Goal: Information Seeking & Learning: Learn about a topic

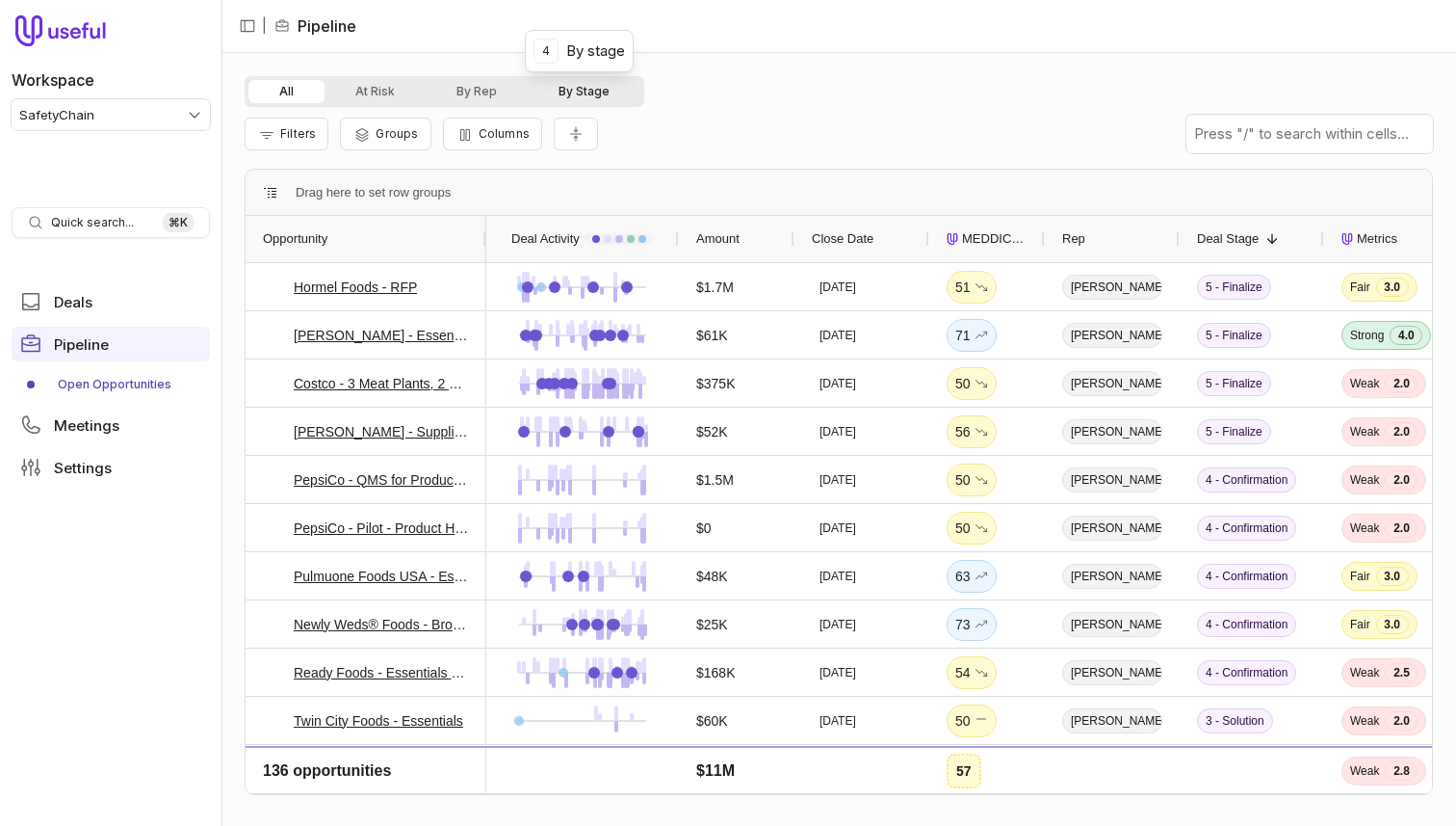
click at [588, 92] on button "By Stage" at bounding box center [584, 92] width 113 height 23
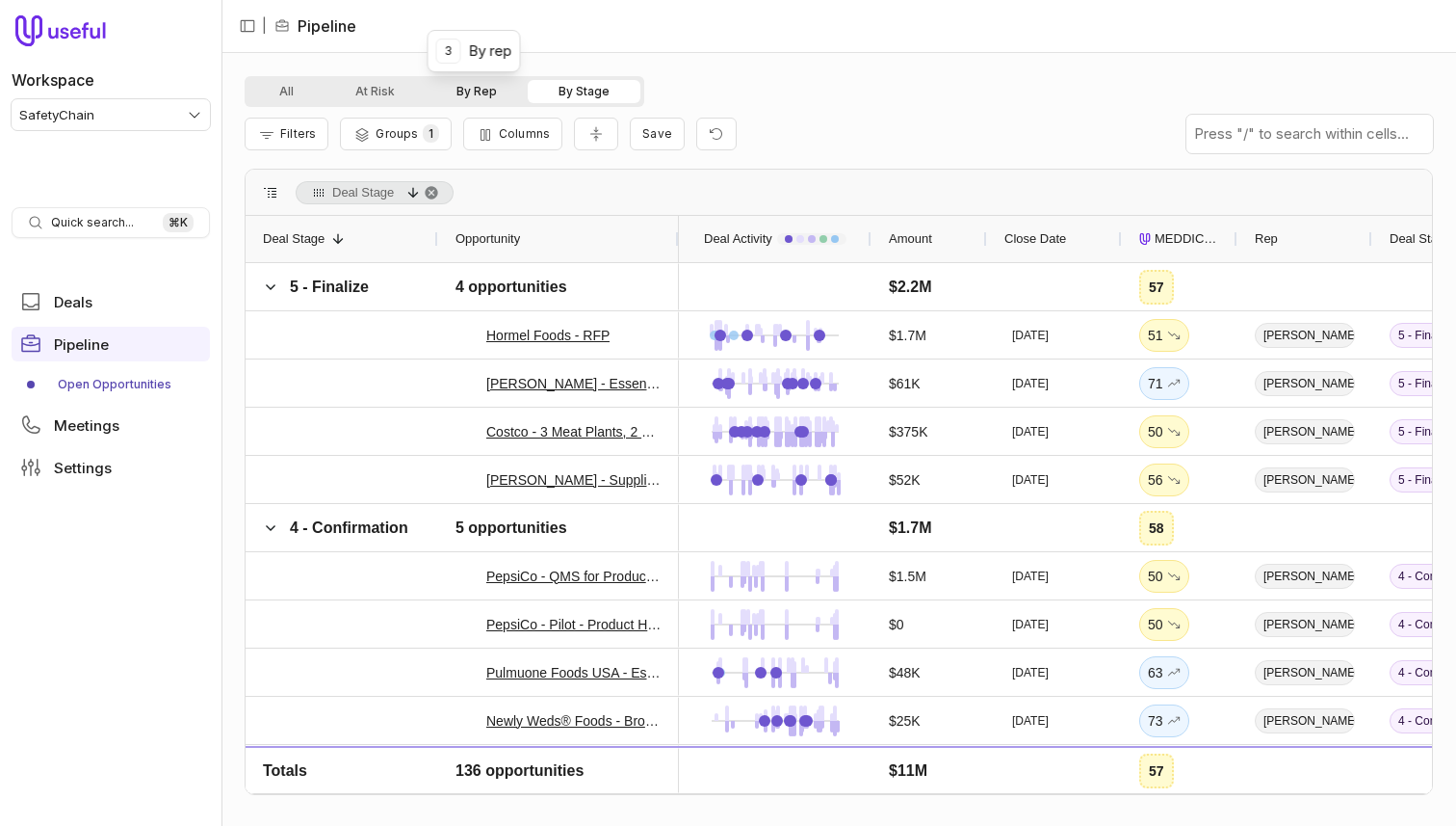
click at [501, 93] on button "By Rep" at bounding box center [477, 92] width 102 height 23
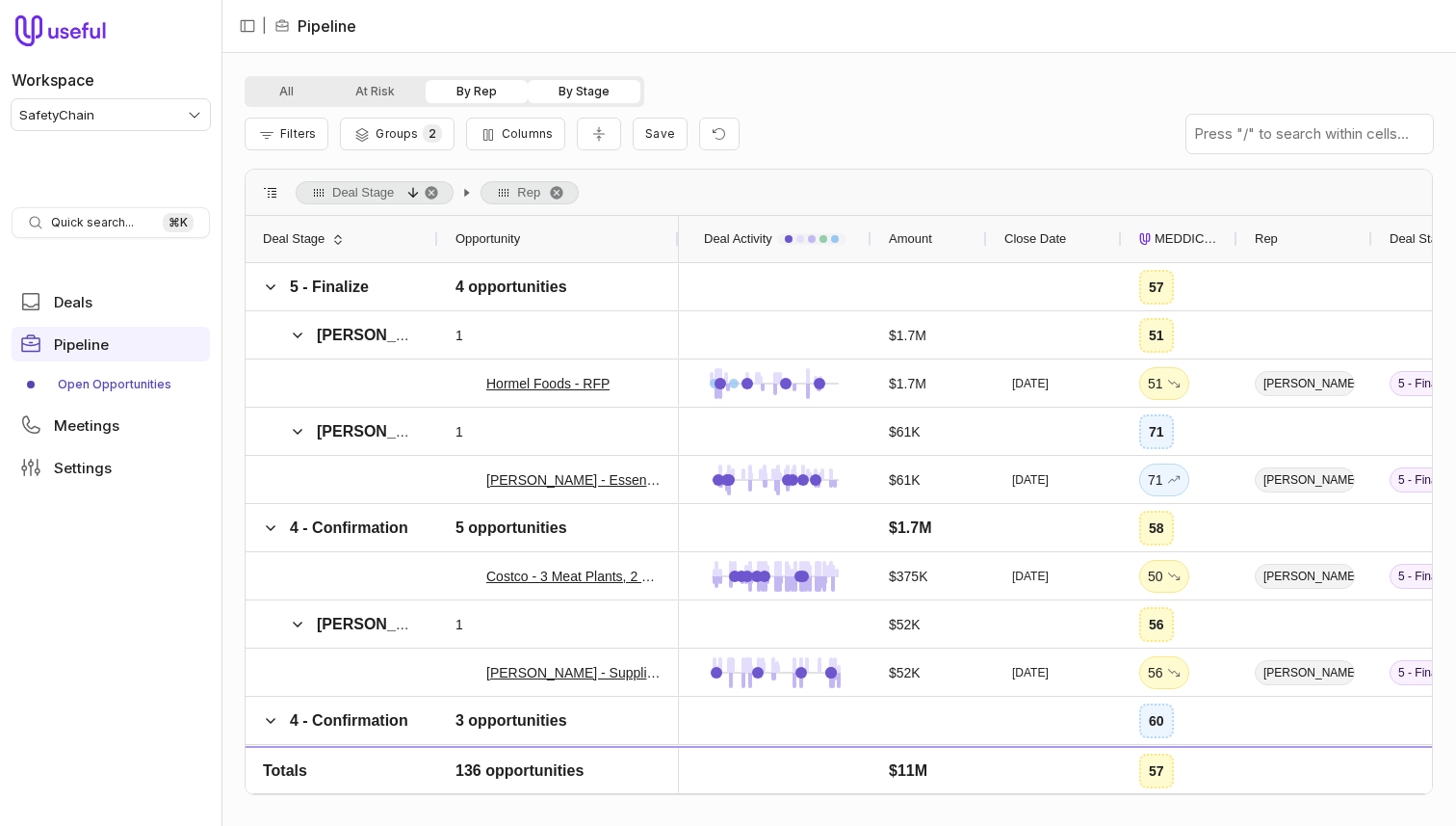
click at [601, 98] on button "By Stage" at bounding box center [584, 92] width 113 height 23
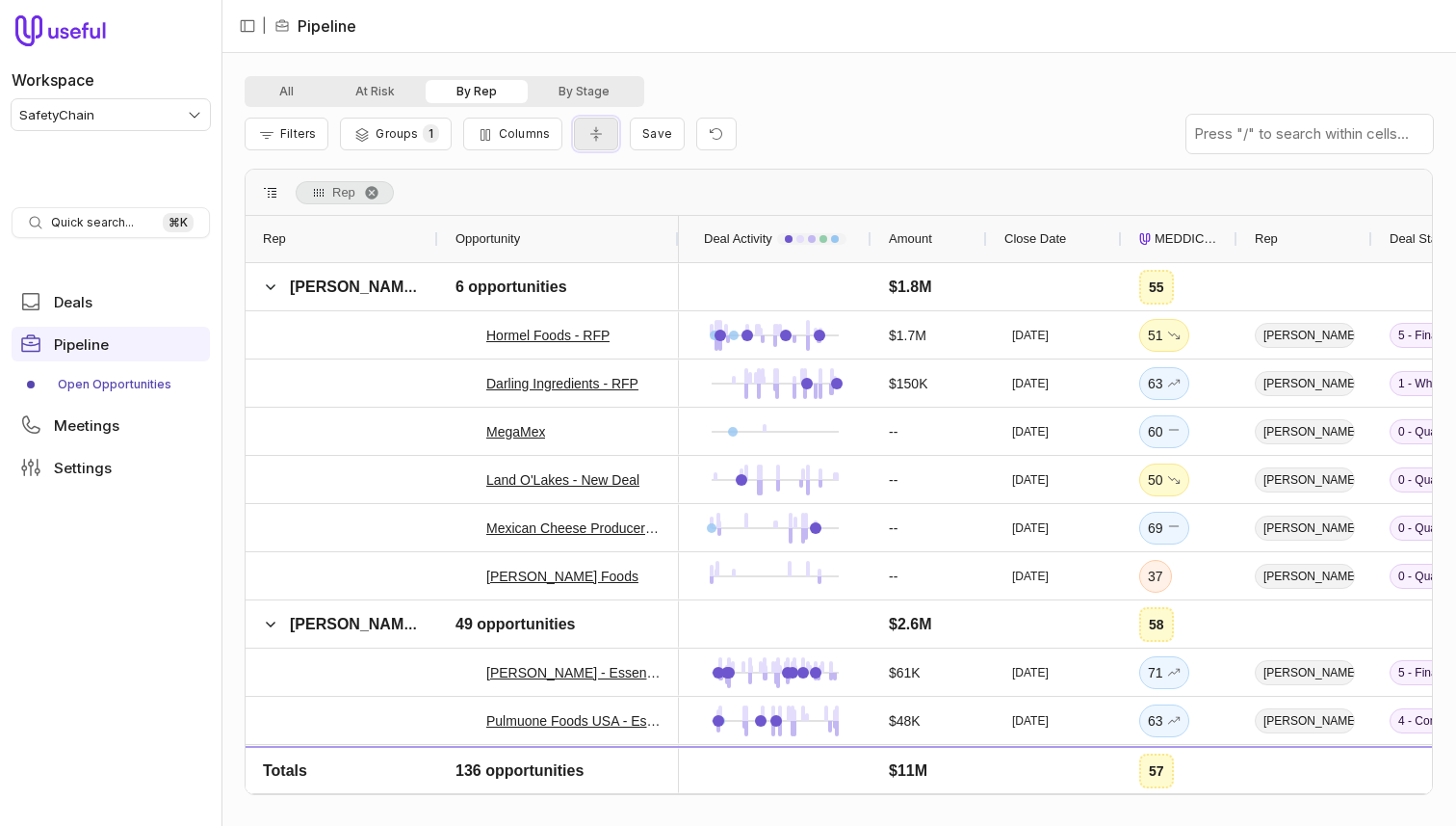
click at [587, 138] on icon "Collapse all rows" at bounding box center [597, 134] width 20 height 16
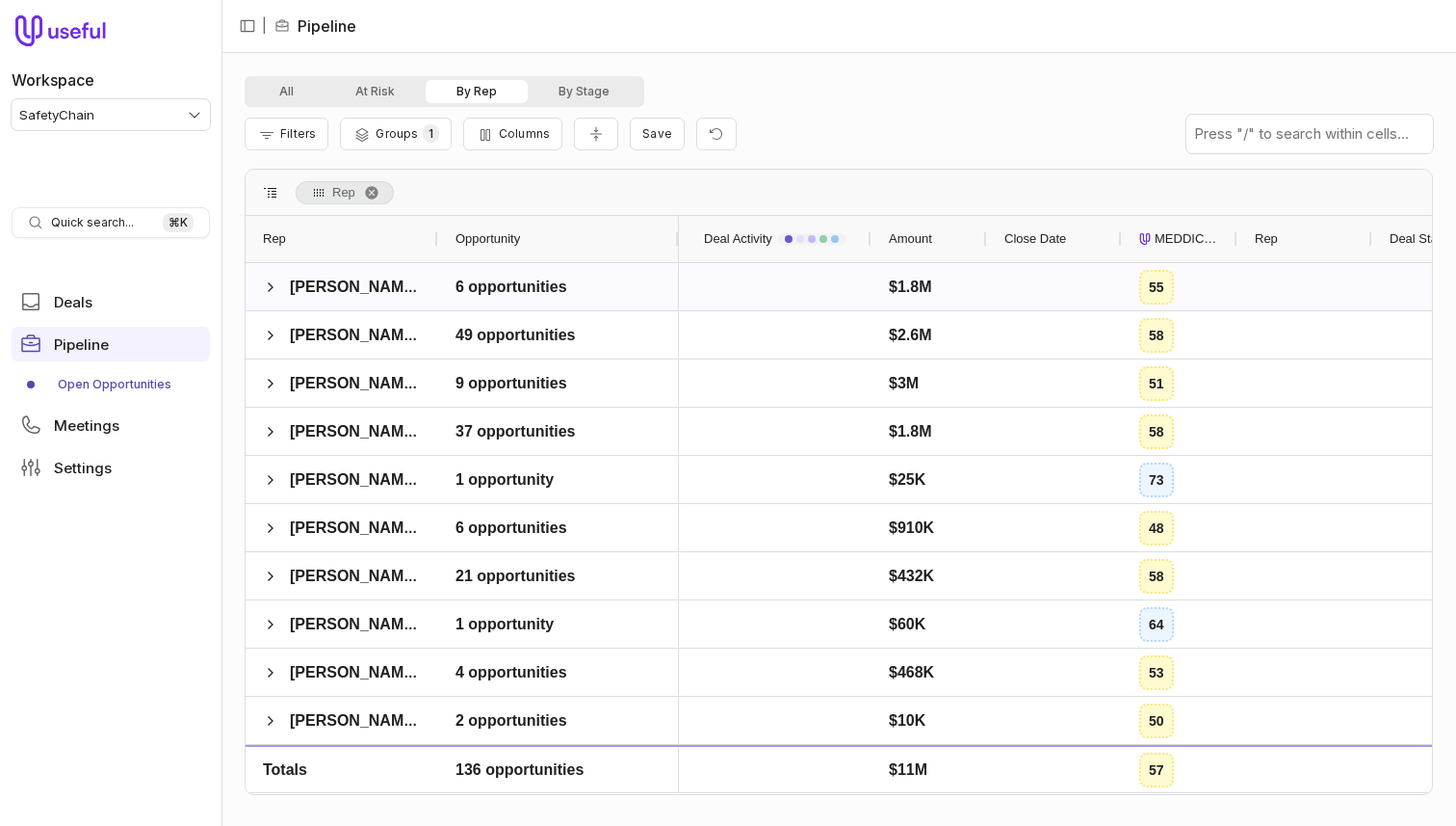
click at [571, 258] on div "Opportunity" at bounding box center [558, 238] width 206 height 46
click at [568, 257] on div "Opportunity" at bounding box center [558, 238] width 206 height 46
click at [503, 237] on span "Opportunity" at bounding box center [488, 239] width 64 height 23
click at [270, 376] on span at bounding box center [271, 383] width 16 height 16
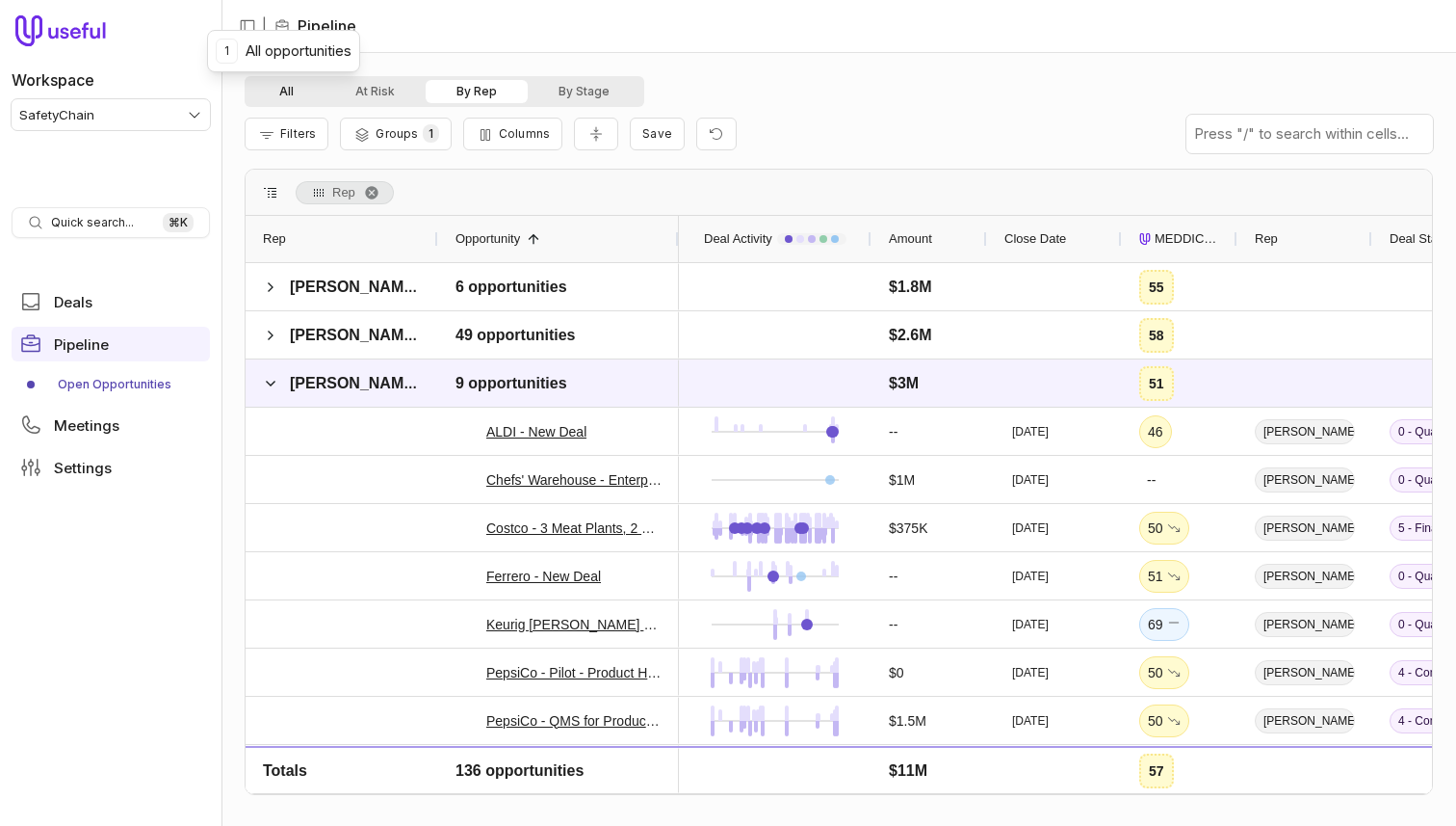
click at [292, 97] on button "All" at bounding box center [287, 92] width 76 height 23
click at [295, 129] on span "Filters" at bounding box center [297, 133] width 36 height 15
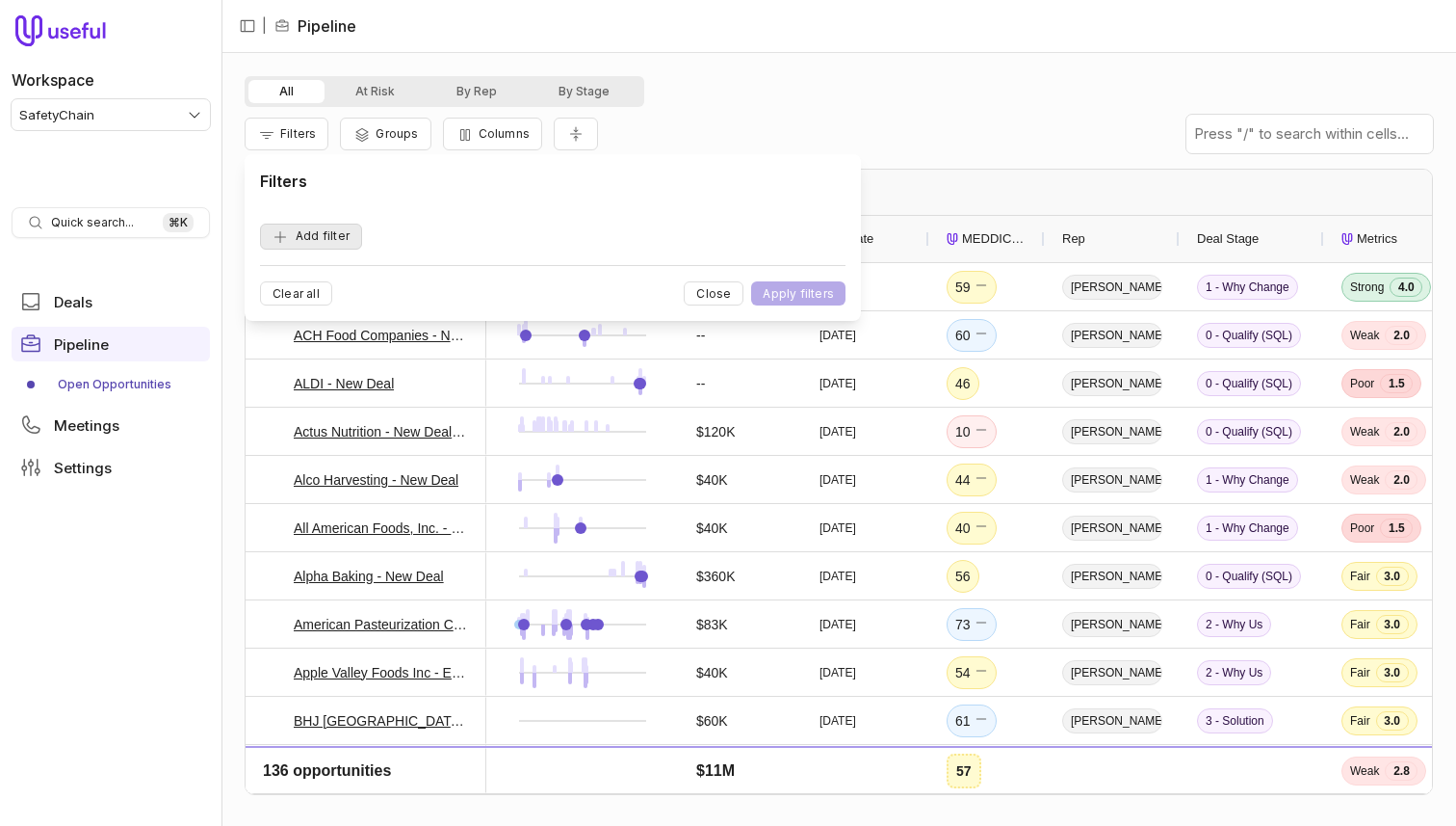
click at [309, 234] on button "Add filter" at bounding box center [311, 236] width 102 height 26
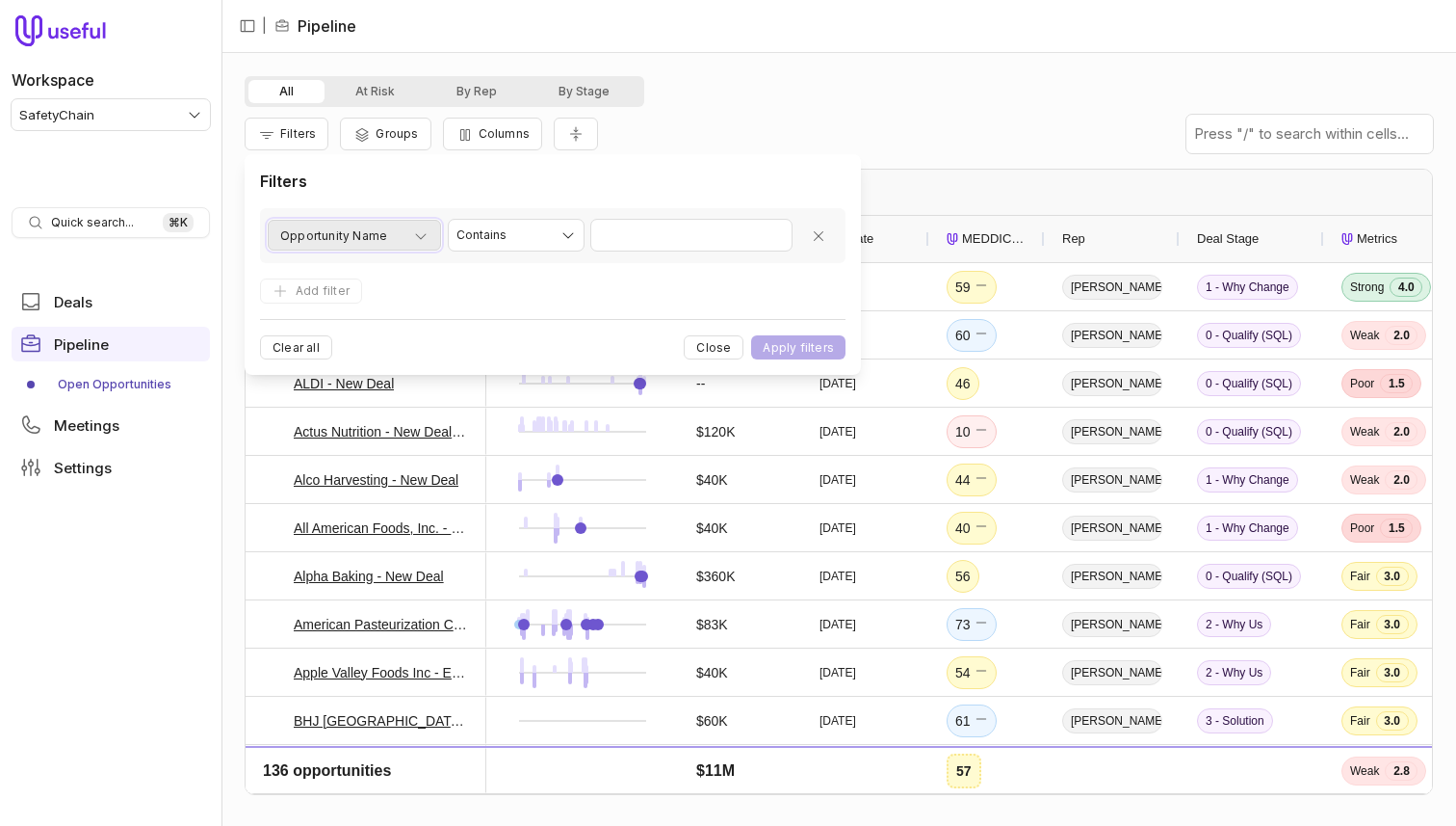
click at [352, 231] on span "Opportunity Name" at bounding box center [334, 236] width 107 height 23
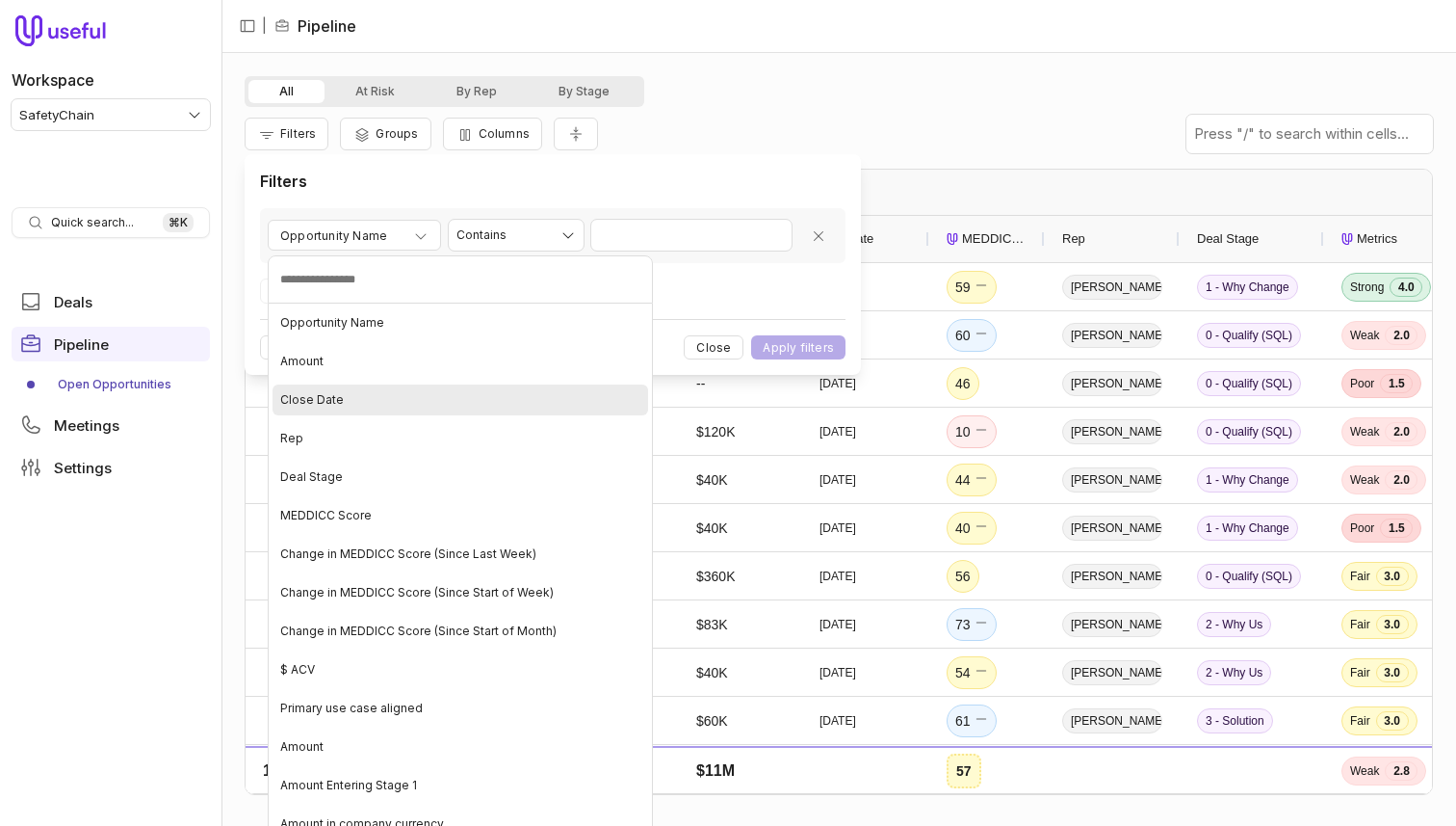
click at [392, 393] on div "Close Date" at bounding box center [460, 400] width 375 height 31
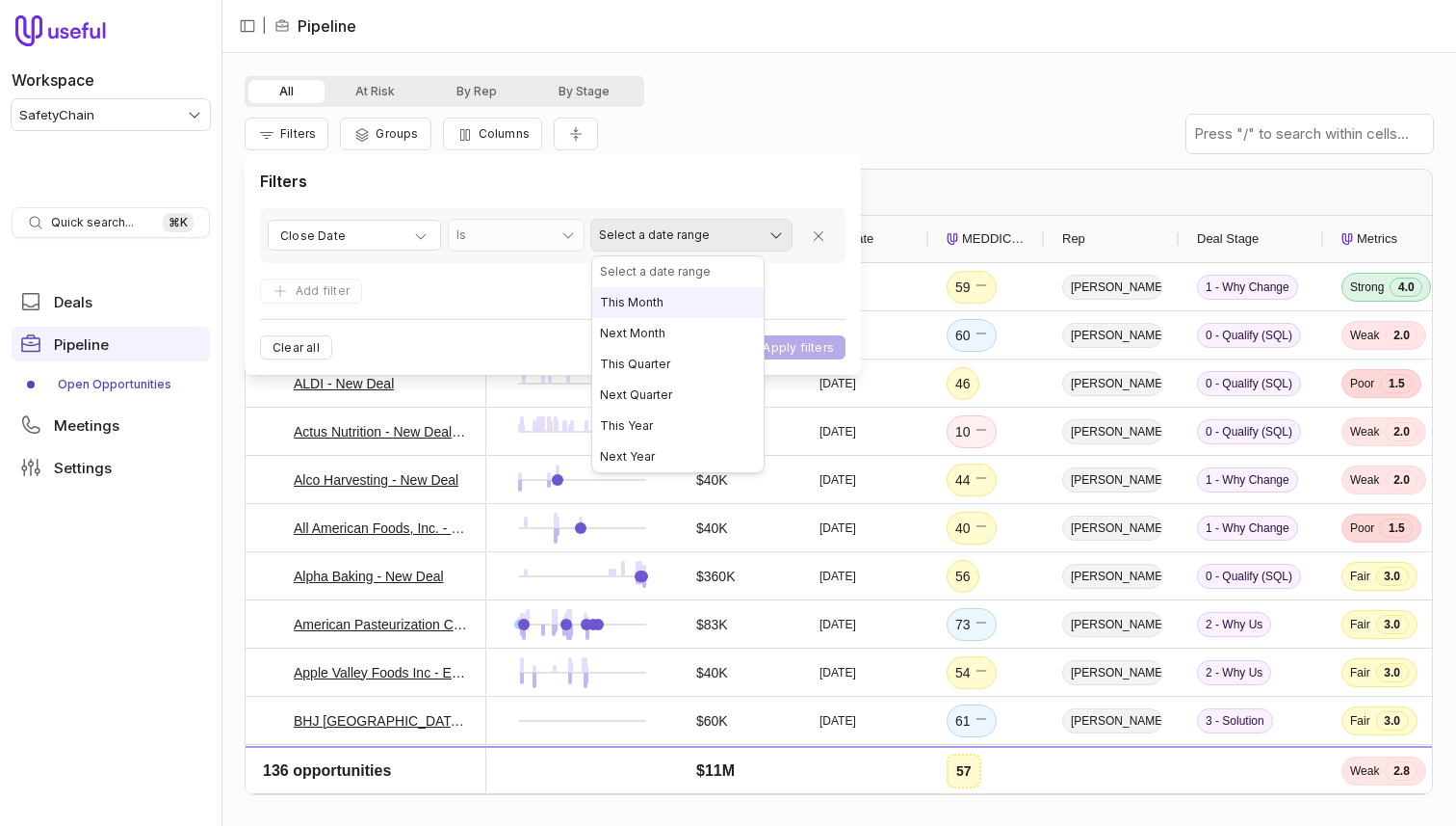
click at [623, 239] on html "Workspace SafetyChain Quick search... ⌘ K Deals Pipeline Open Opportunities Mee…" at bounding box center [728, 413] width 1456 height 826
select select "**********"
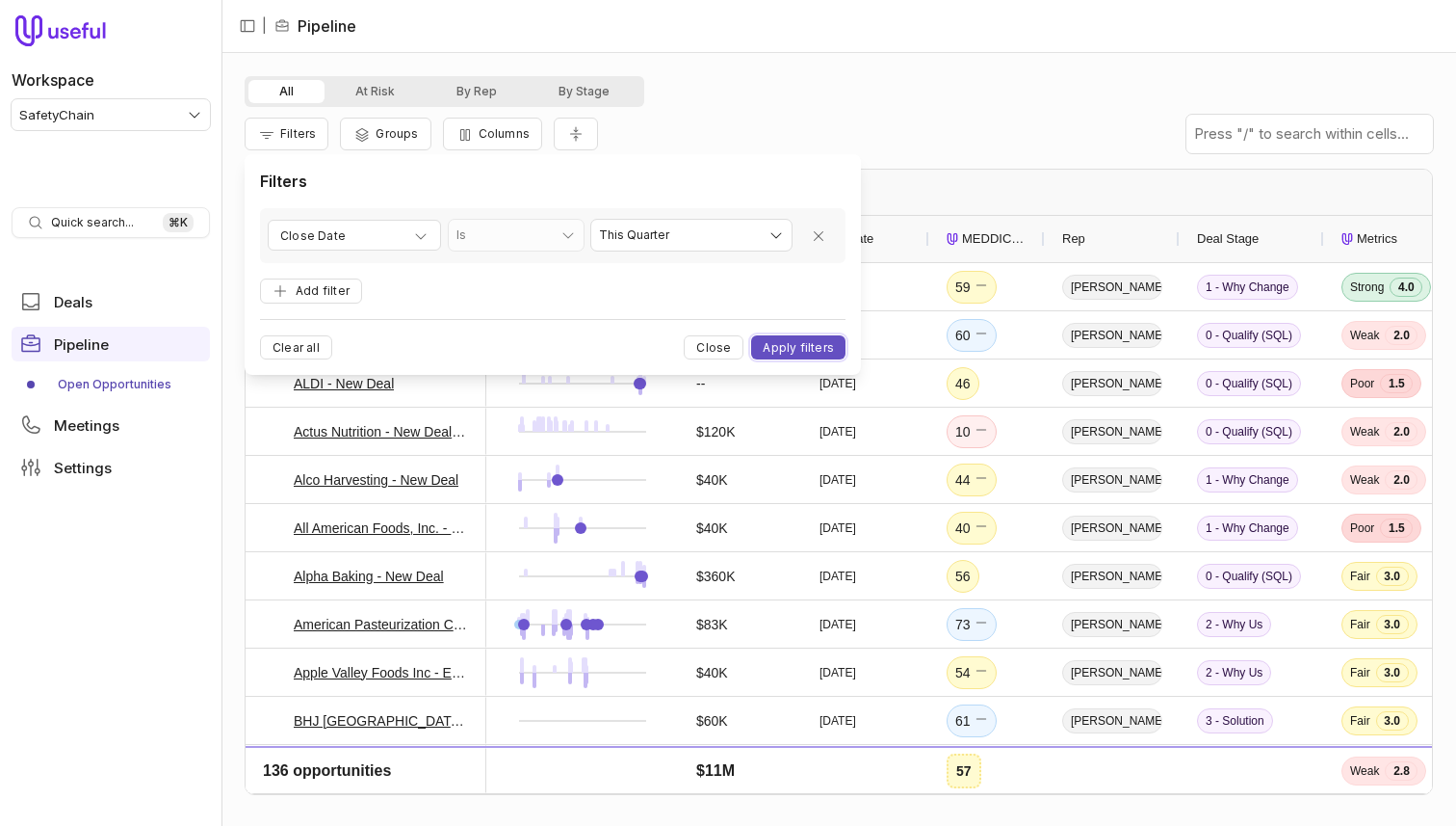
click at [763, 340] on button "Apply filters" at bounding box center [798, 347] width 95 height 24
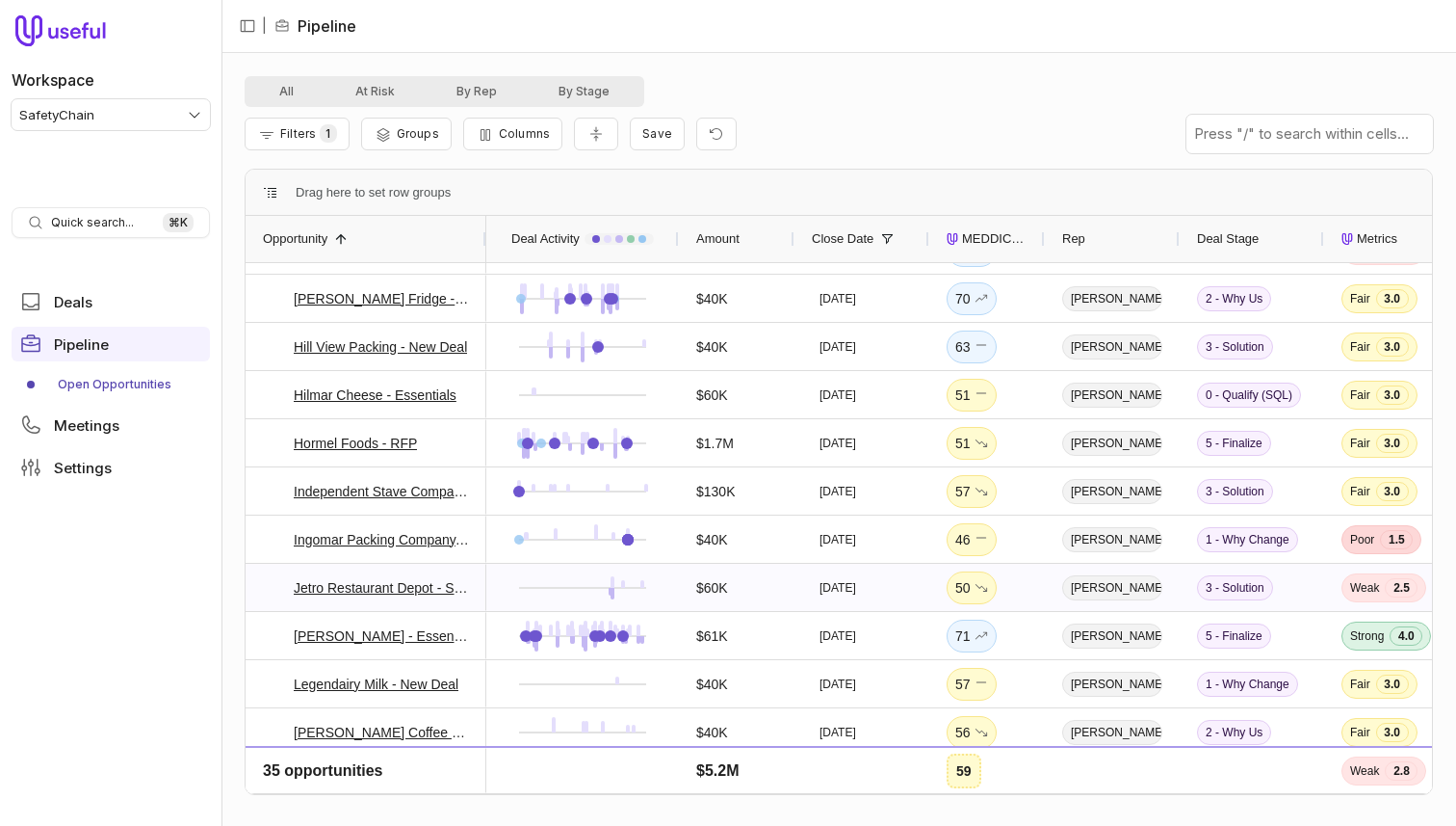
scroll to position [524, 0]
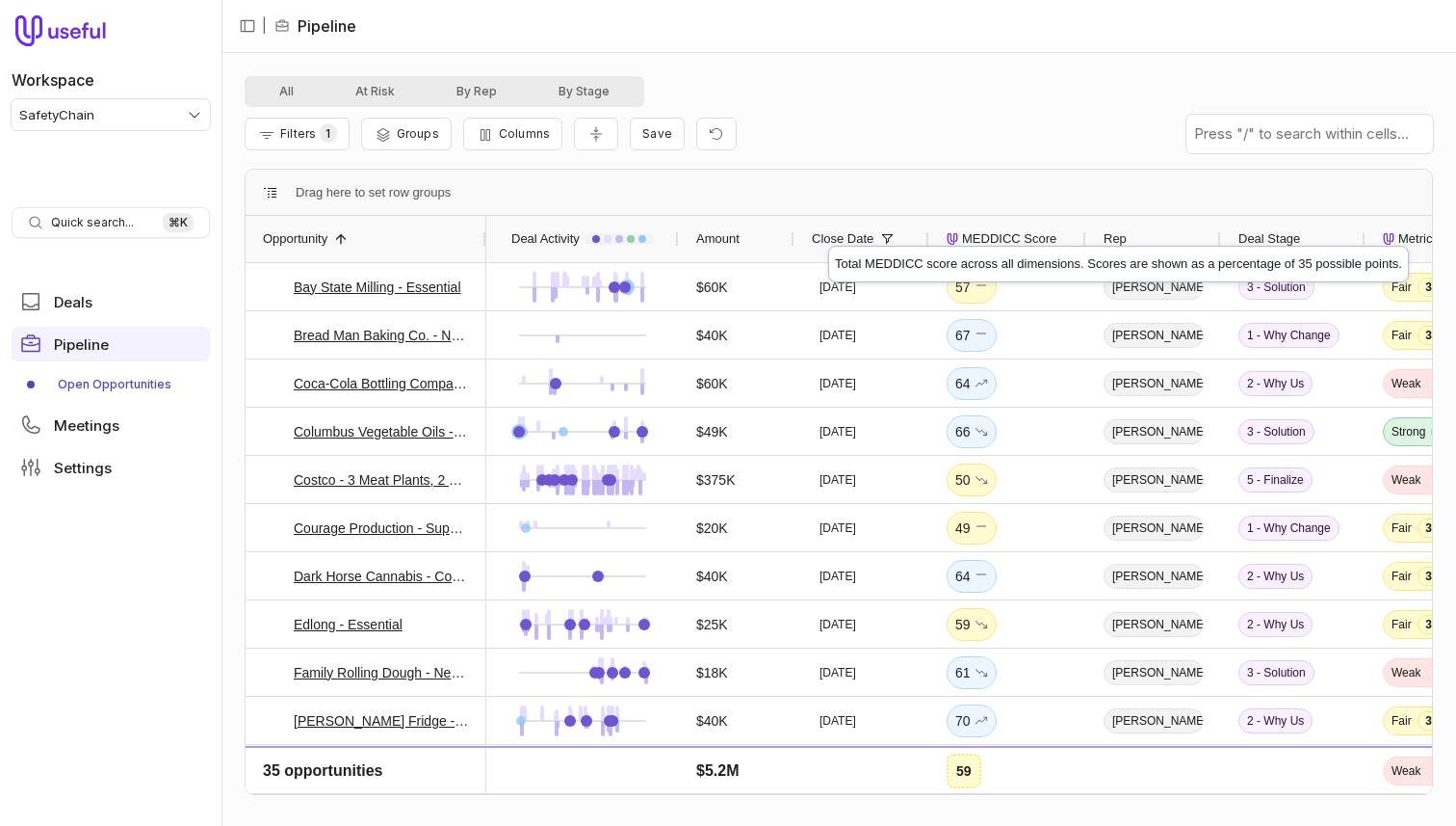
drag, startPoint x: 1043, startPoint y: 235, endPoint x: 1084, endPoint y: 228, distance: 41.6
click at [1084, 228] on div at bounding box center [1085, 238] width 8 height 46
click at [118, 115] on html "Workspace SafetyChain Quick search... ⌘ K Deals Pipeline Open Opportunities Mee…" at bounding box center [728, 413] width 1456 height 826
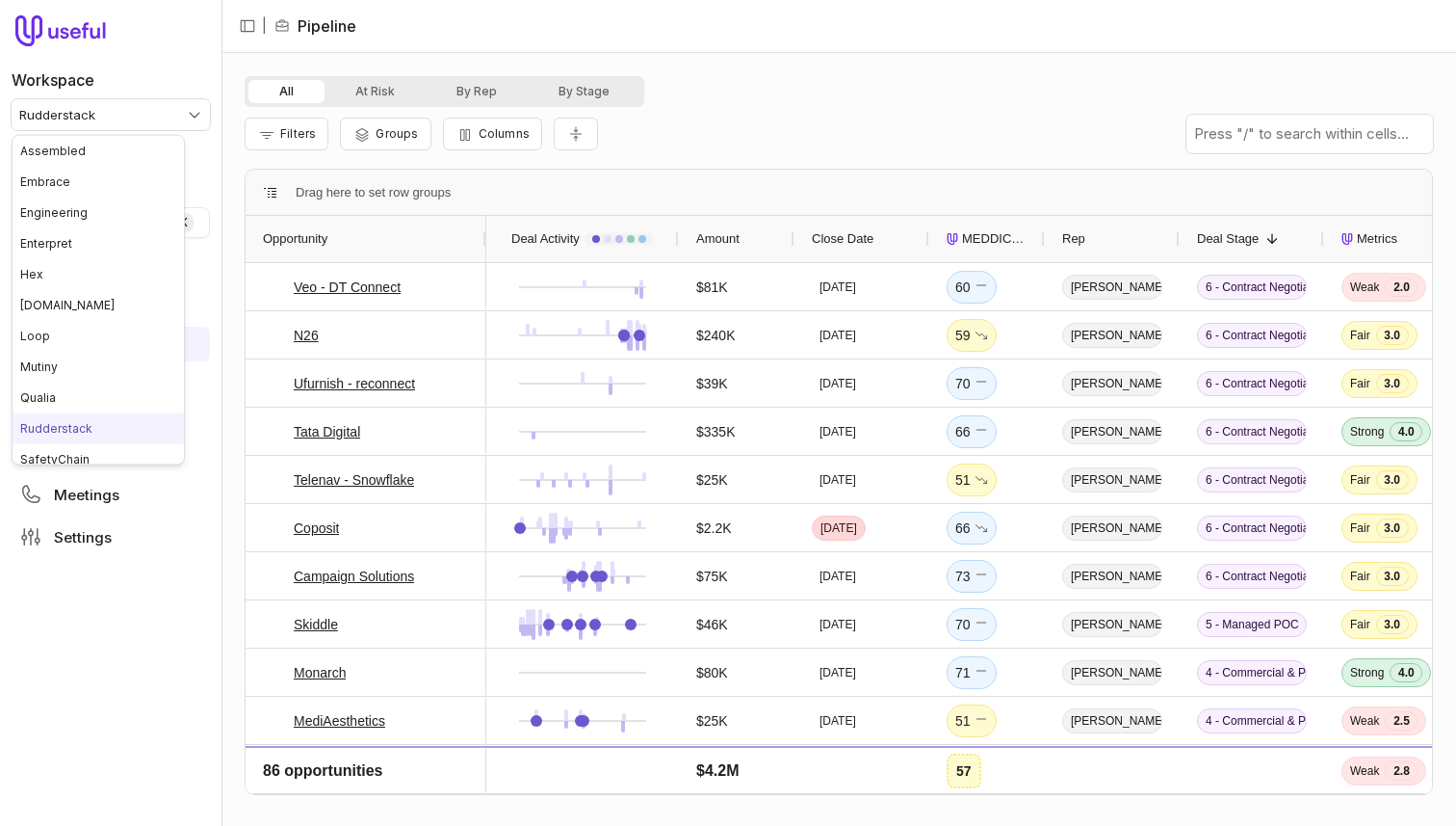
click at [172, 105] on html "Workspace Rudderstack Quick search... ⌘ K Deals Pipeline Open Opportunities Clo…" at bounding box center [728, 413] width 1456 height 826
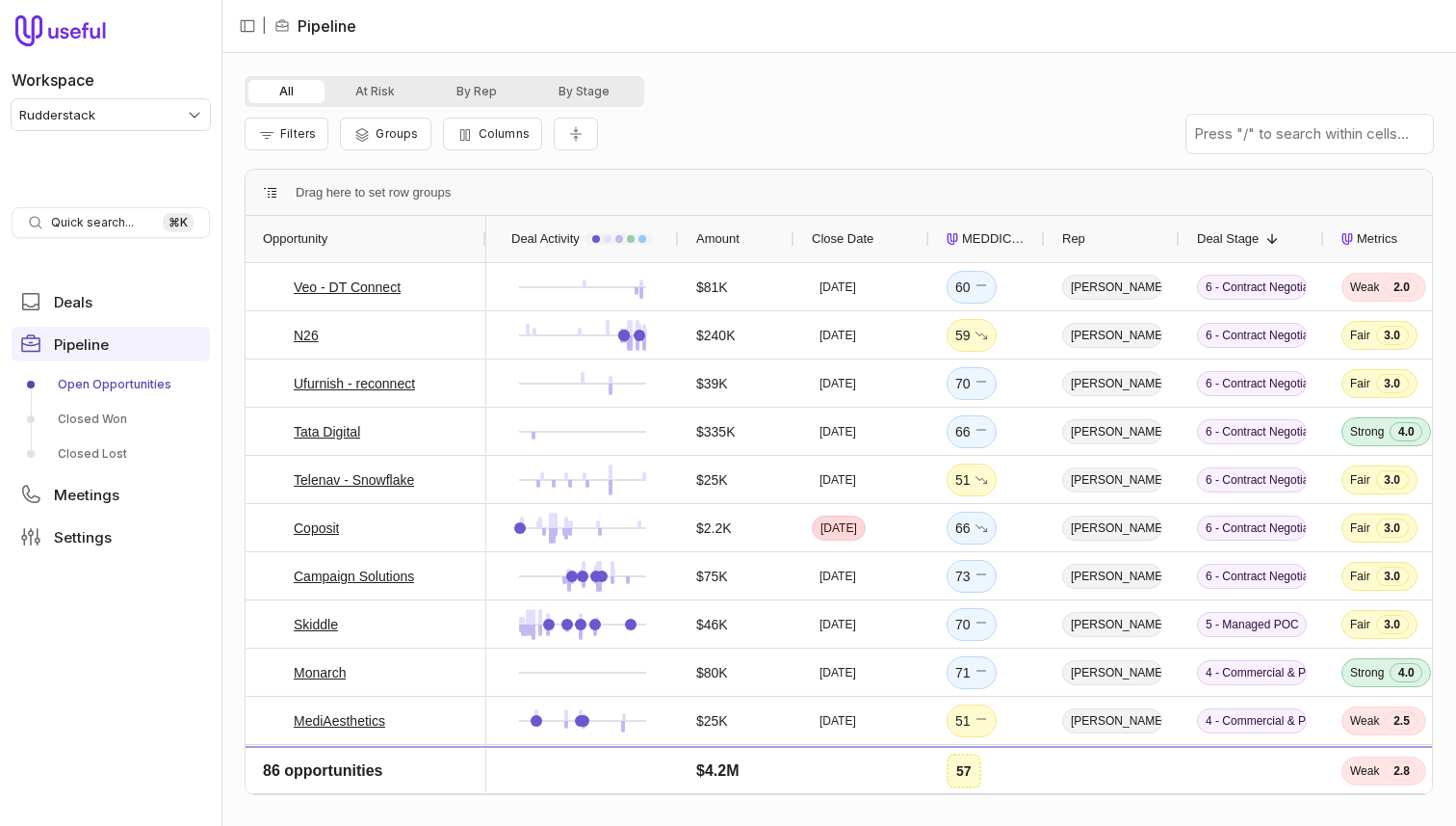
click at [711, 233] on span "Amount" at bounding box center [718, 239] width 43 height 23
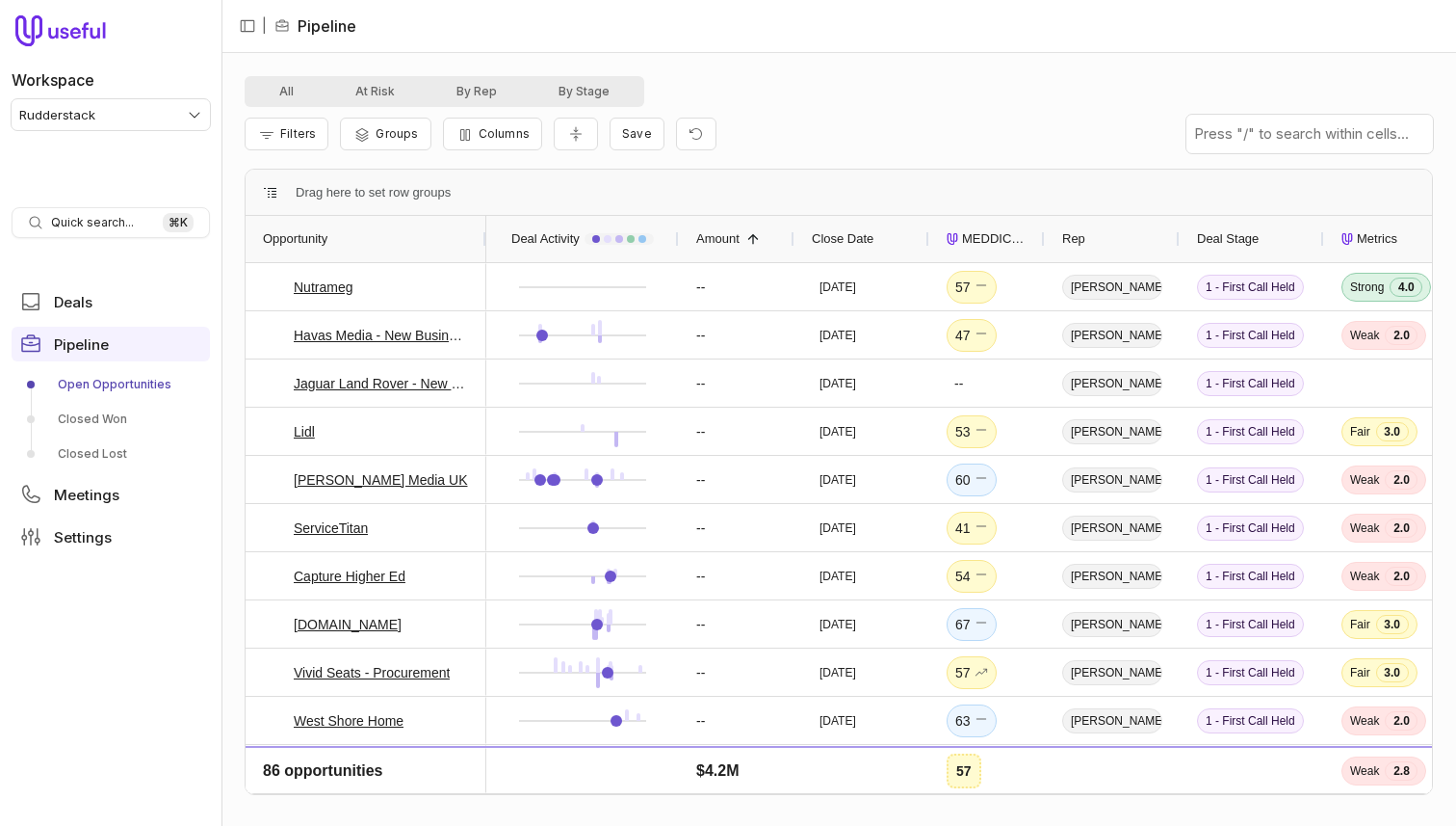
click at [711, 233] on span "Amount" at bounding box center [718, 239] width 43 height 23
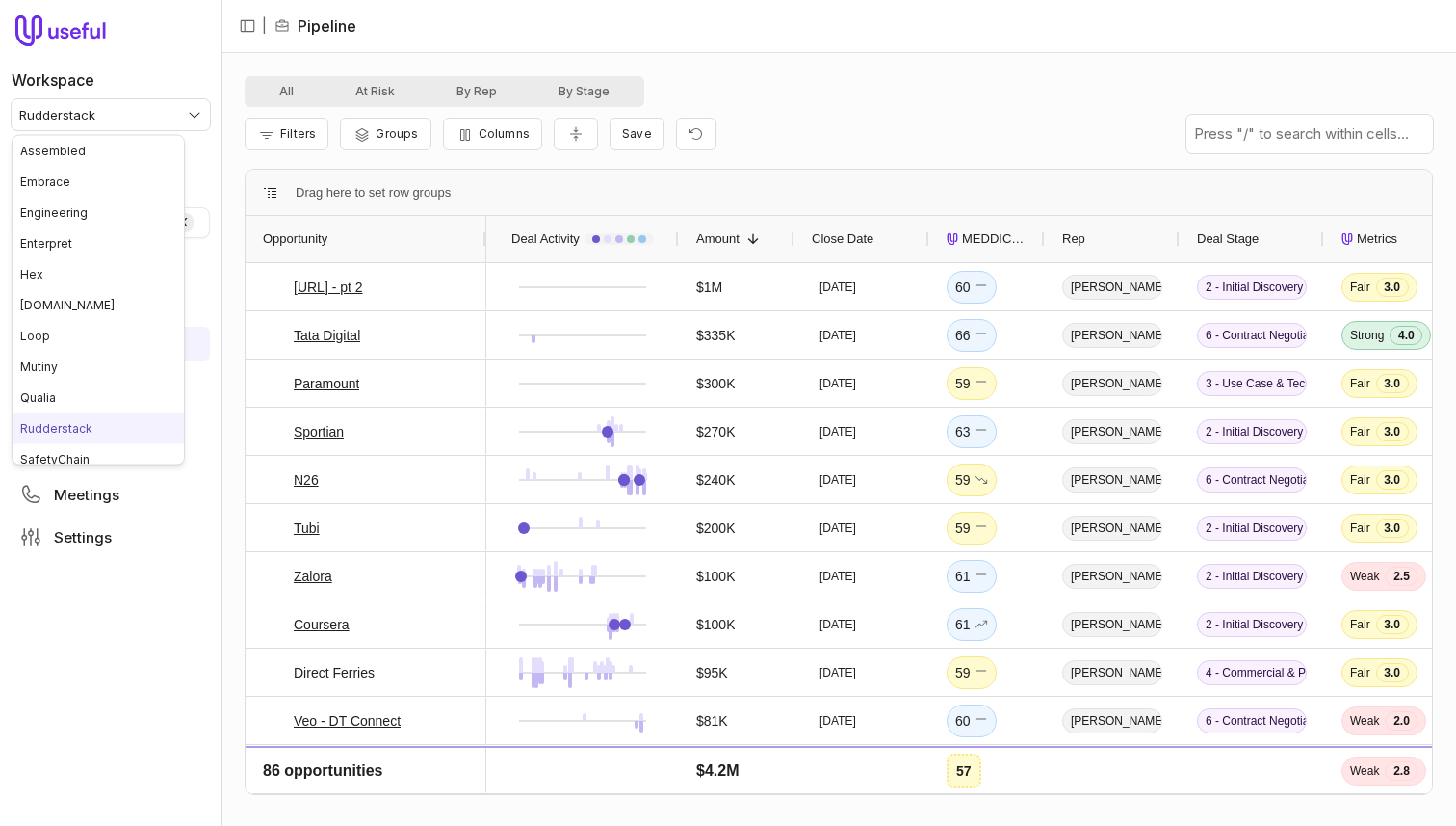
click at [132, 122] on html "Workspace Rudderstack Quick search... ⌘ K Deals Pipeline Open Opportunities Clo…" at bounding box center [728, 413] width 1456 height 826
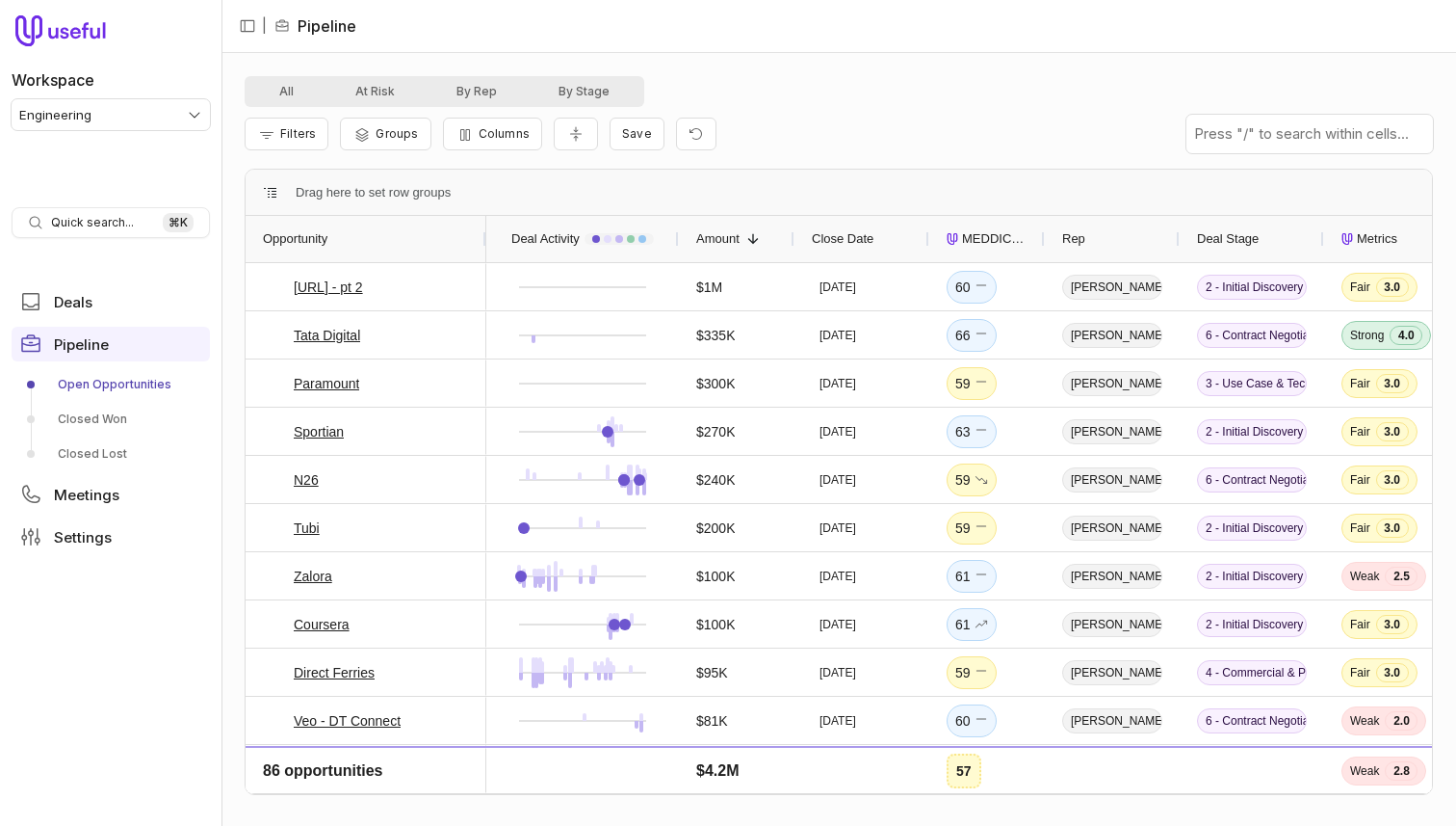
click at [132, 122] on html "Workspace Engineering Quick search... ⌘ K Deals Pipeline Open Opportunities Clo…" at bounding box center [728, 413] width 1456 height 826
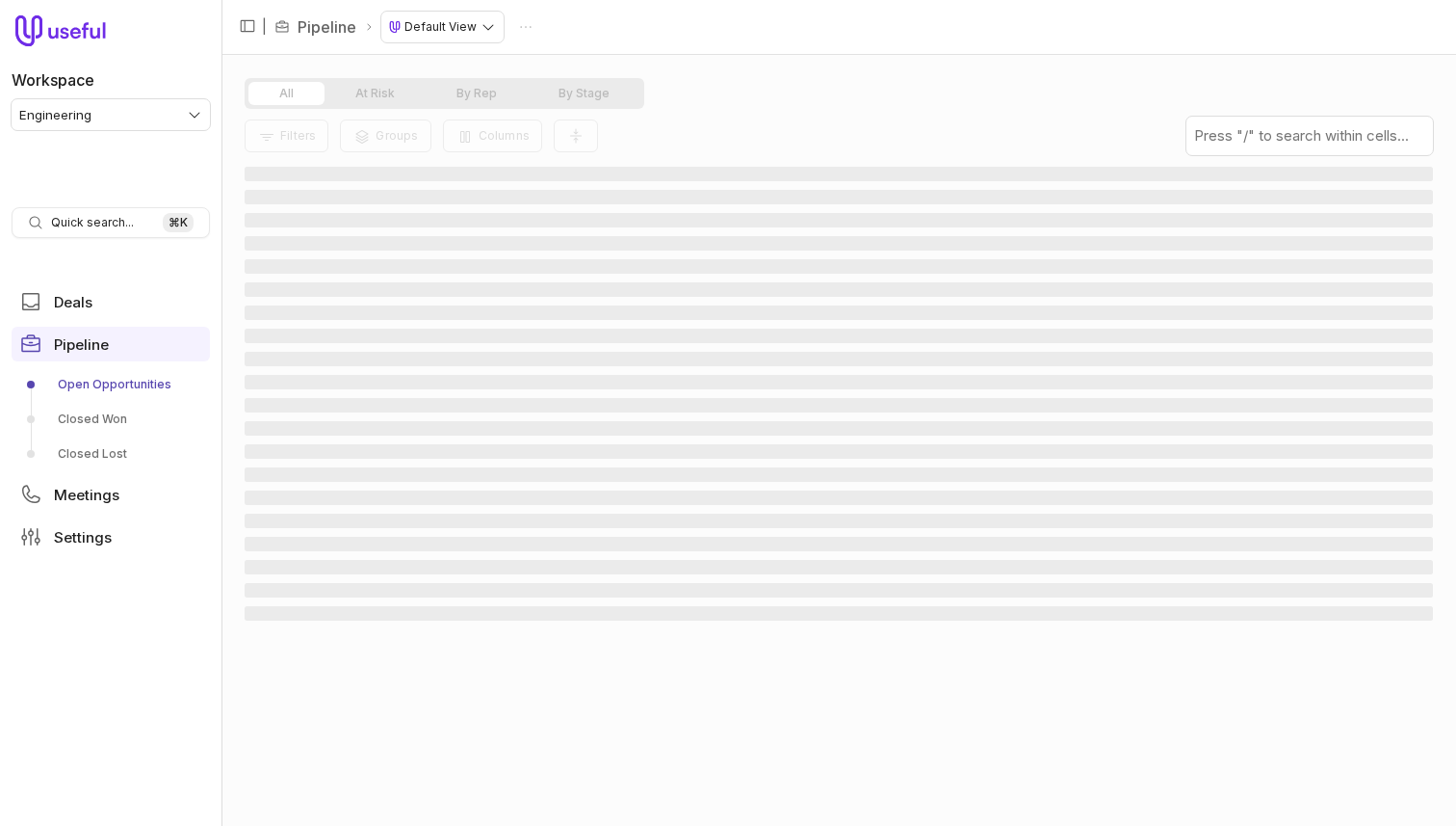
click at [112, 112] on html "Workspace Engineering Quick search... ⌘ K Deals Pipeline Open Opportunities Clo…" at bounding box center [728, 413] width 1456 height 826
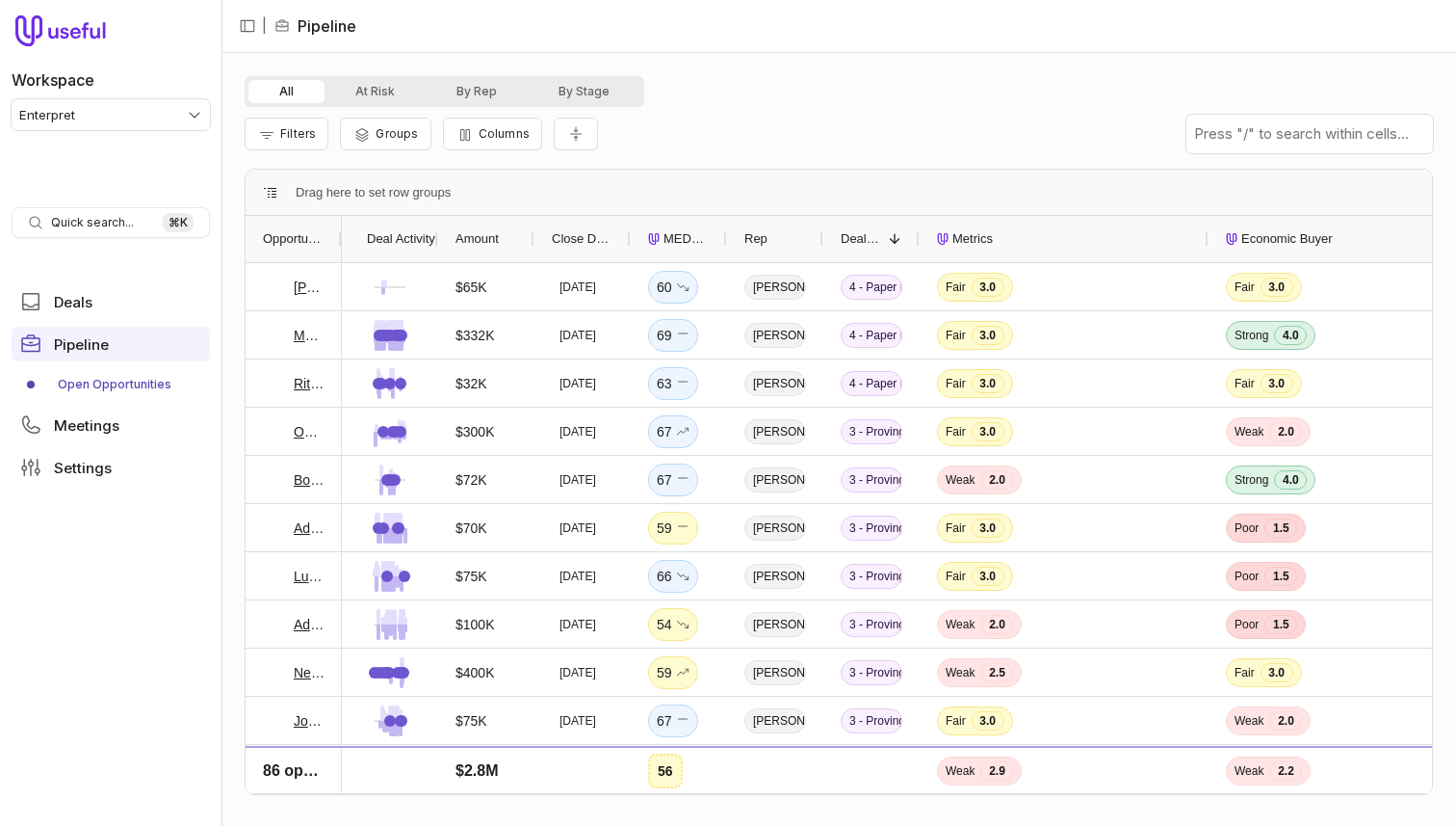
click at [489, 239] on span "Amount" at bounding box center [477, 239] width 43 height 23
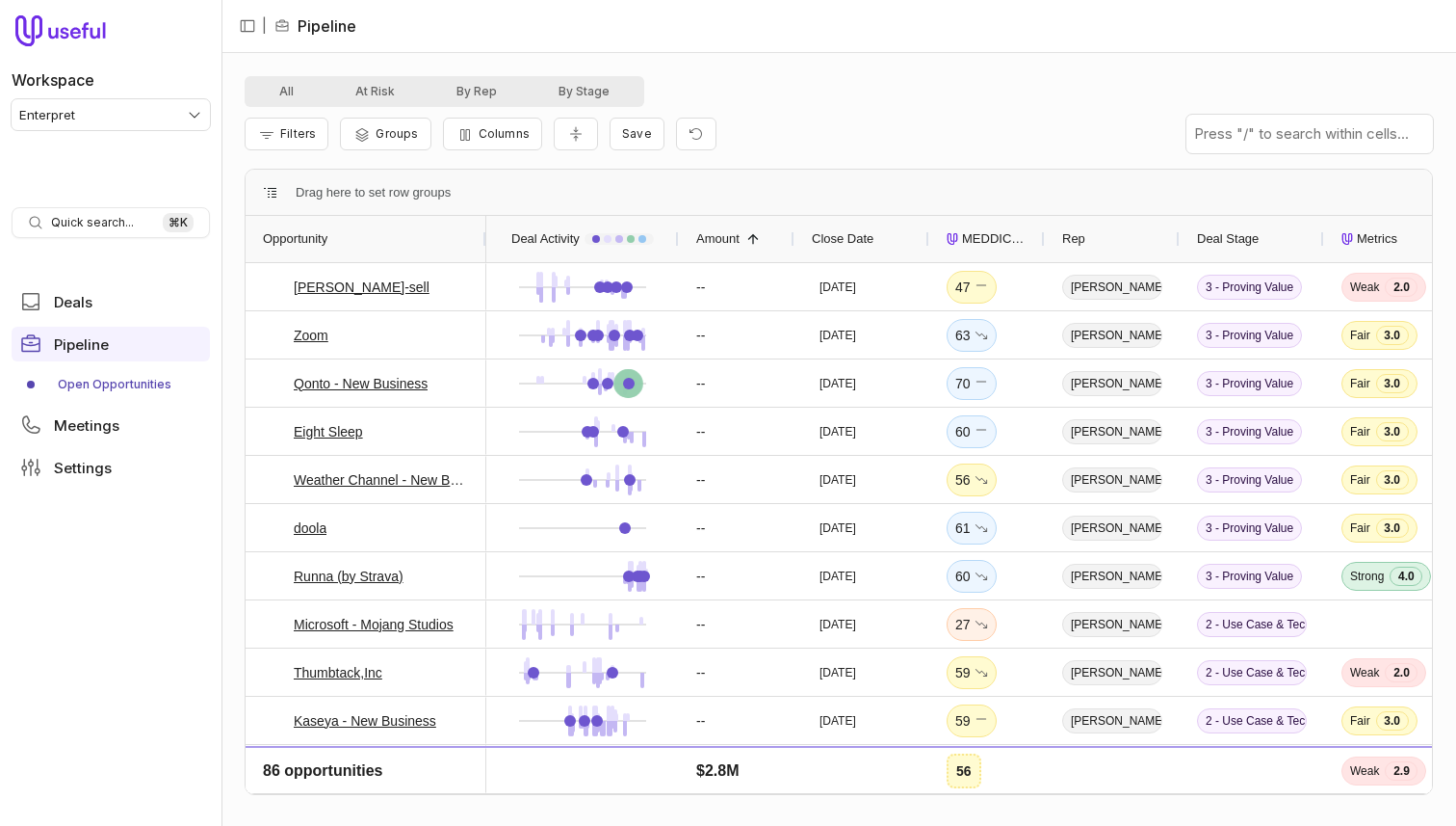
click at [722, 234] on span "Amount" at bounding box center [718, 239] width 43 height 23
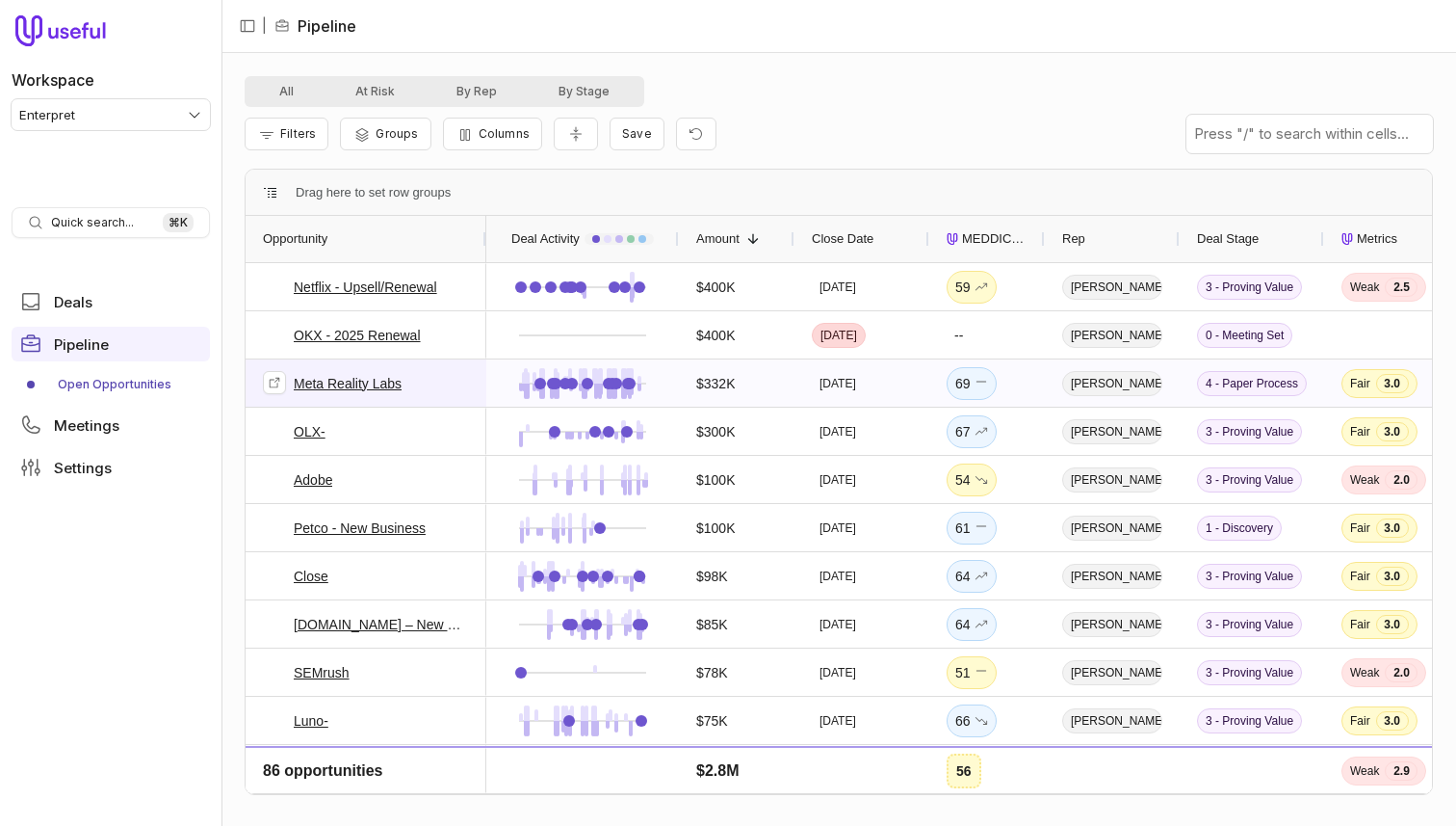
click at [369, 382] on link "Meta Reality Labs" at bounding box center [347, 383] width 108 height 23
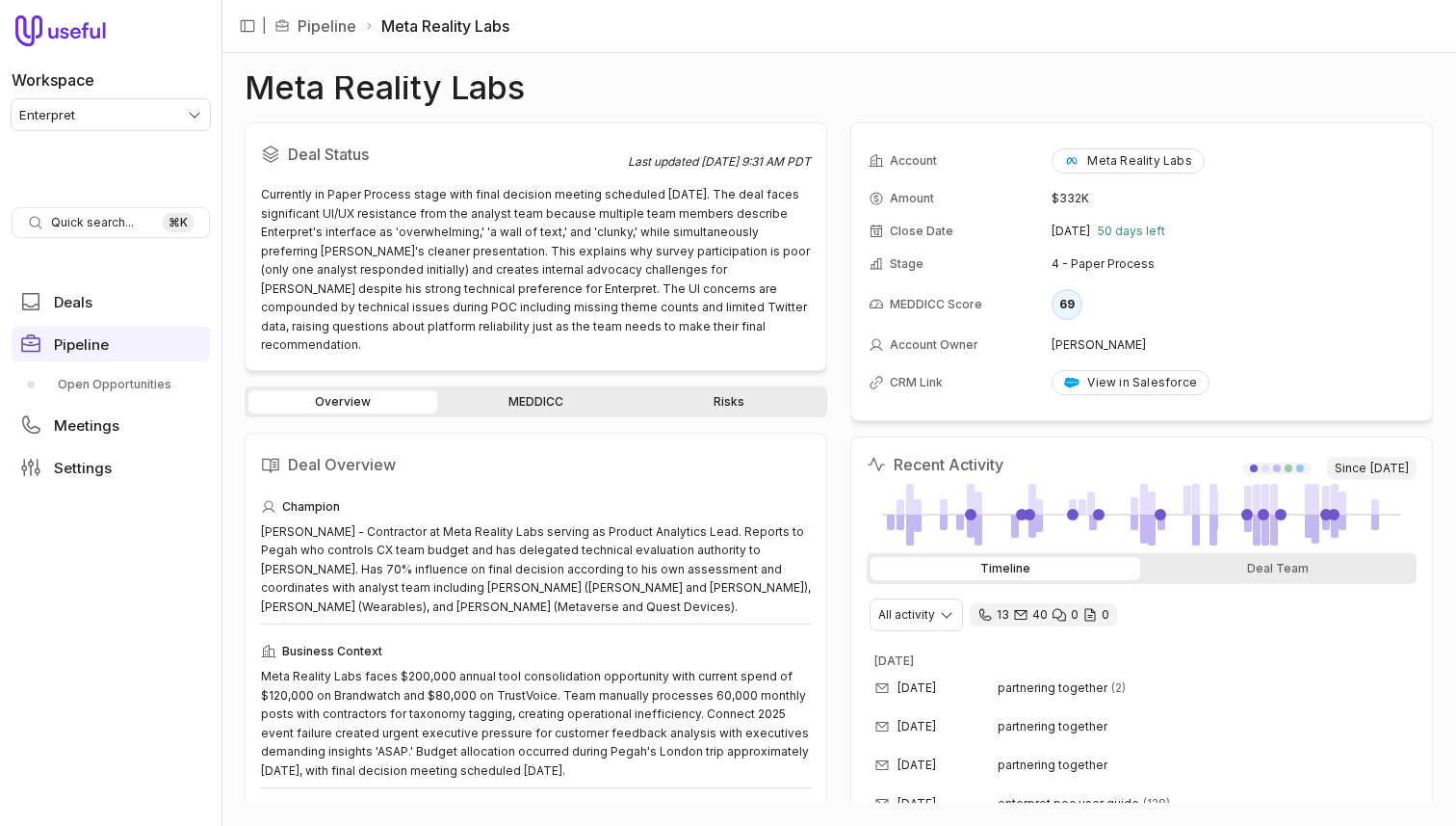
click at [521, 390] on link "MEDDICC" at bounding box center [535, 402] width 189 height 23
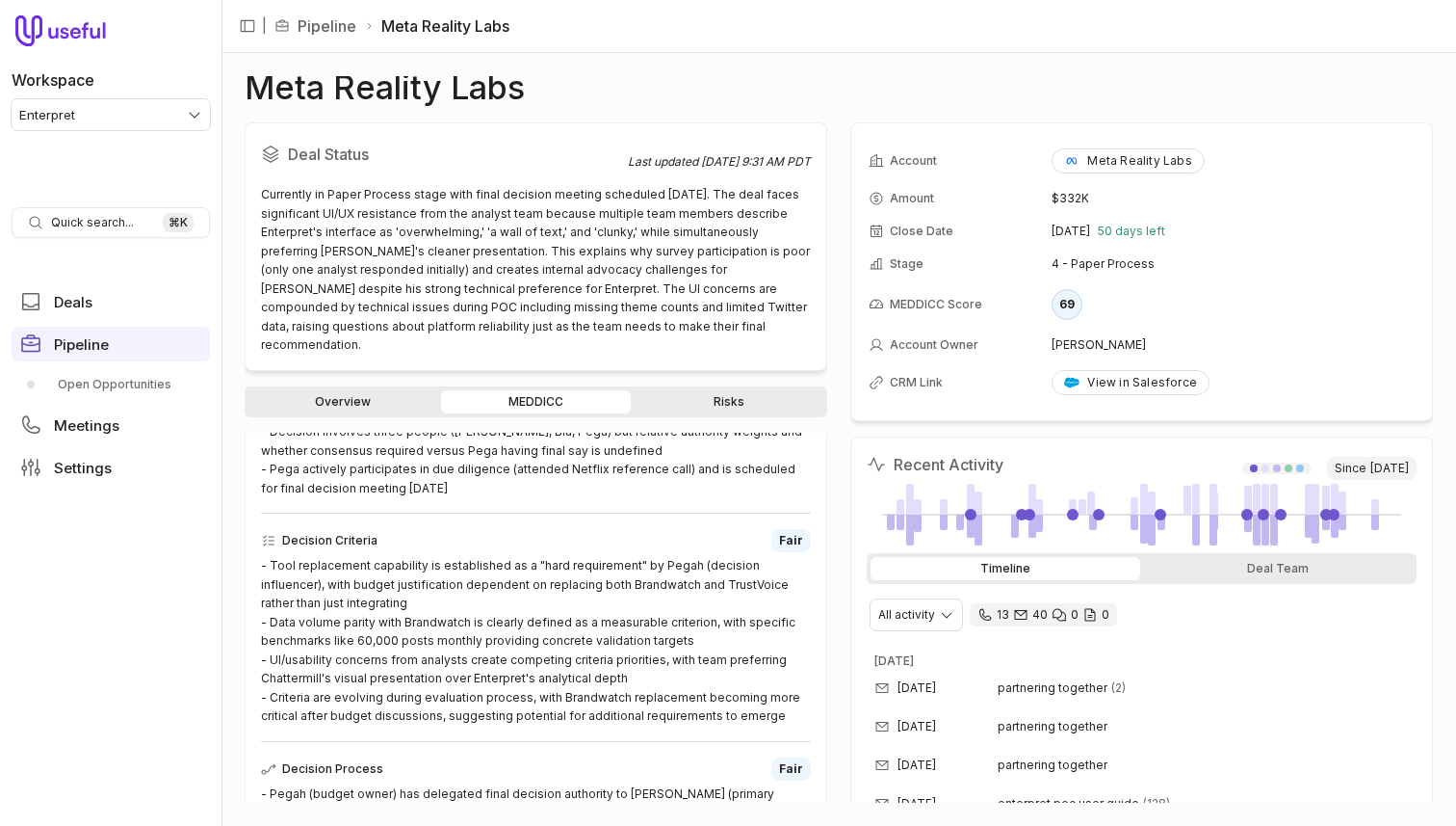
scroll to position [961, 0]
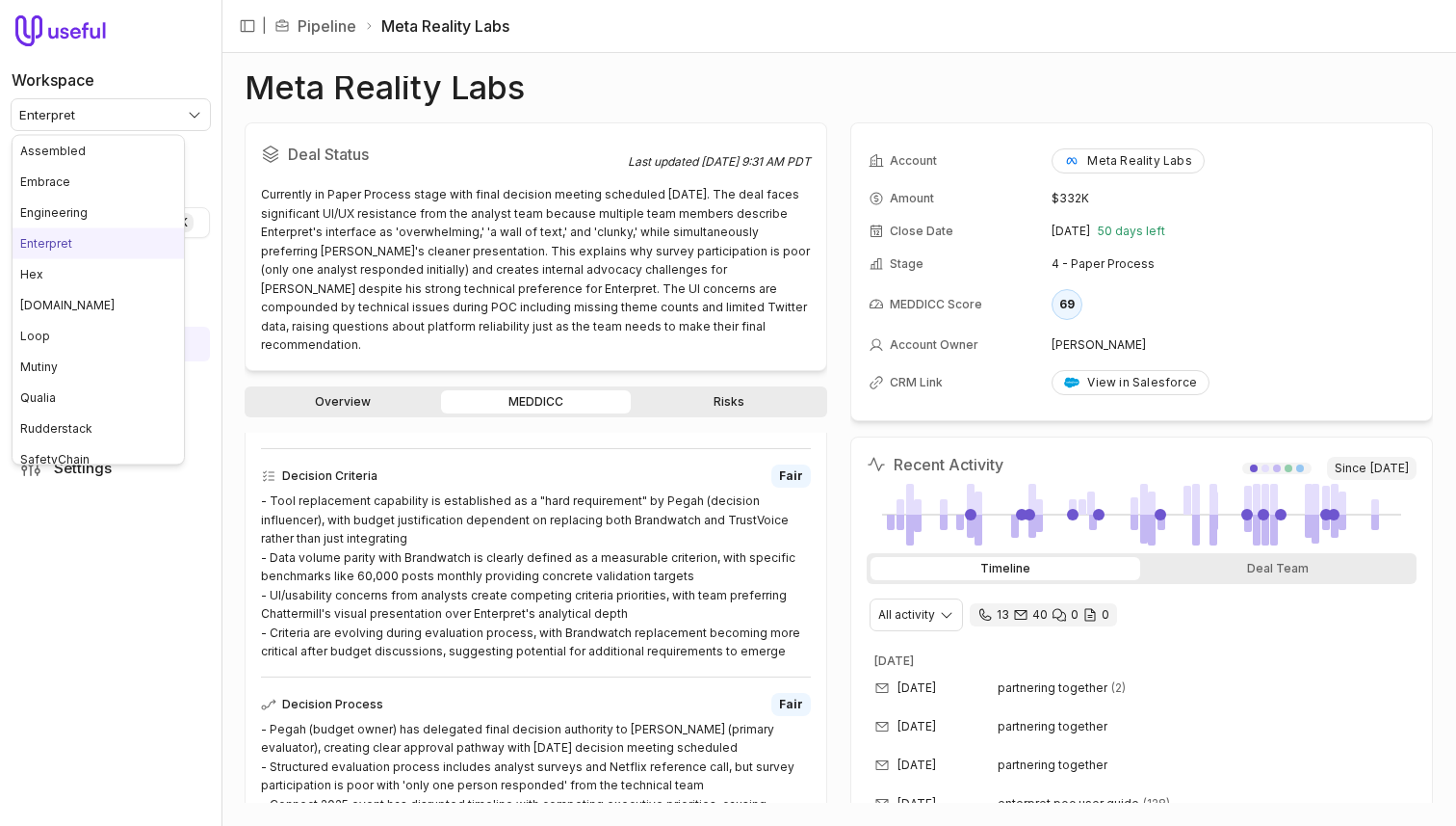
click at [85, 118] on html "Workspace Enterpret Quick search... ⌘ K Deals Pipeline Open Opportunities Meeti…" at bounding box center [728, 413] width 1456 height 826
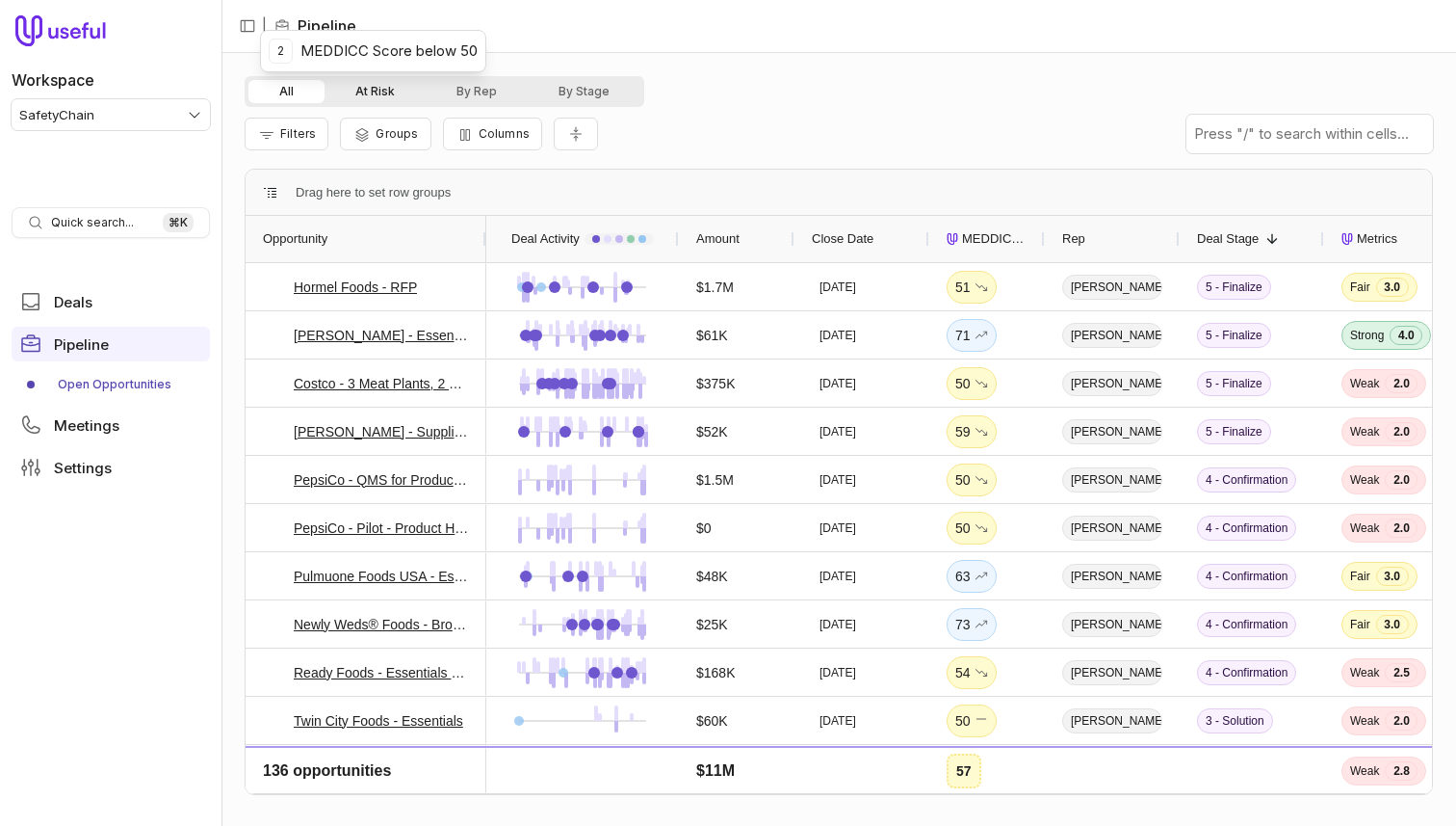
click at [383, 100] on button "At Risk" at bounding box center [375, 92] width 101 height 23
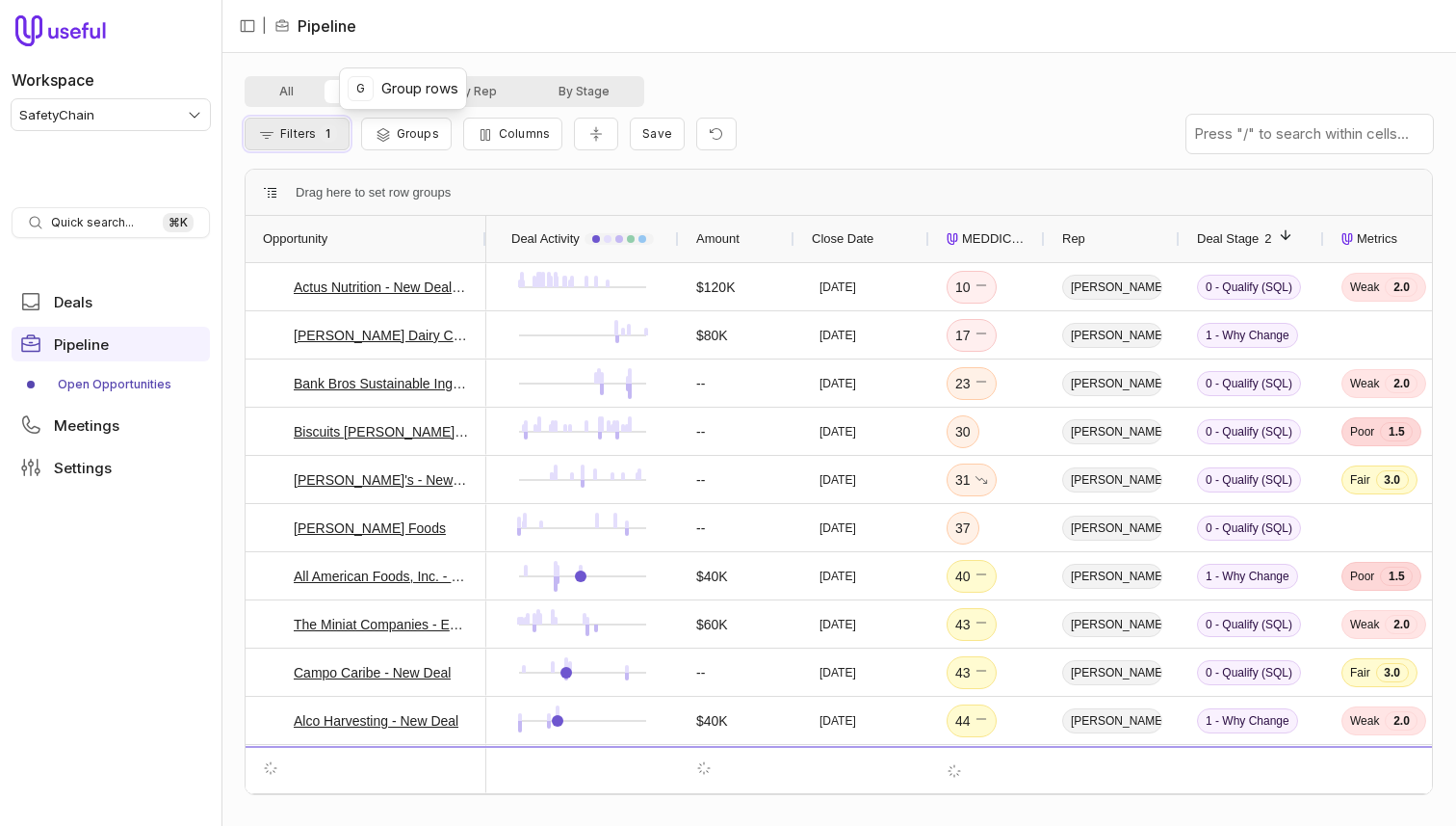
click at [305, 125] on button "Filters 1" at bounding box center [297, 135] width 105 height 33
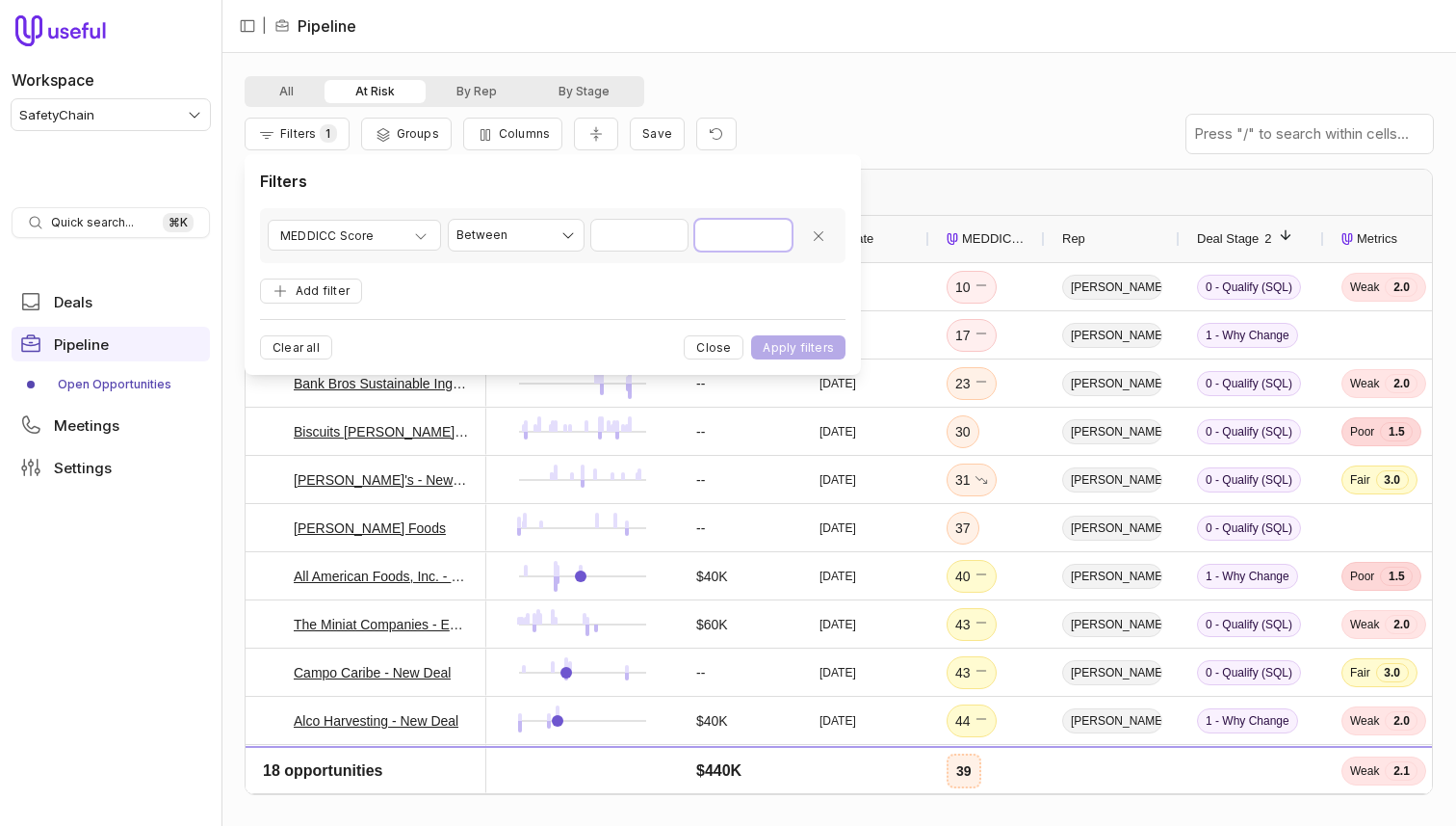
click at [722, 233] on input "**" at bounding box center [743, 235] width 97 height 31
click at [720, 233] on input "**" at bounding box center [743, 235] width 97 height 31
type input "***"
type input "*"
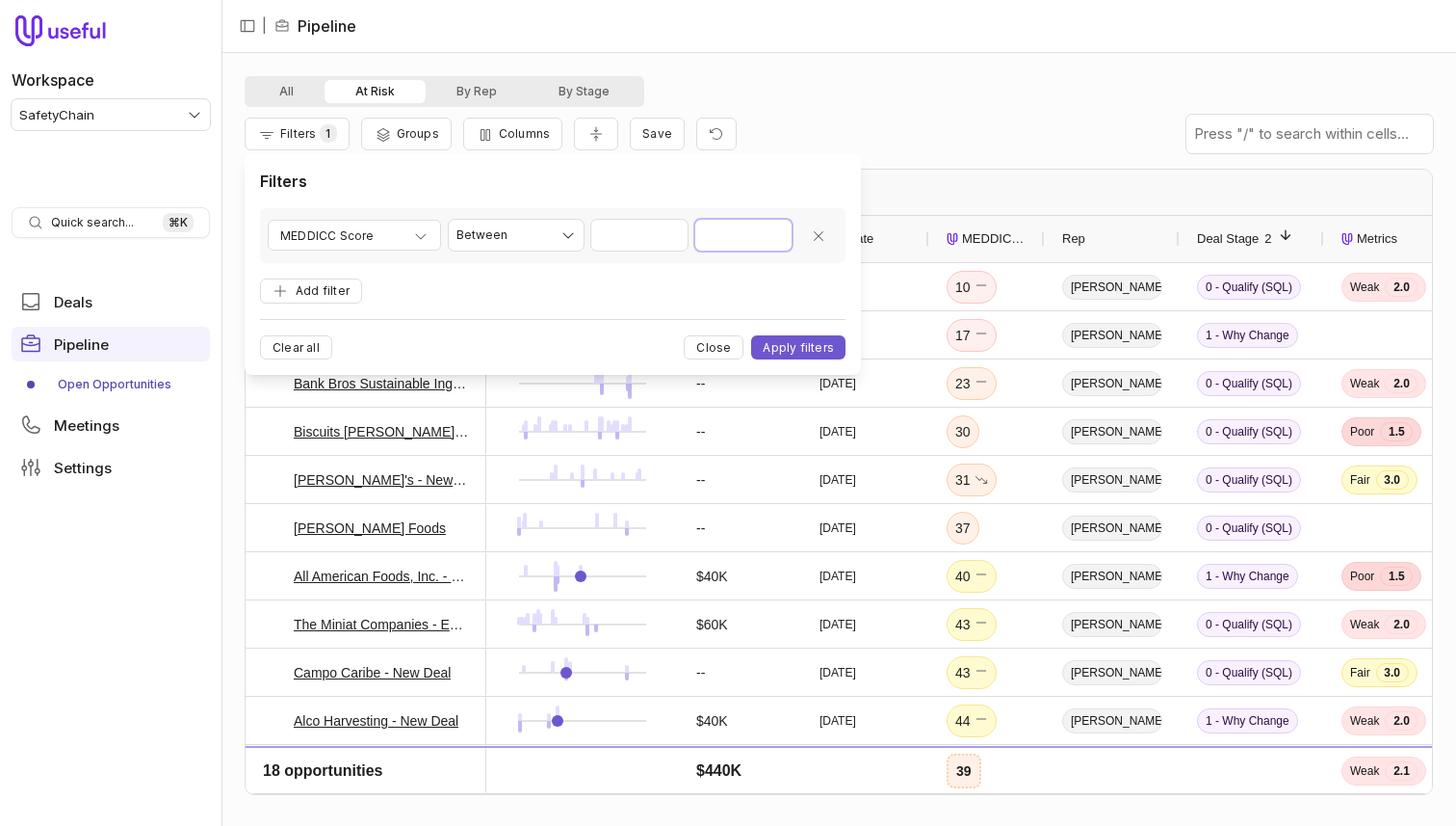
click at [751, 335] on button "Apply filters" at bounding box center [798, 347] width 95 height 24
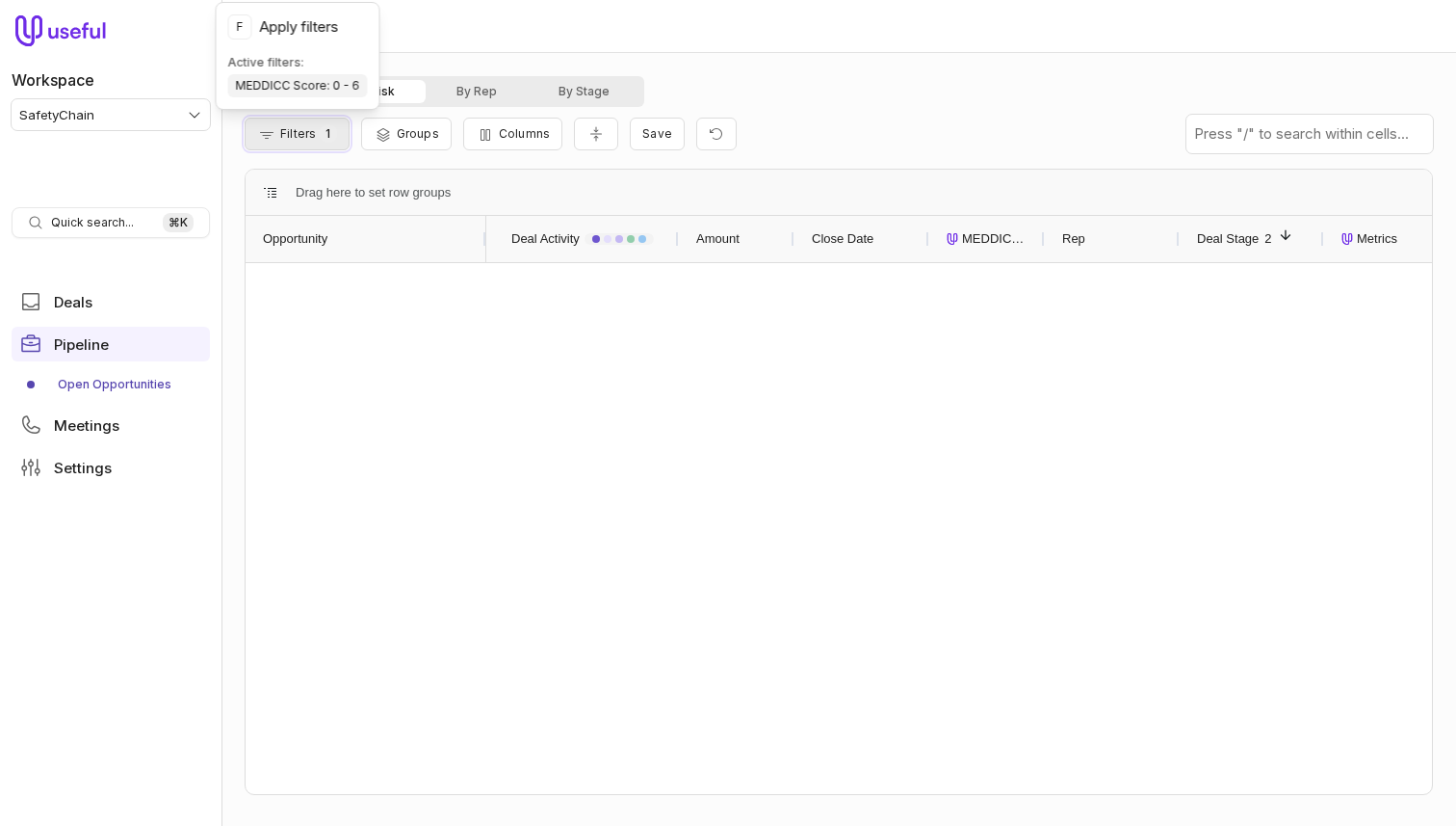
click at [334, 134] on span "1" at bounding box center [328, 133] width 17 height 19
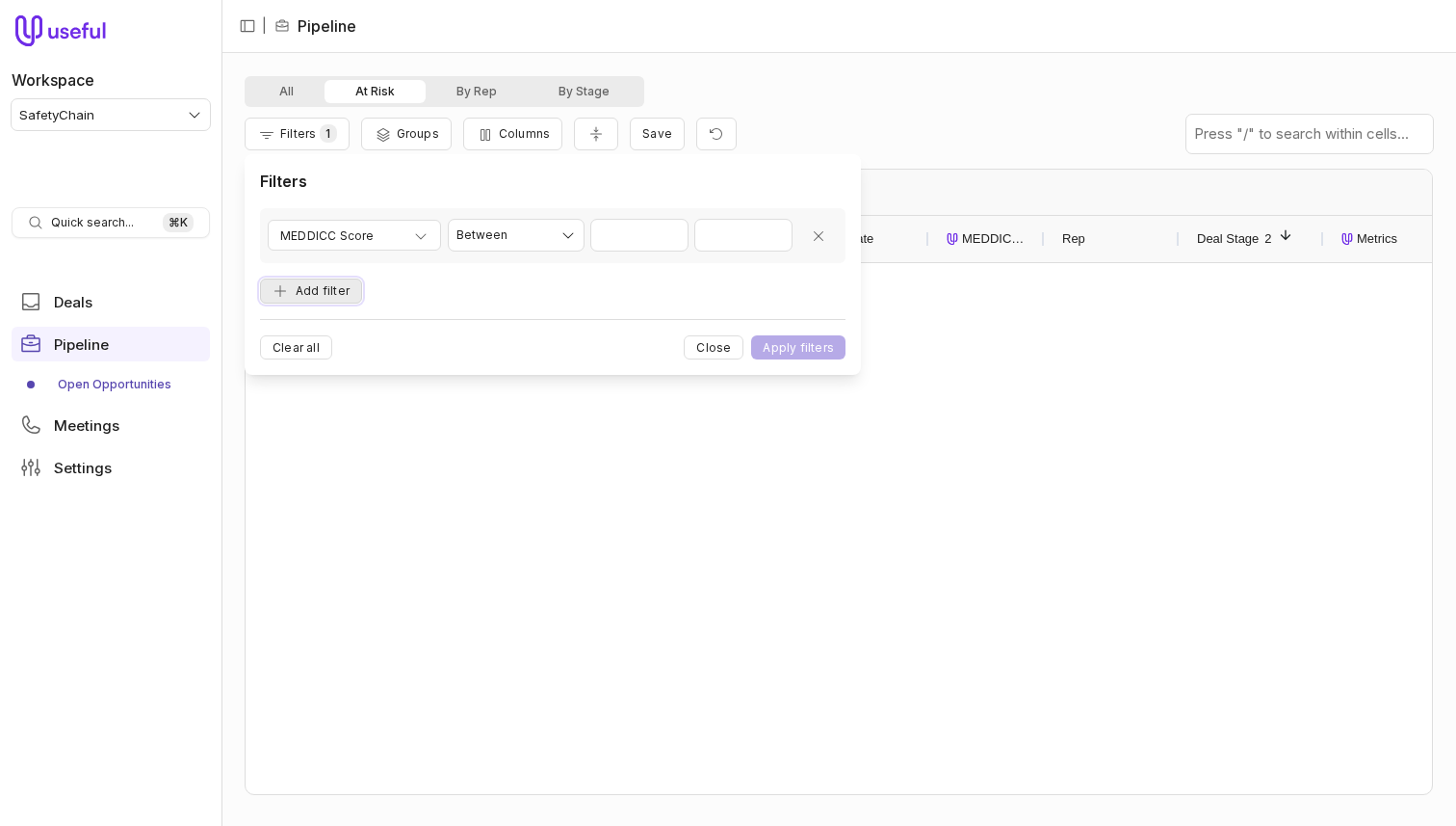
click at [327, 281] on button "Add filter" at bounding box center [311, 291] width 102 height 26
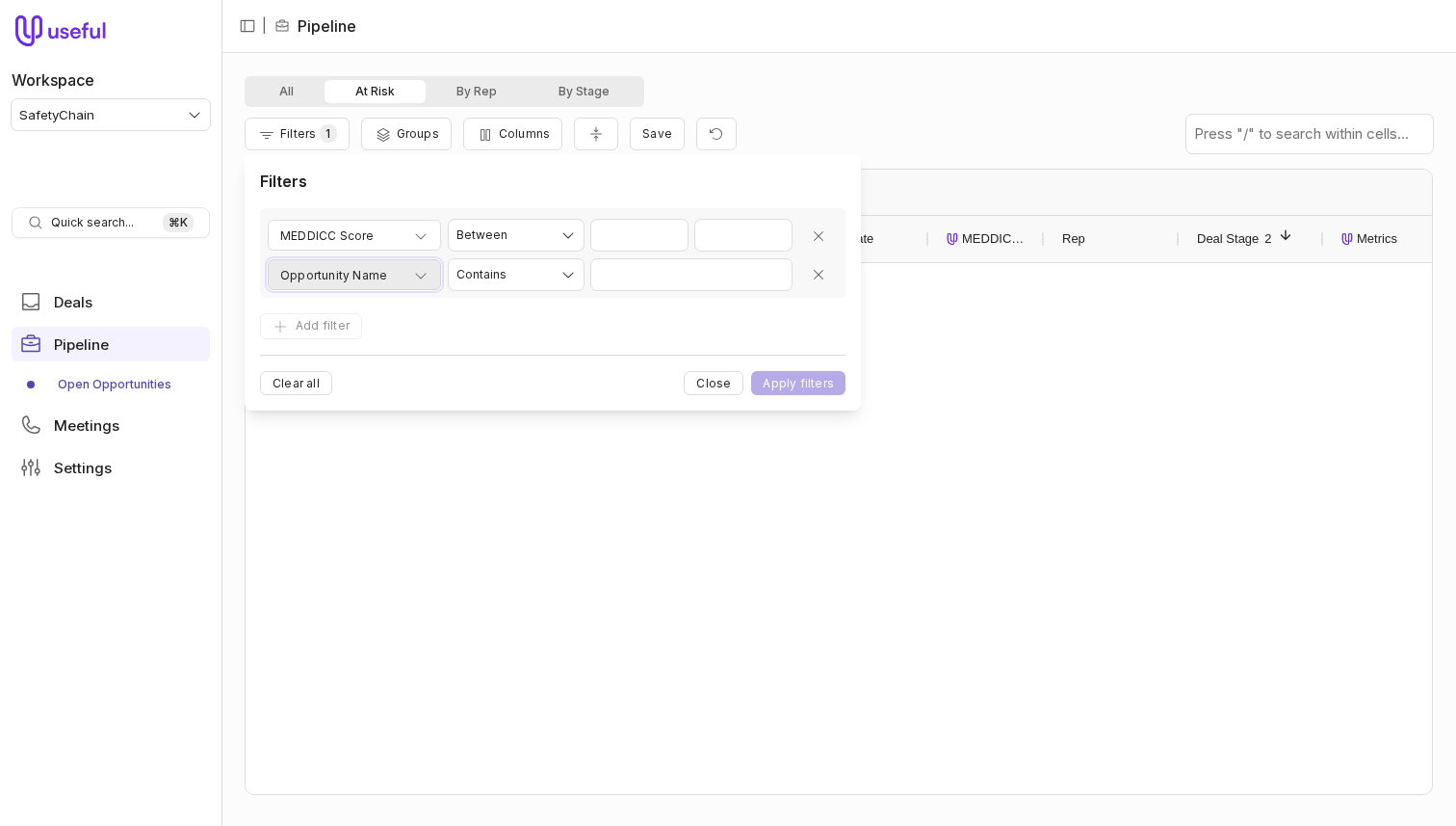
click at [332, 279] on span "Opportunity Name" at bounding box center [334, 276] width 107 height 23
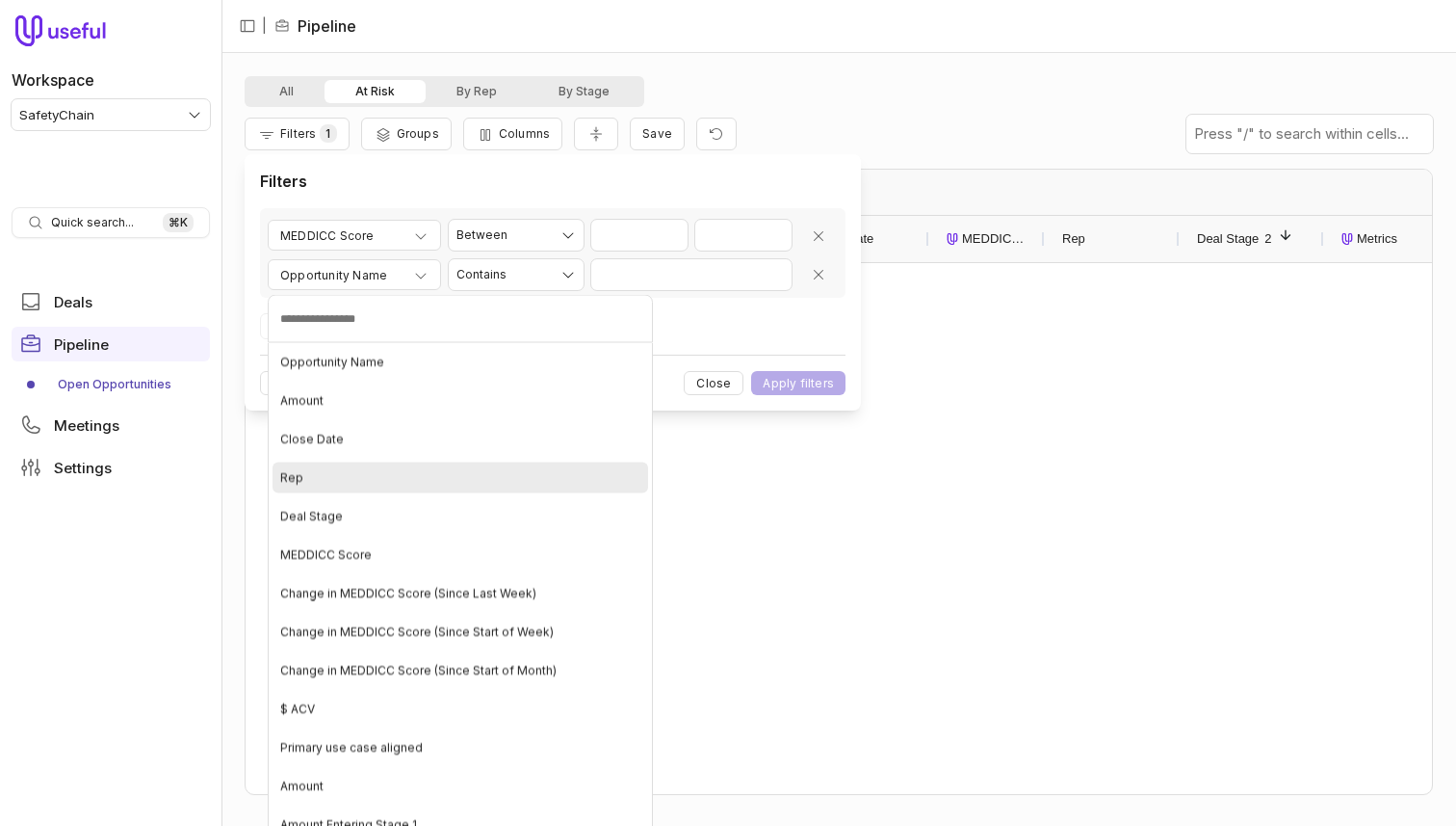
drag, startPoint x: 363, startPoint y: 464, endPoint x: 383, endPoint y: 436, distance: 34.4
click at [382, 436] on ul "Opportunity Name Amount Close Date Rep Deal Stage MEDDICC Score Change in MEDDI…" at bounding box center [460, 632] width 385 height 578
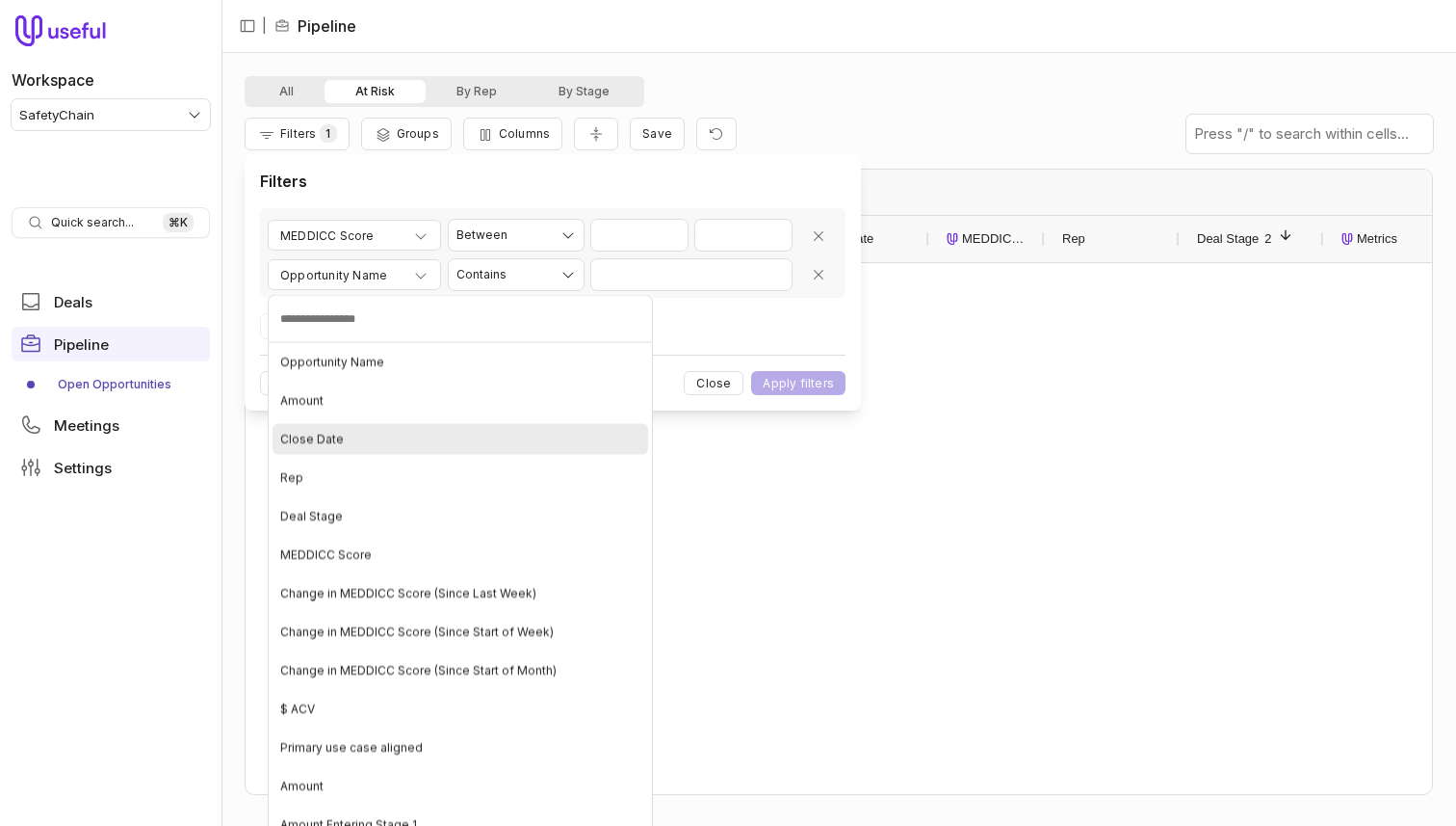
click at [383, 436] on div "Close Date" at bounding box center [460, 440] width 375 height 31
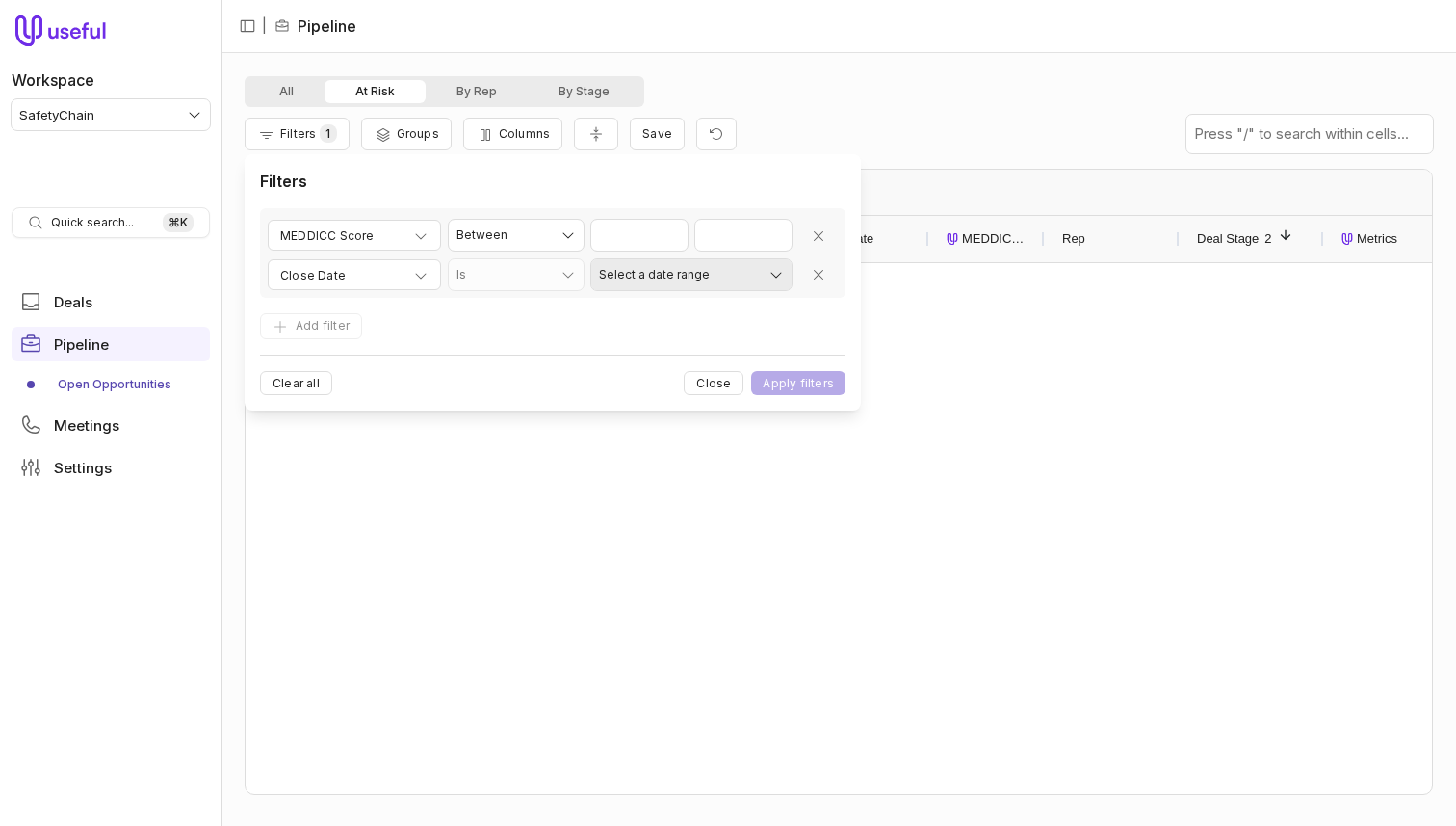
click at [734, 286] on html "Workspace SafetyChain Quick search... ⌘ K Deals Pipeline Open Opportunities Mee…" at bounding box center [728, 413] width 1456 height 826
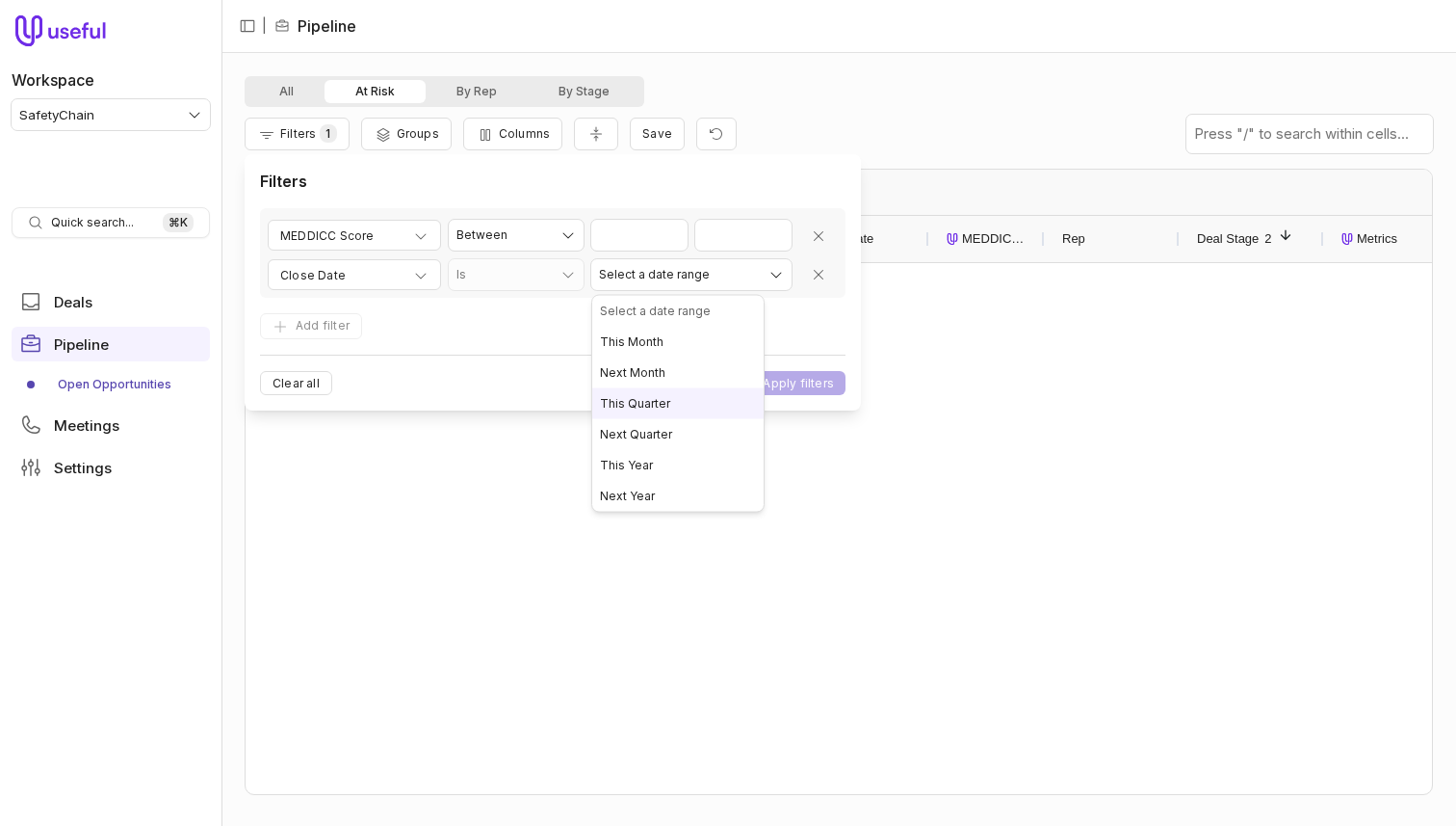
select select "**********"
click at [827, 390] on button "Apply filters" at bounding box center [798, 382] width 95 height 24
click at [711, 240] on input "*" at bounding box center [743, 235] width 97 height 31
type input "*"
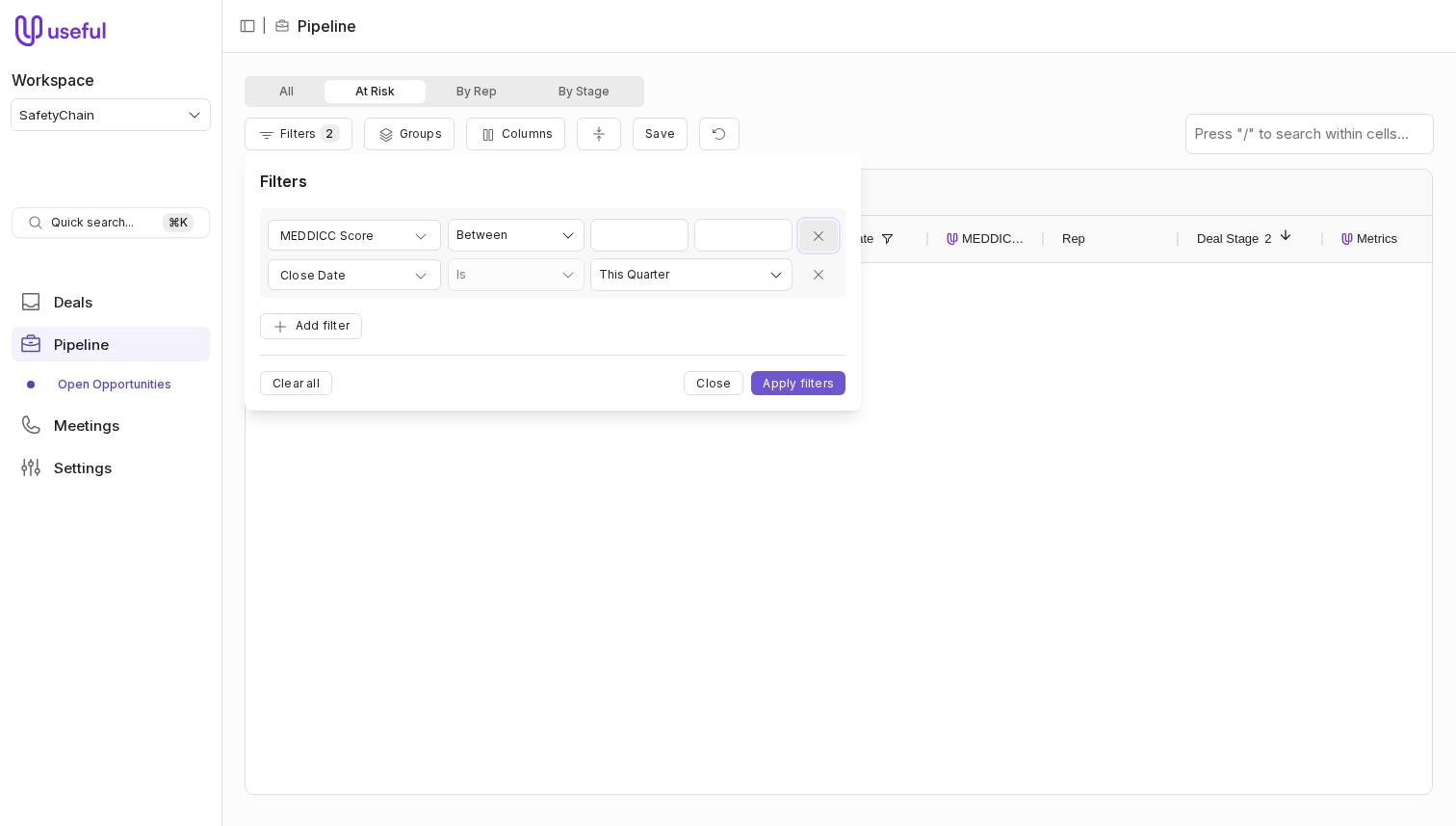
click at [823, 230] on icon "Remove filter" at bounding box center [819, 236] width 16 height 16
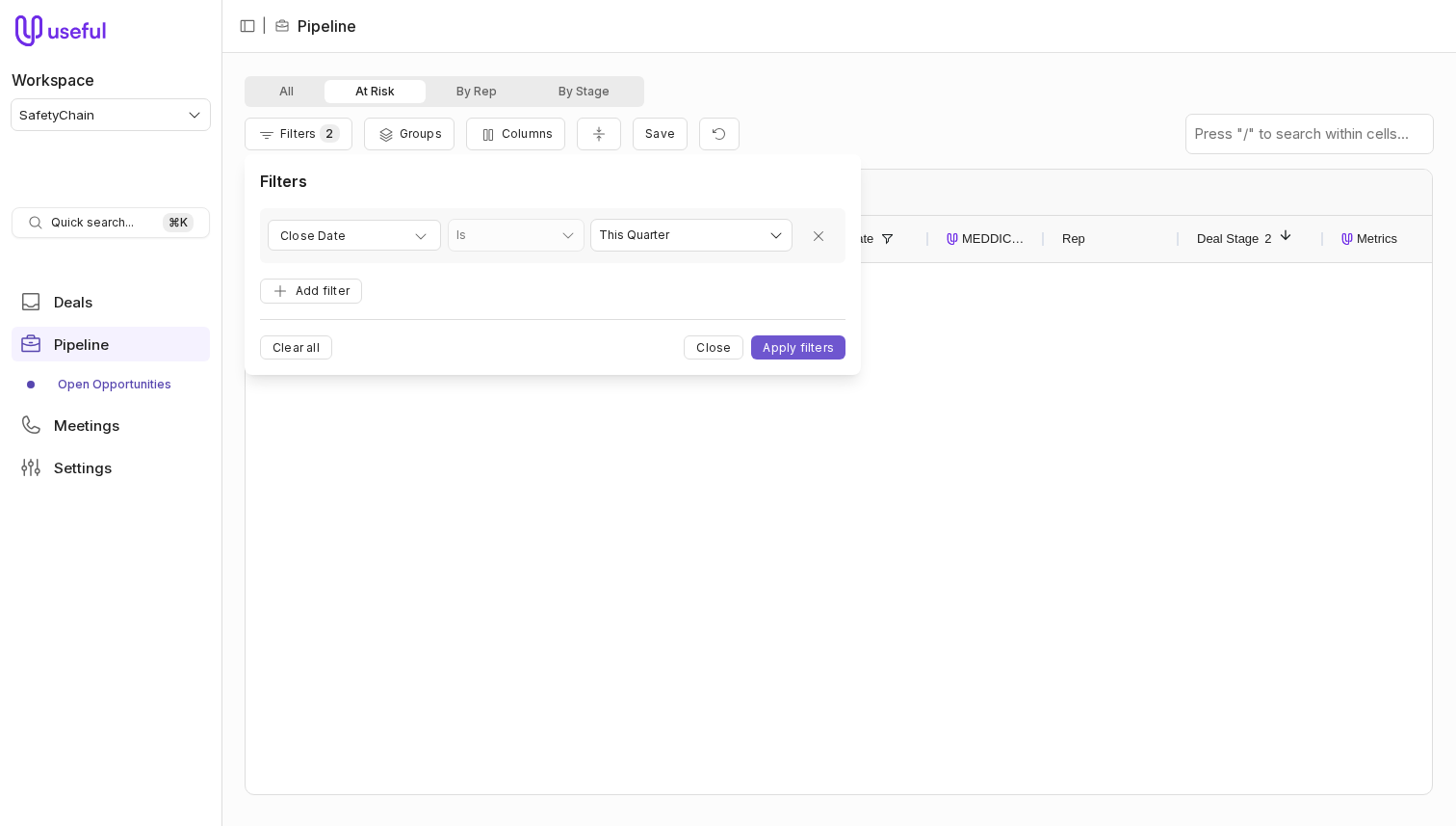
click at [782, 333] on form "**********" at bounding box center [553, 283] width 586 height 151
click at [779, 341] on button "Apply filters" at bounding box center [798, 347] width 95 height 24
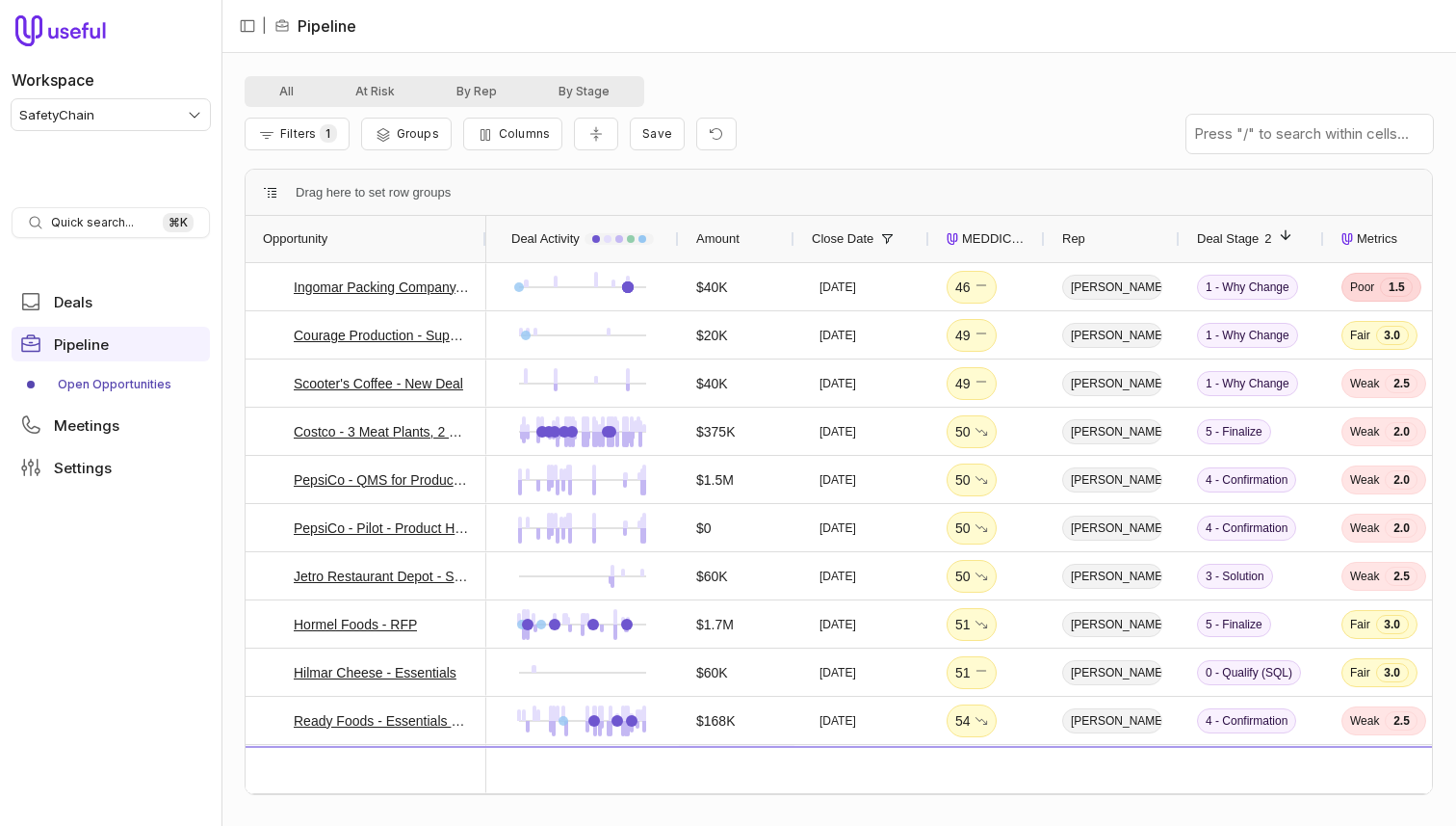
click at [698, 776] on div "$40K" at bounding box center [712, 768] width 32 height 23
click at [984, 236] on span "MEDDICC Score" at bounding box center [995, 239] width 65 height 23
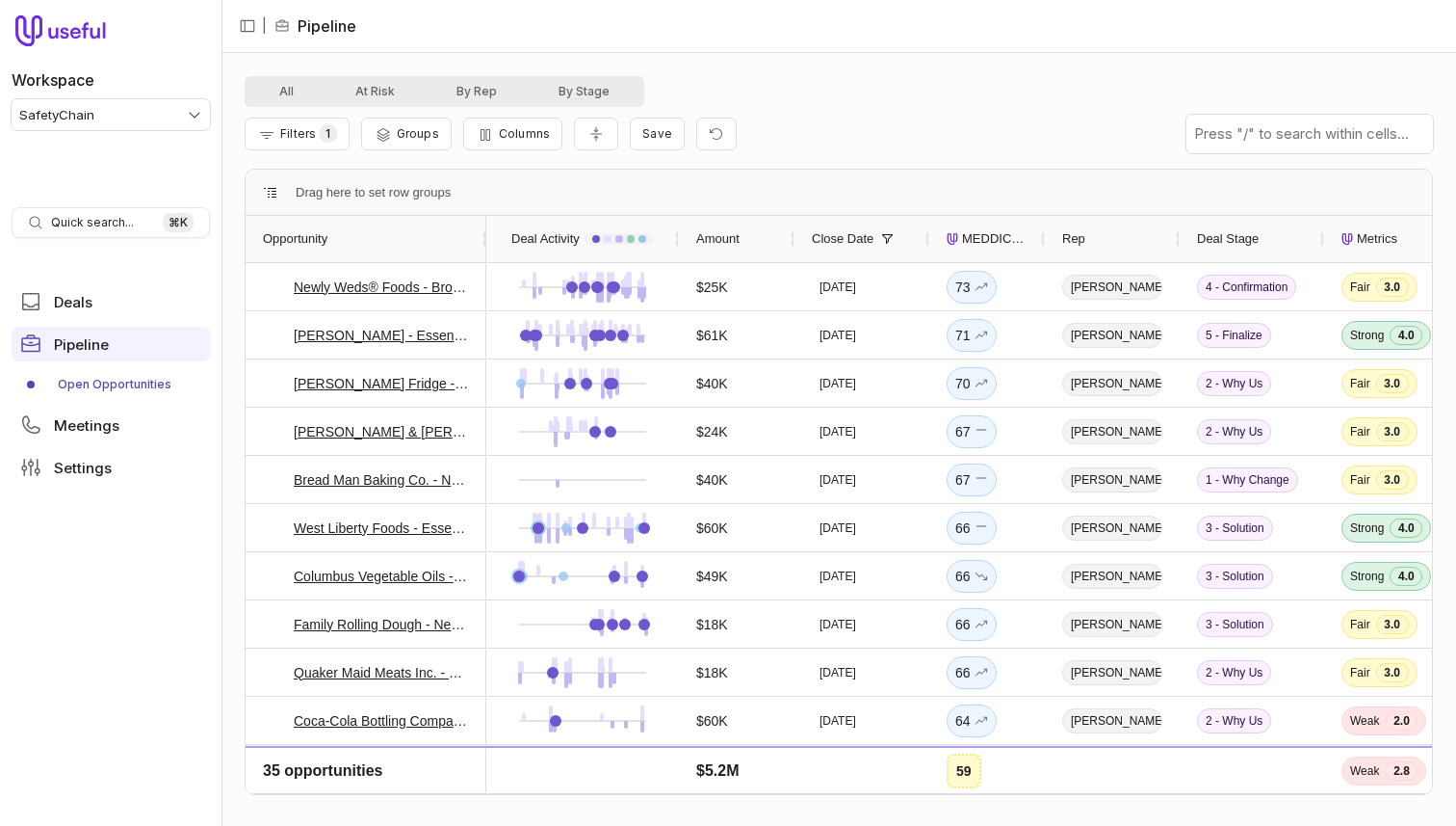
click at [984, 236] on span "MEDDICC Score" at bounding box center [995, 239] width 65 height 23
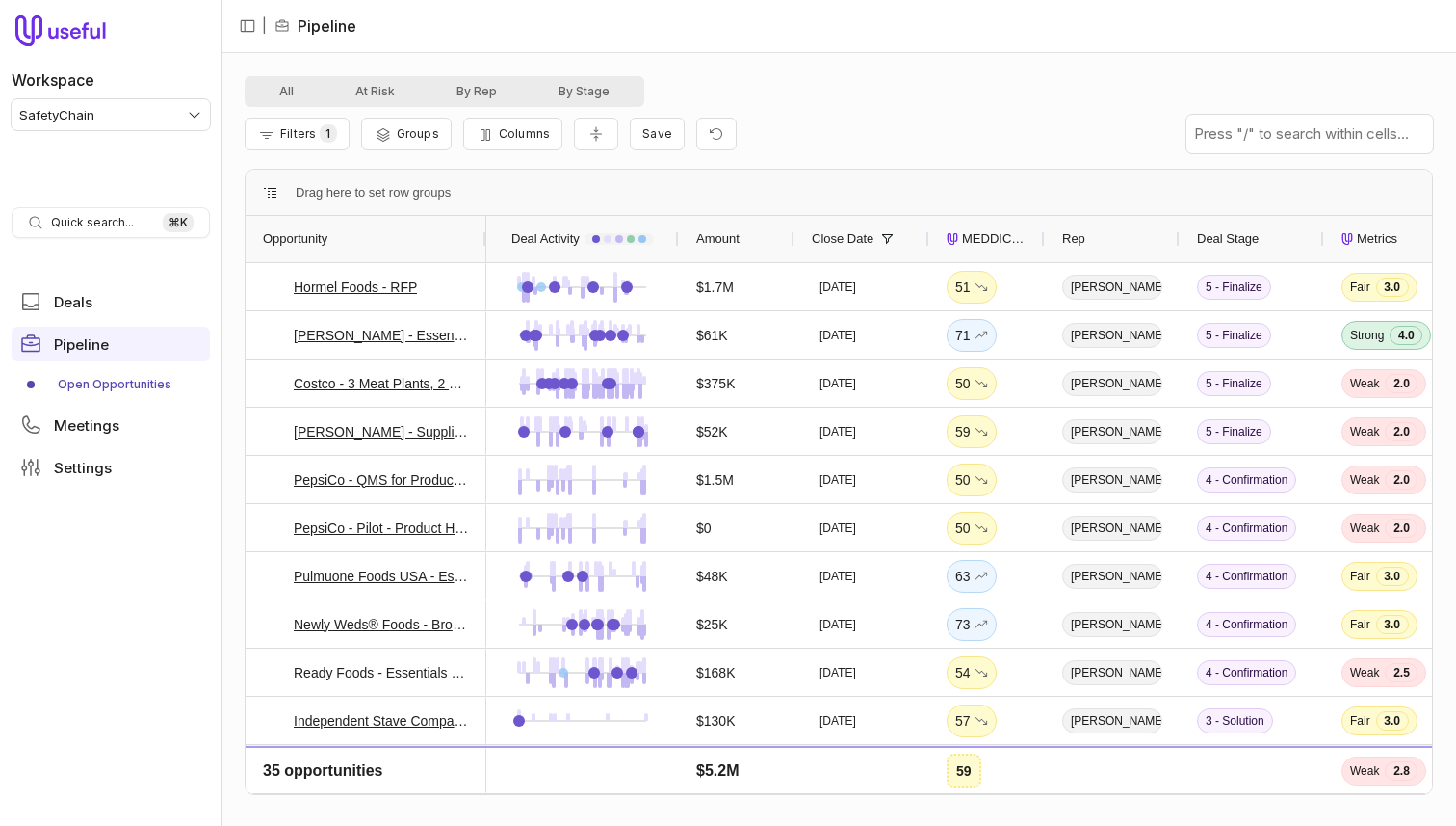
click at [984, 236] on span "MEDDICC Score" at bounding box center [995, 239] width 65 height 23
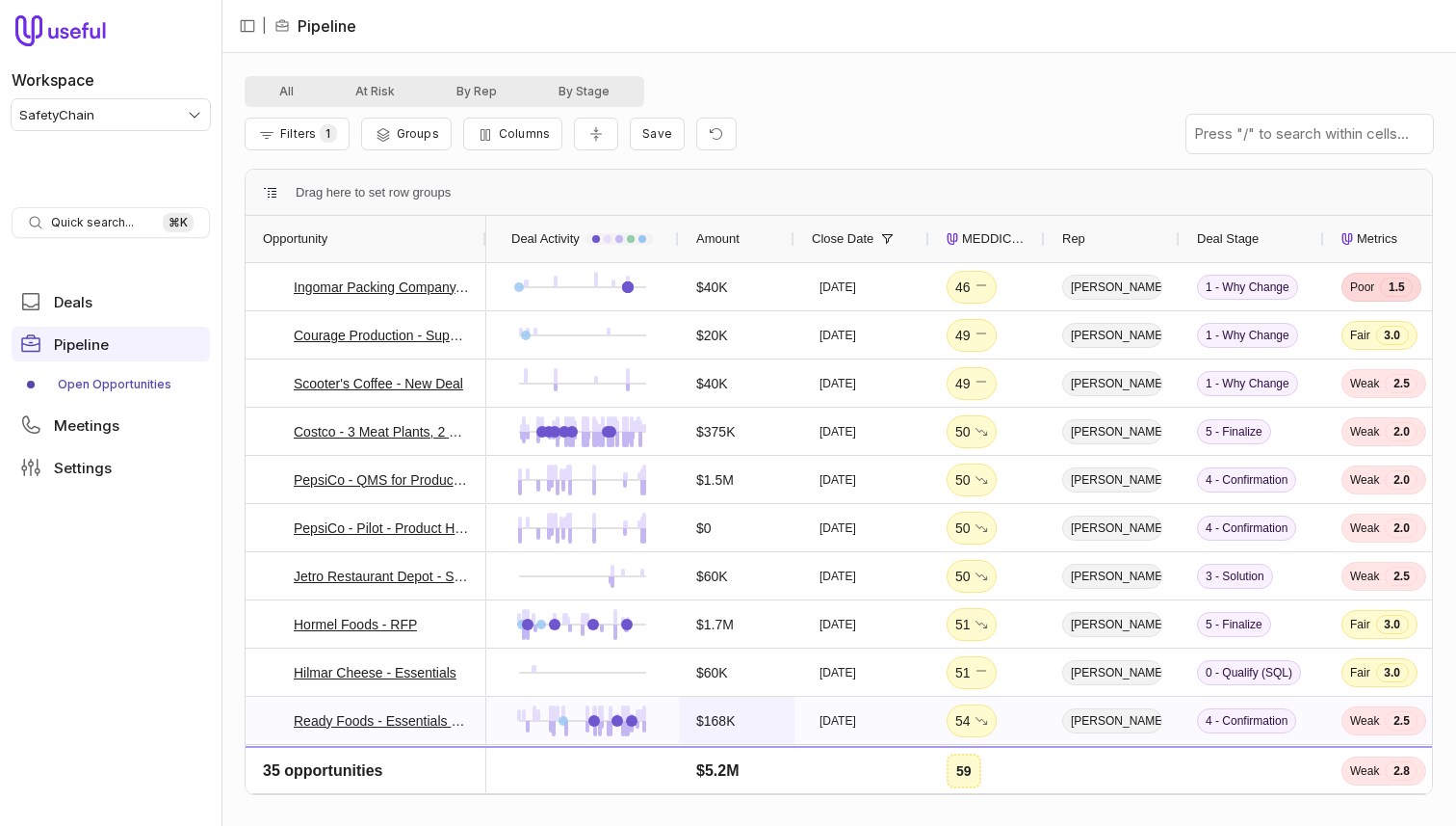
click at [745, 718] on div "$168K" at bounding box center [736, 720] width 81 height 45
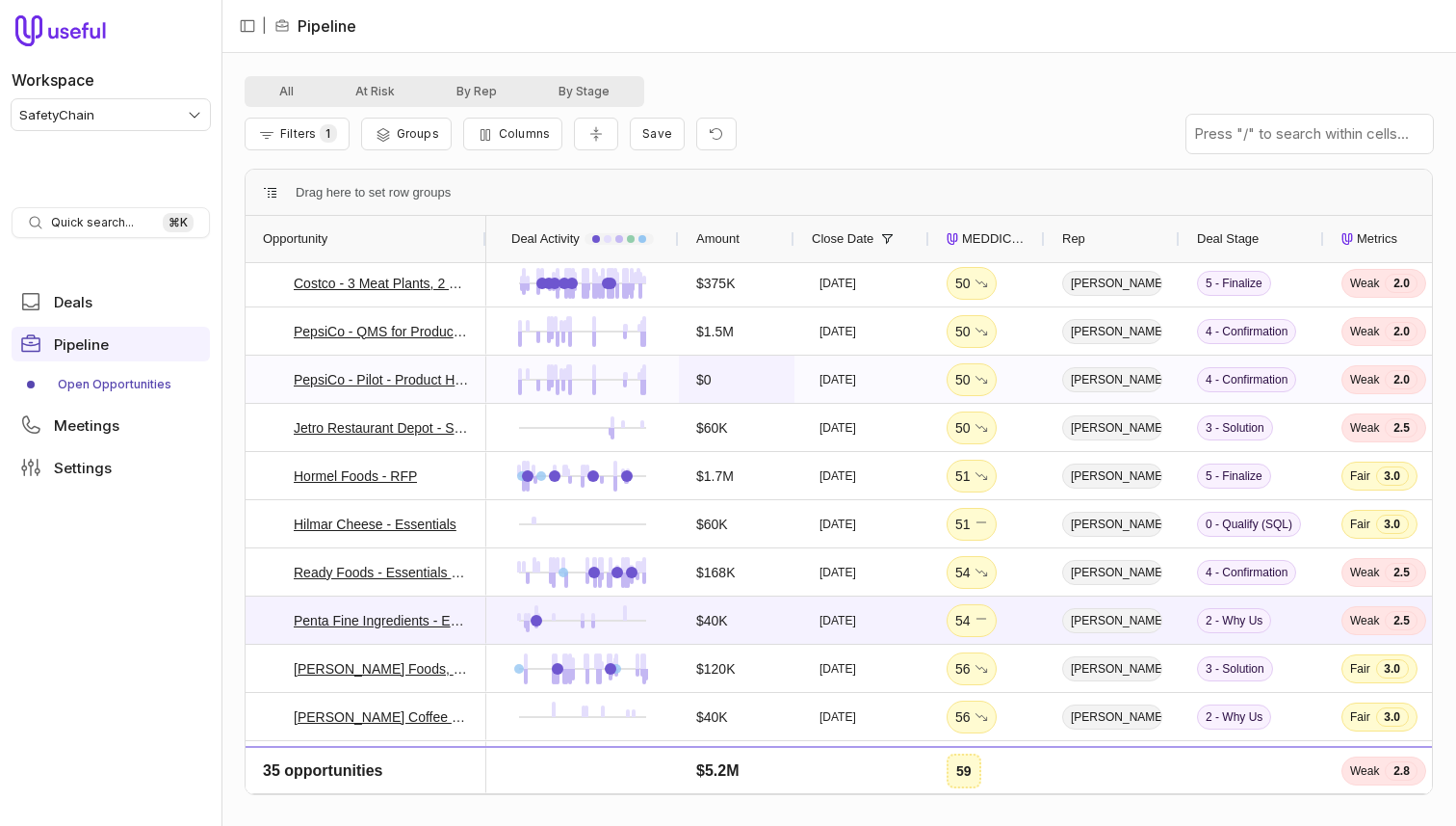
scroll to position [567, 0]
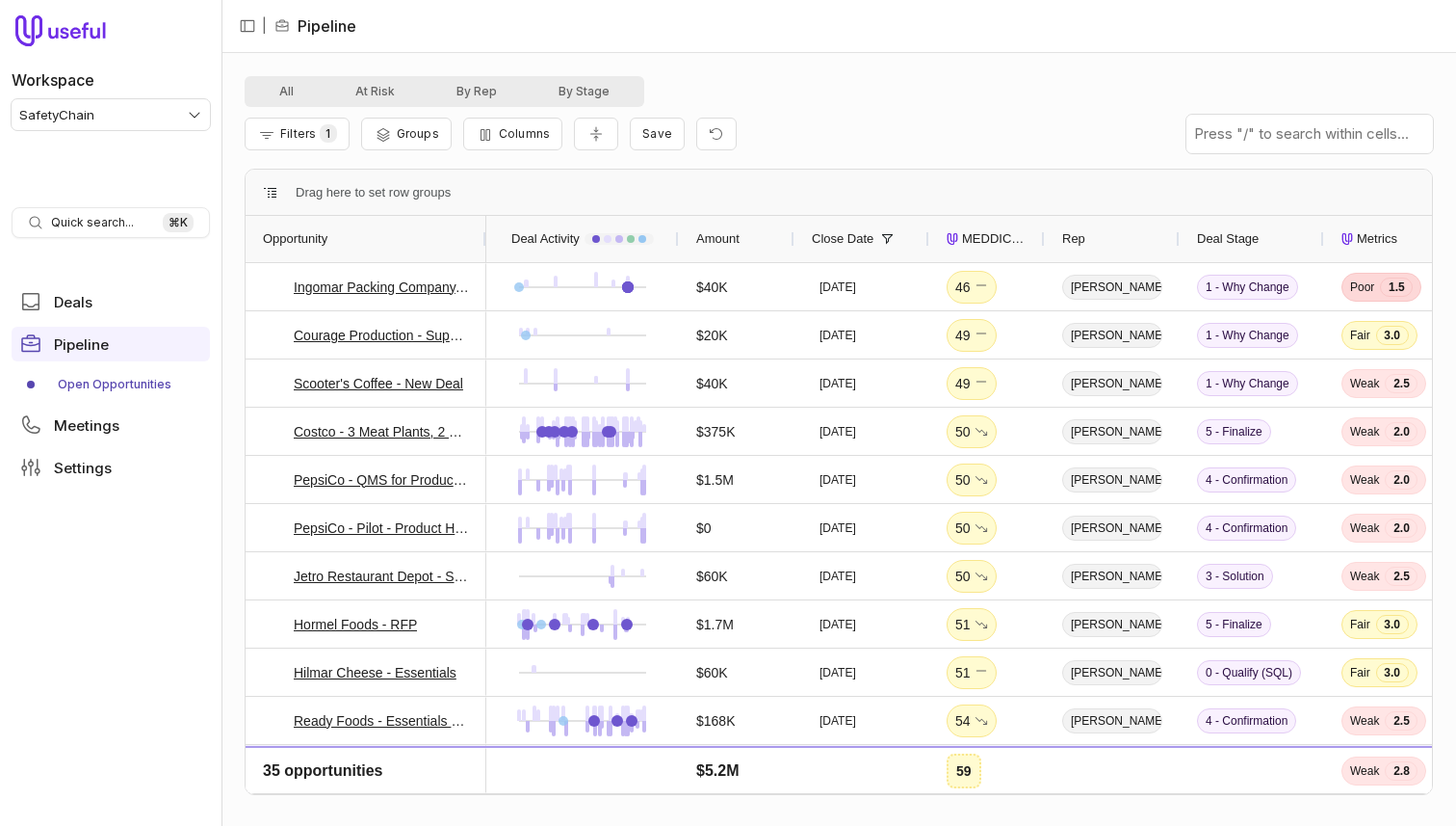
click at [735, 226] on div "Amount" at bounding box center [736, 239] width 81 height 37
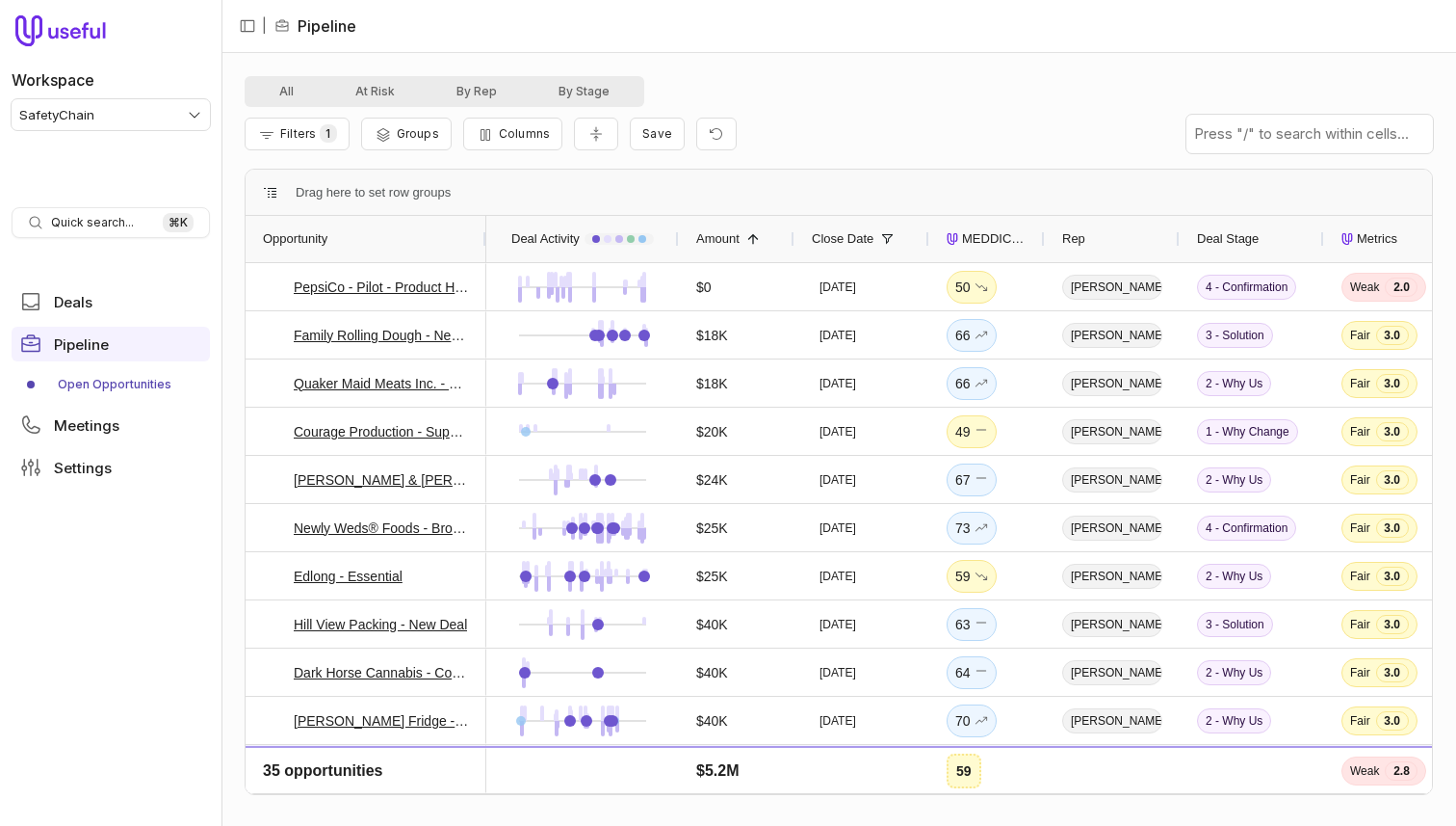
click at [735, 226] on div "Amount 1" at bounding box center [736, 239] width 81 height 37
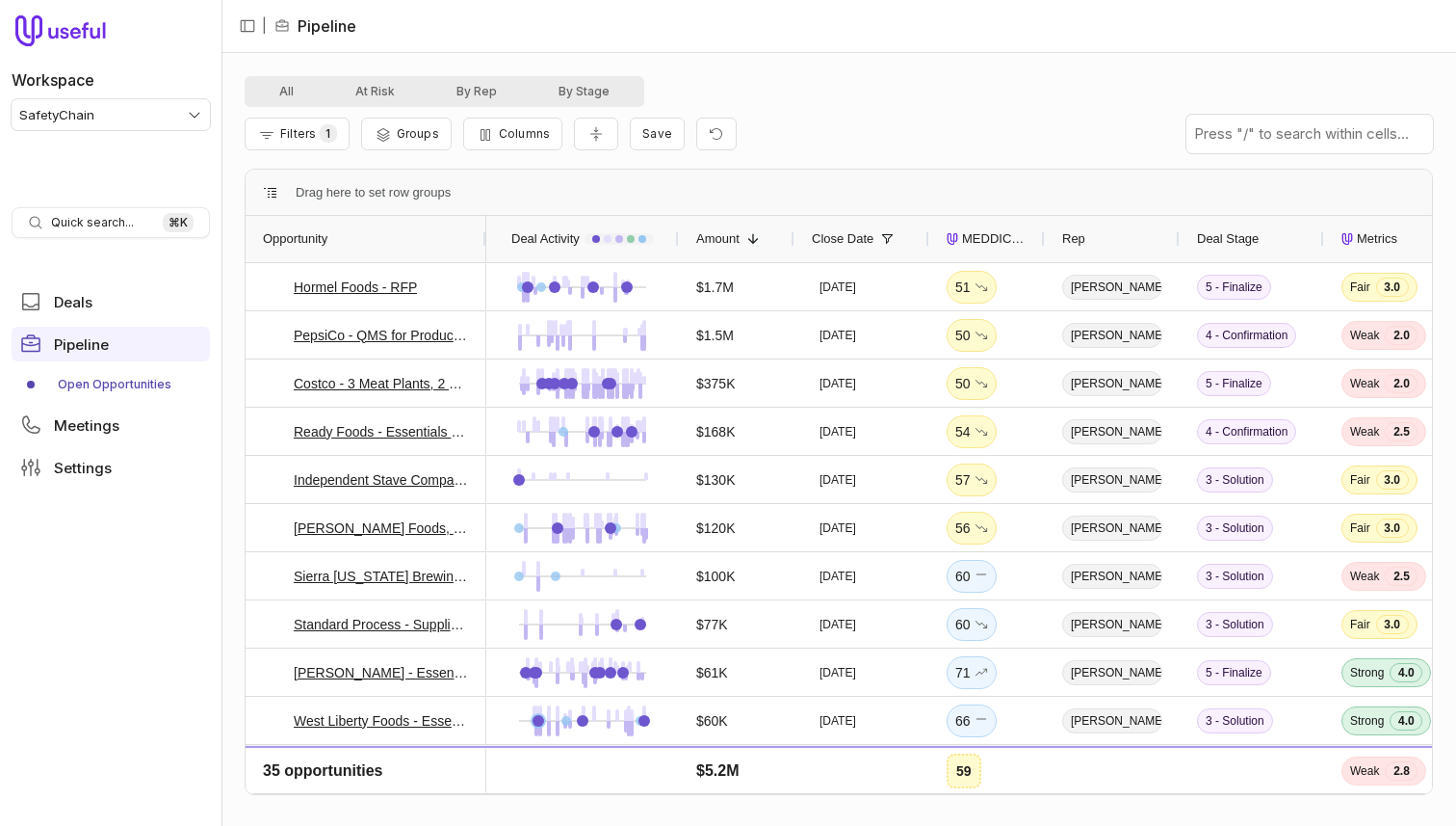
click at [972, 225] on div "MEDDICC Score" at bounding box center [987, 238] width 81 height 46
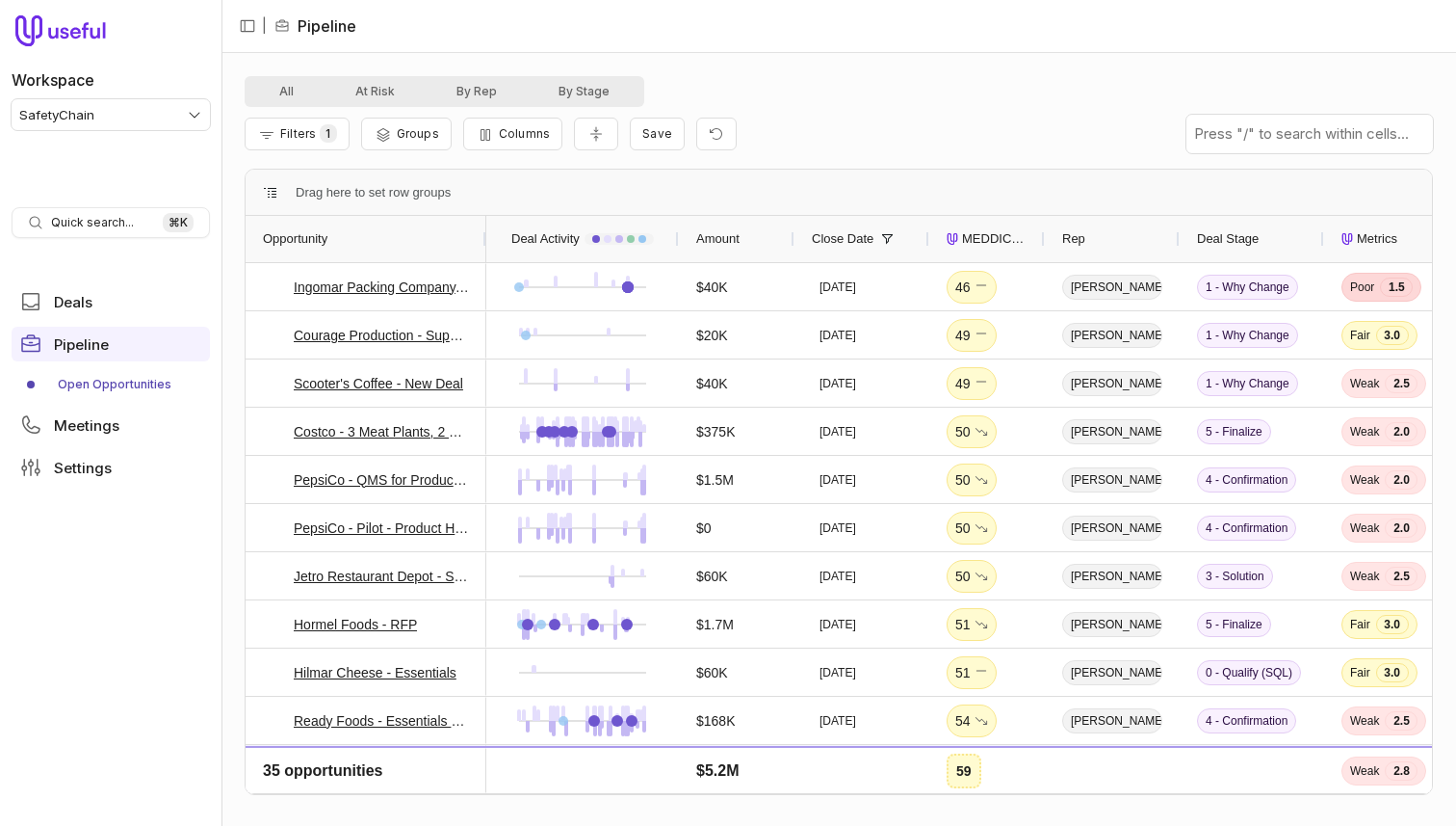
click at [972, 225] on div "MEDDICC Score" at bounding box center [987, 238] width 81 height 46
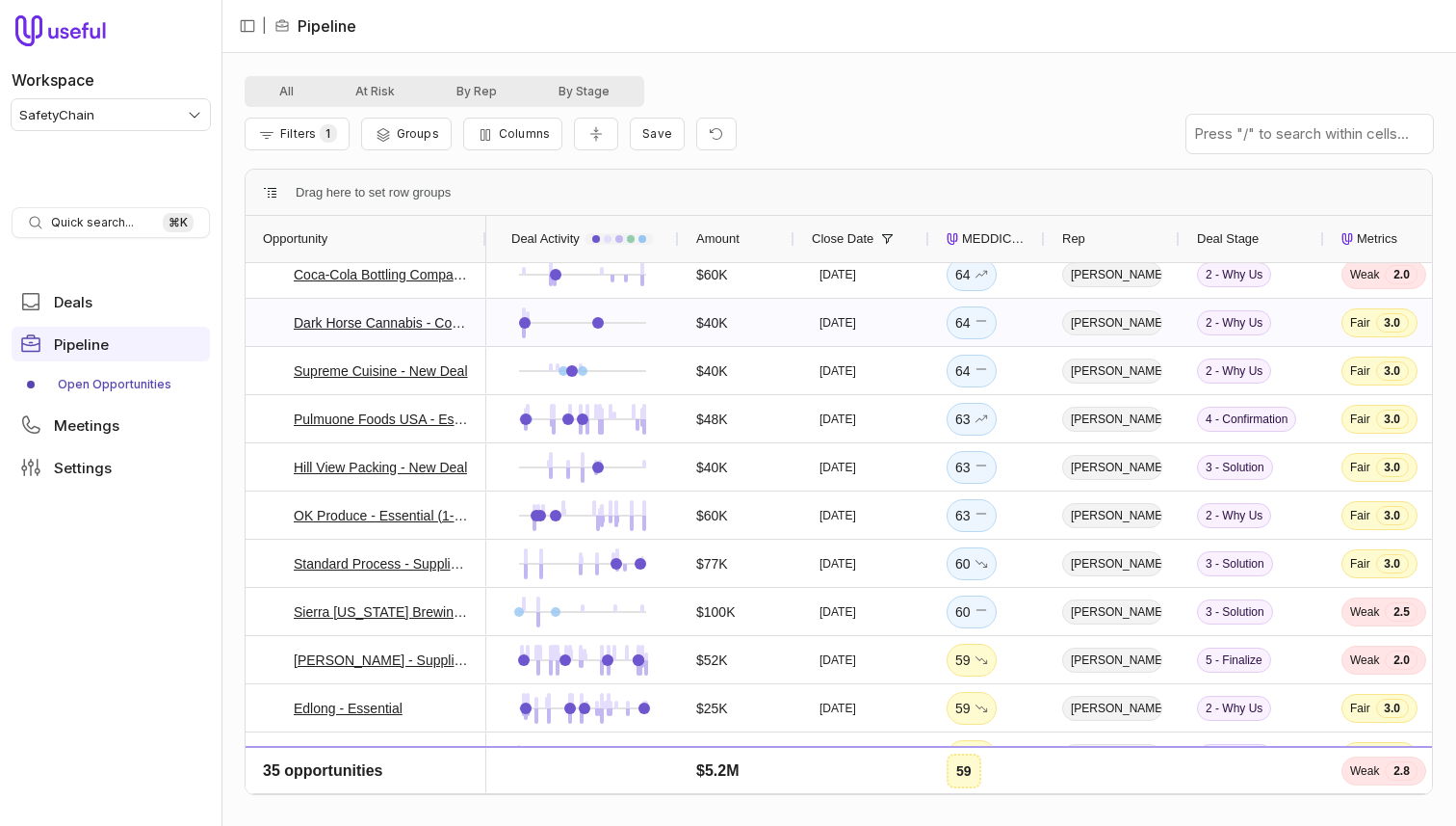
scroll to position [491, 0]
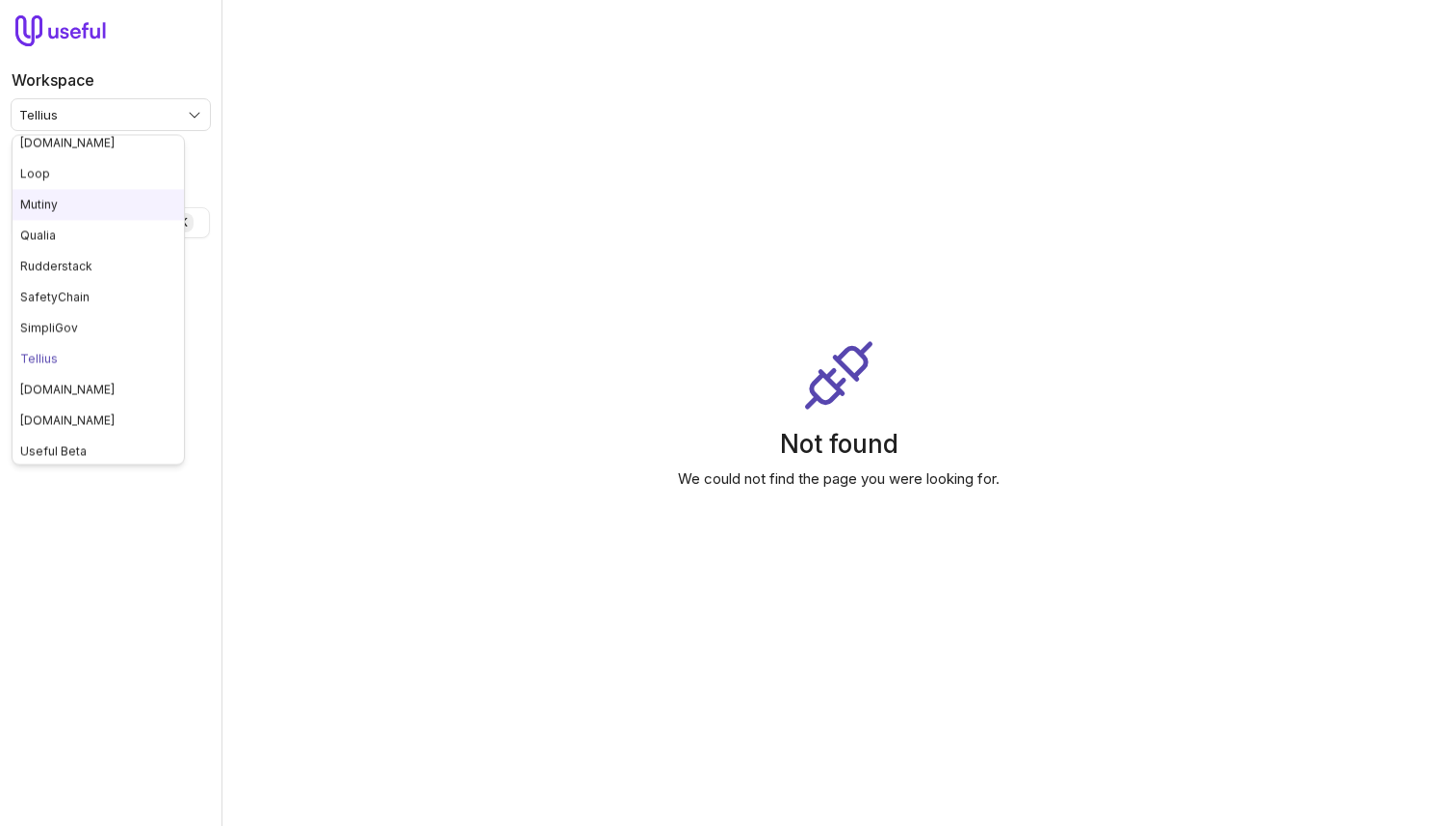
scroll to position [164, 0]
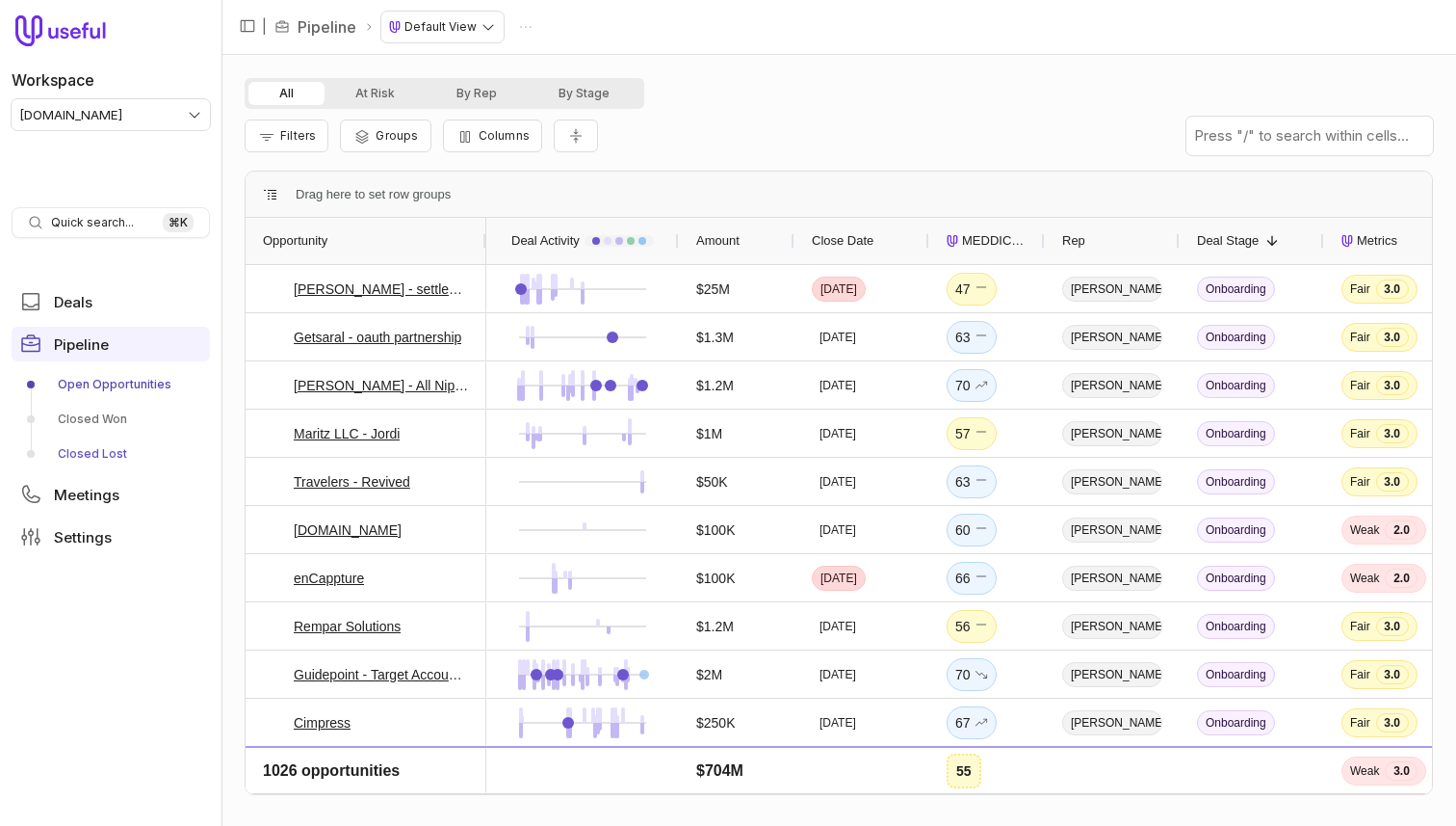
click at [102, 448] on link "Closed Lost" at bounding box center [110, 453] width 198 height 31
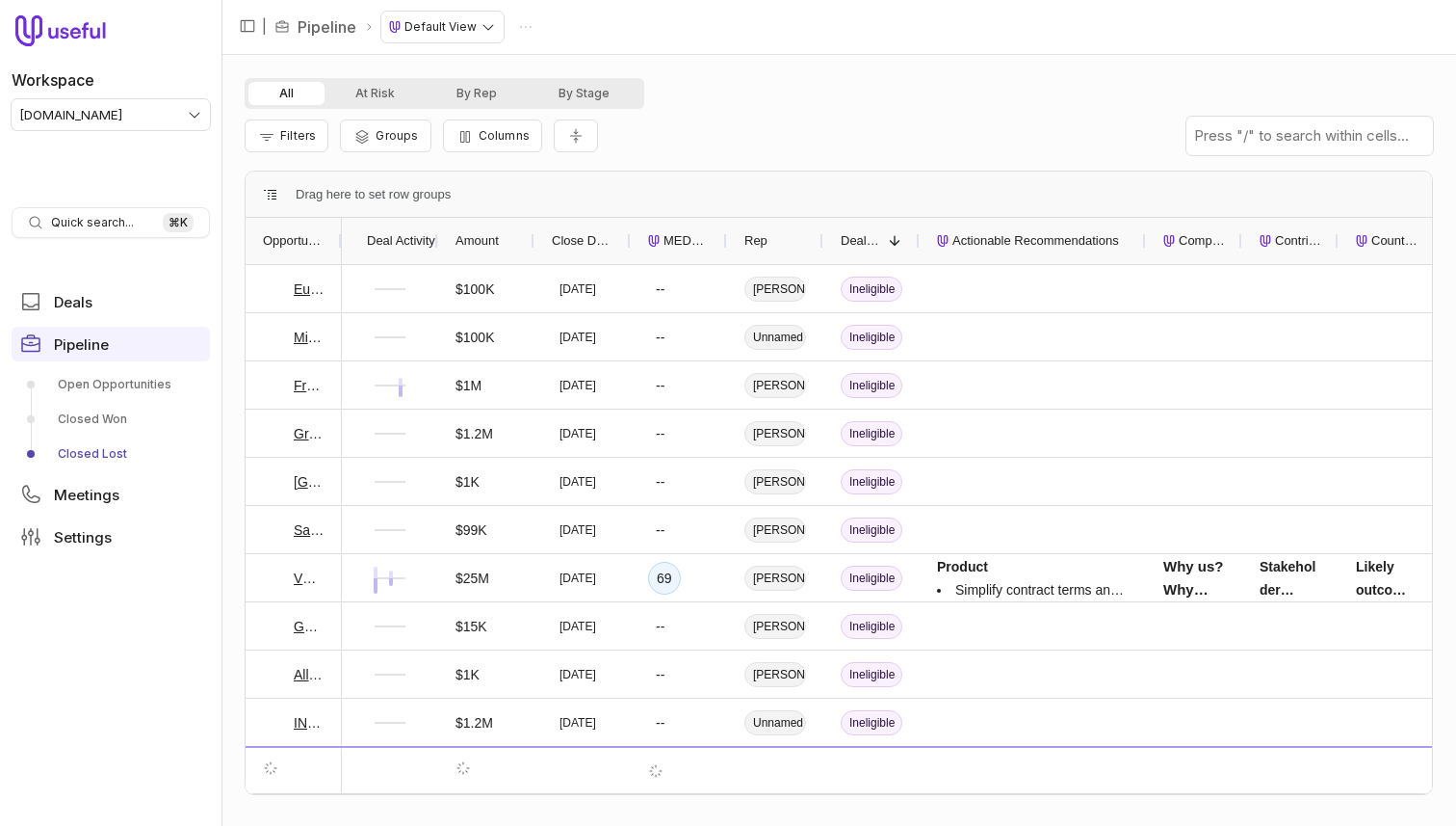
drag, startPoint x: 1011, startPoint y: 240, endPoint x: 1141, endPoint y: 240, distance: 130.0
click at [1141, 240] on div at bounding box center [1145, 240] width 8 height 46
click at [988, 239] on span "Actionable Recommendations" at bounding box center [1036, 241] width 167 height 23
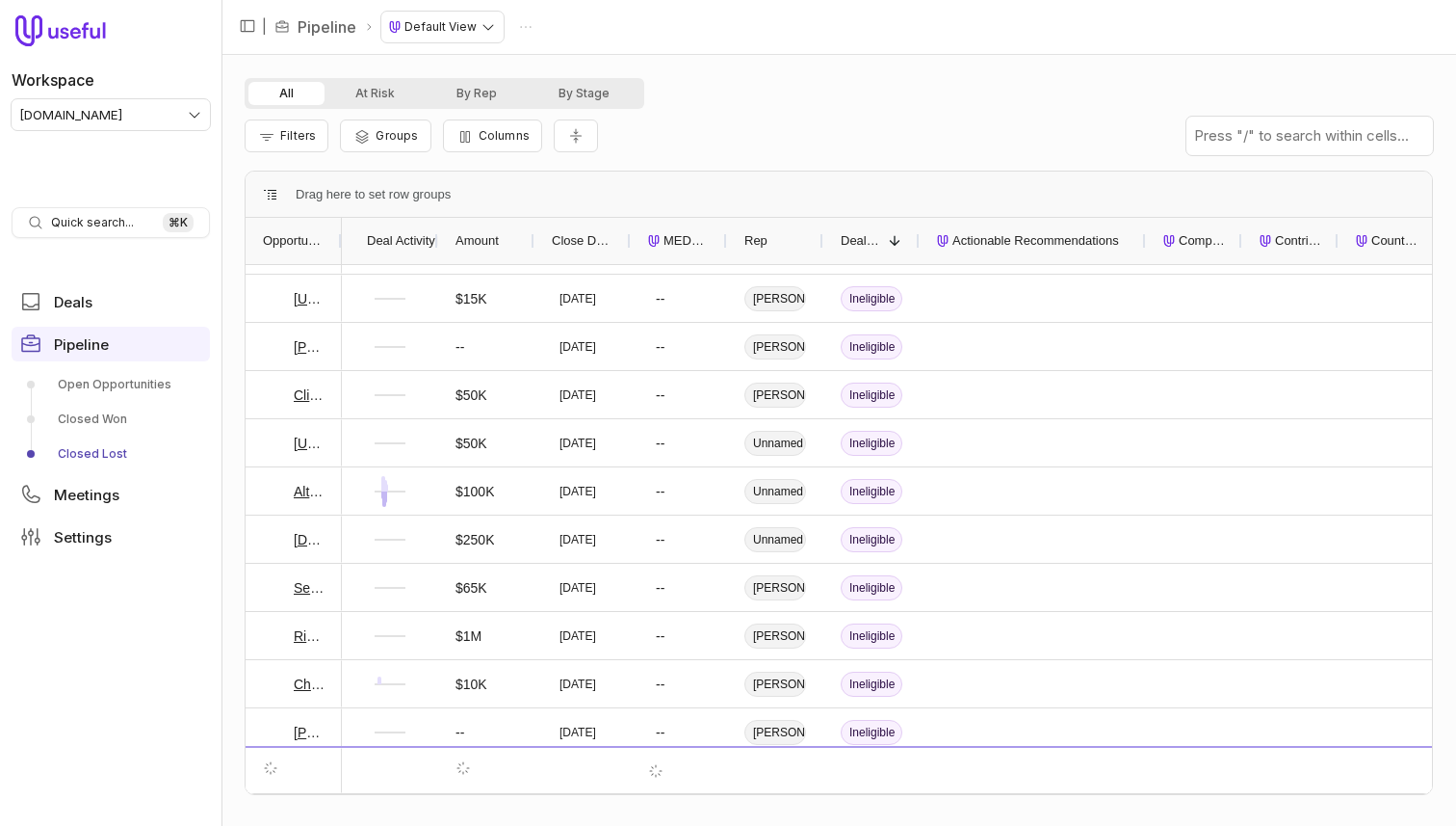
scroll to position [1143, 0]
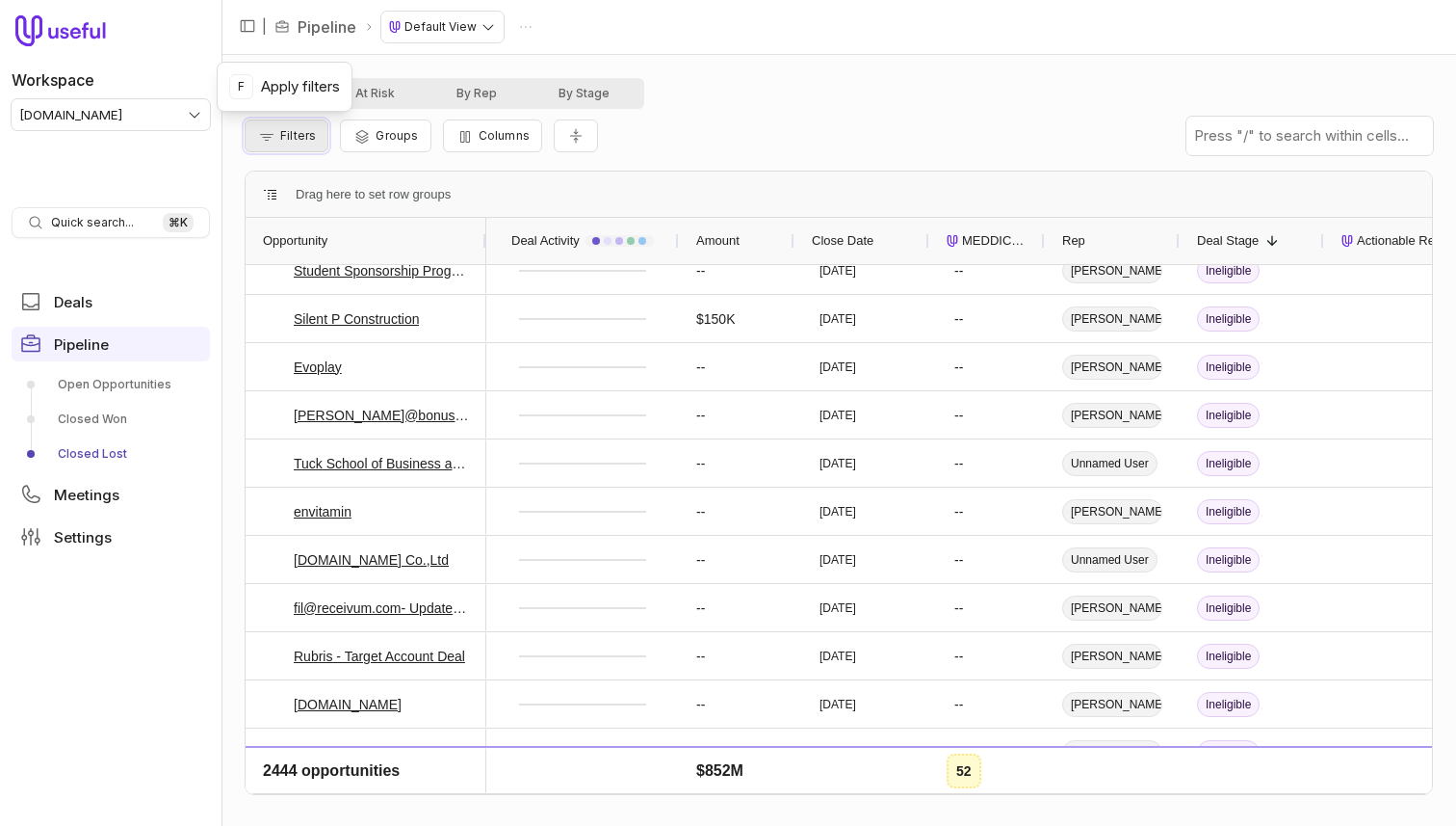
click at [308, 136] on span "Filters" at bounding box center [297, 135] width 36 height 15
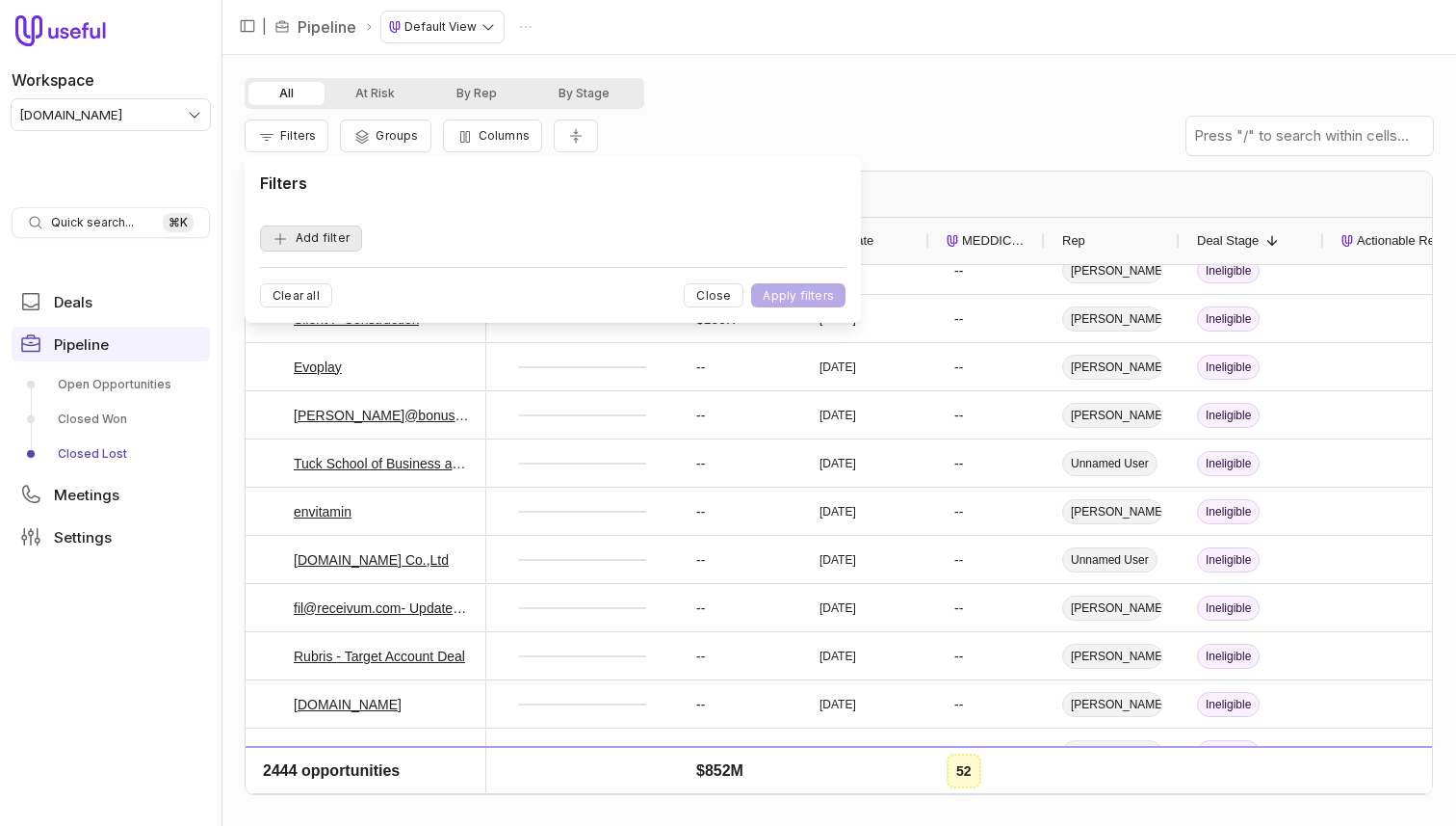
click at [334, 245] on button "Add filter" at bounding box center [311, 238] width 102 height 26
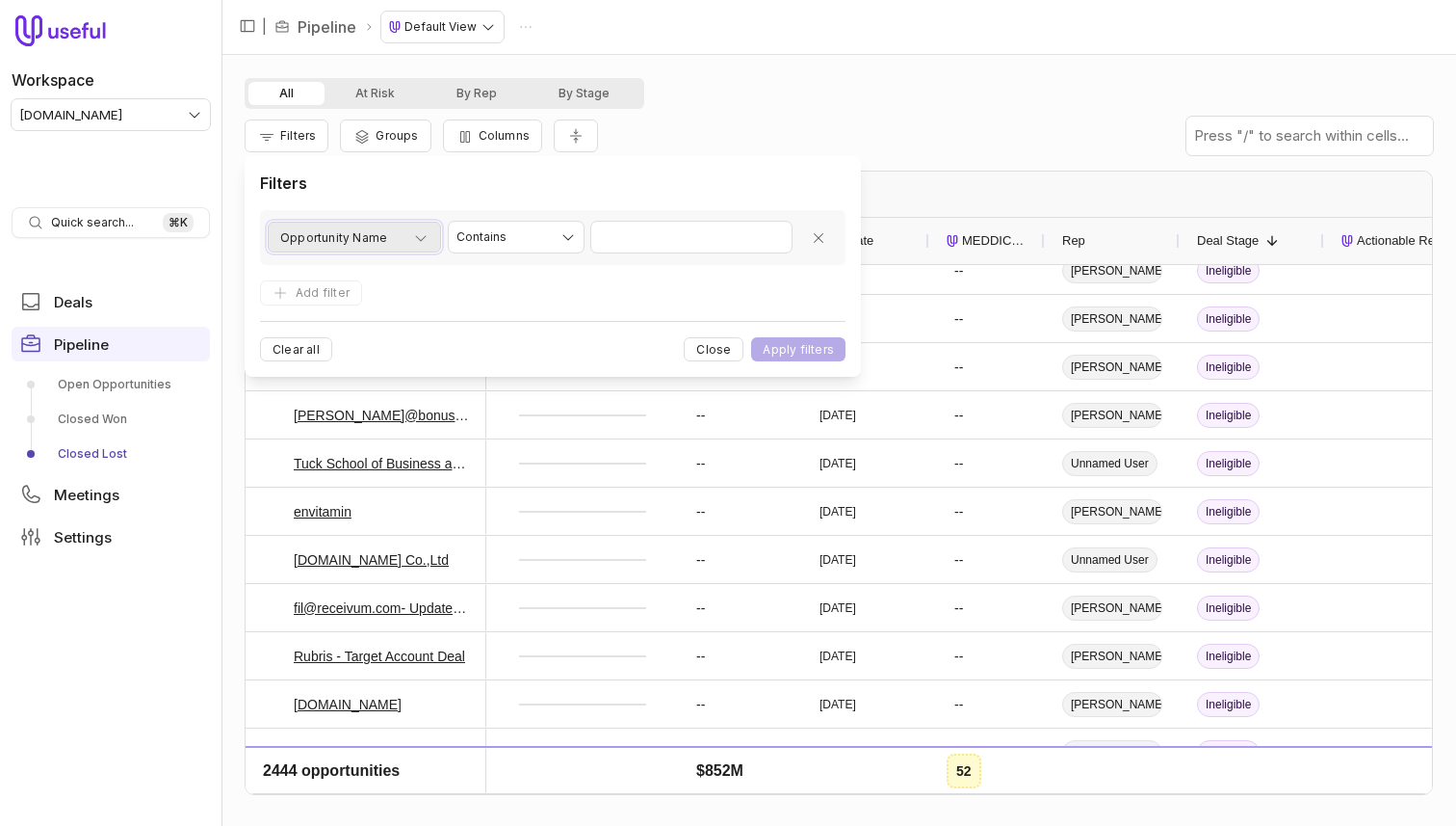
click at [350, 228] on span "Opportunity Name" at bounding box center [334, 238] width 107 height 23
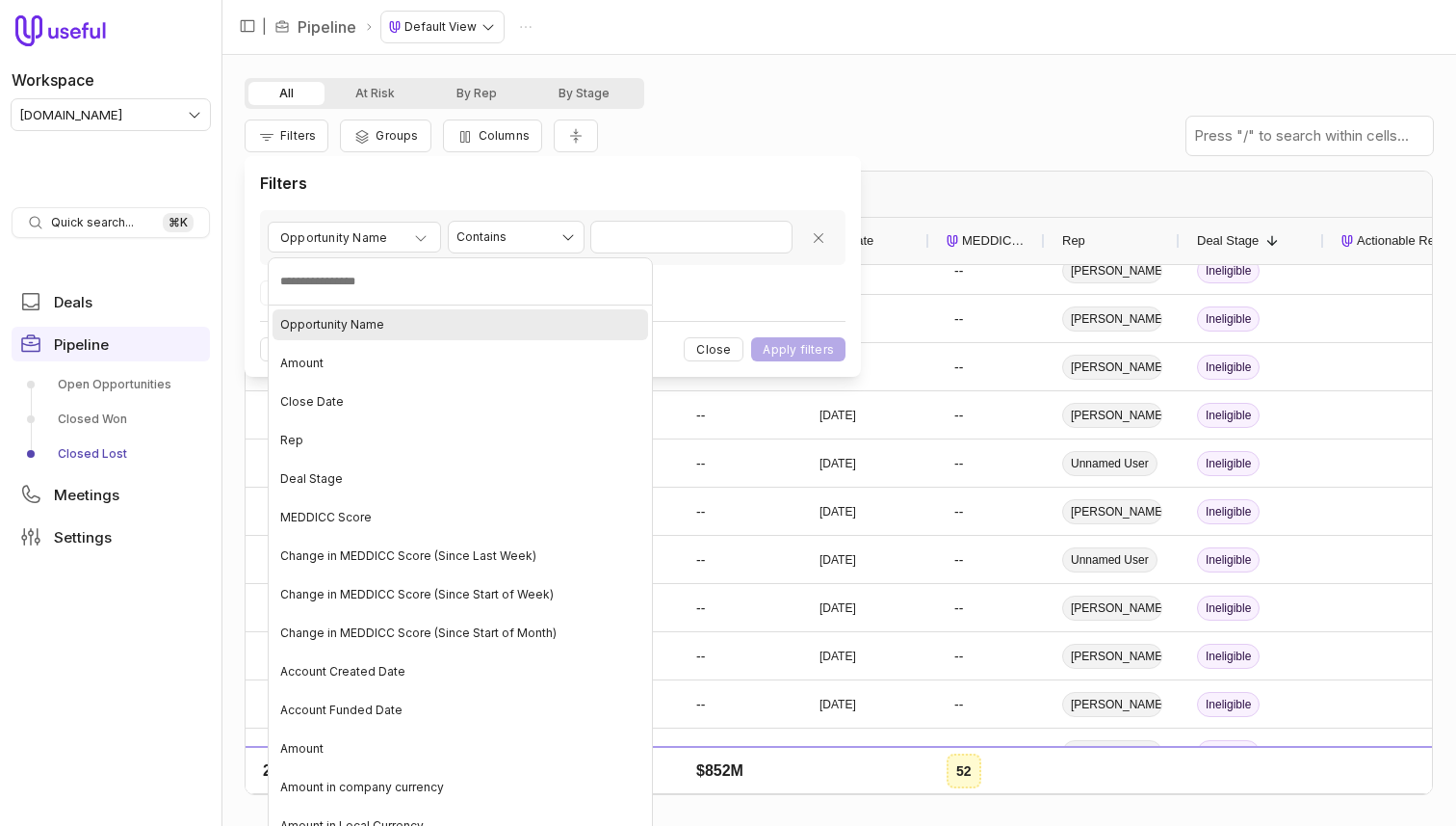
click at [335, 505] on div "MEDDICC Score" at bounding box center [460, 518] width 375 height 31
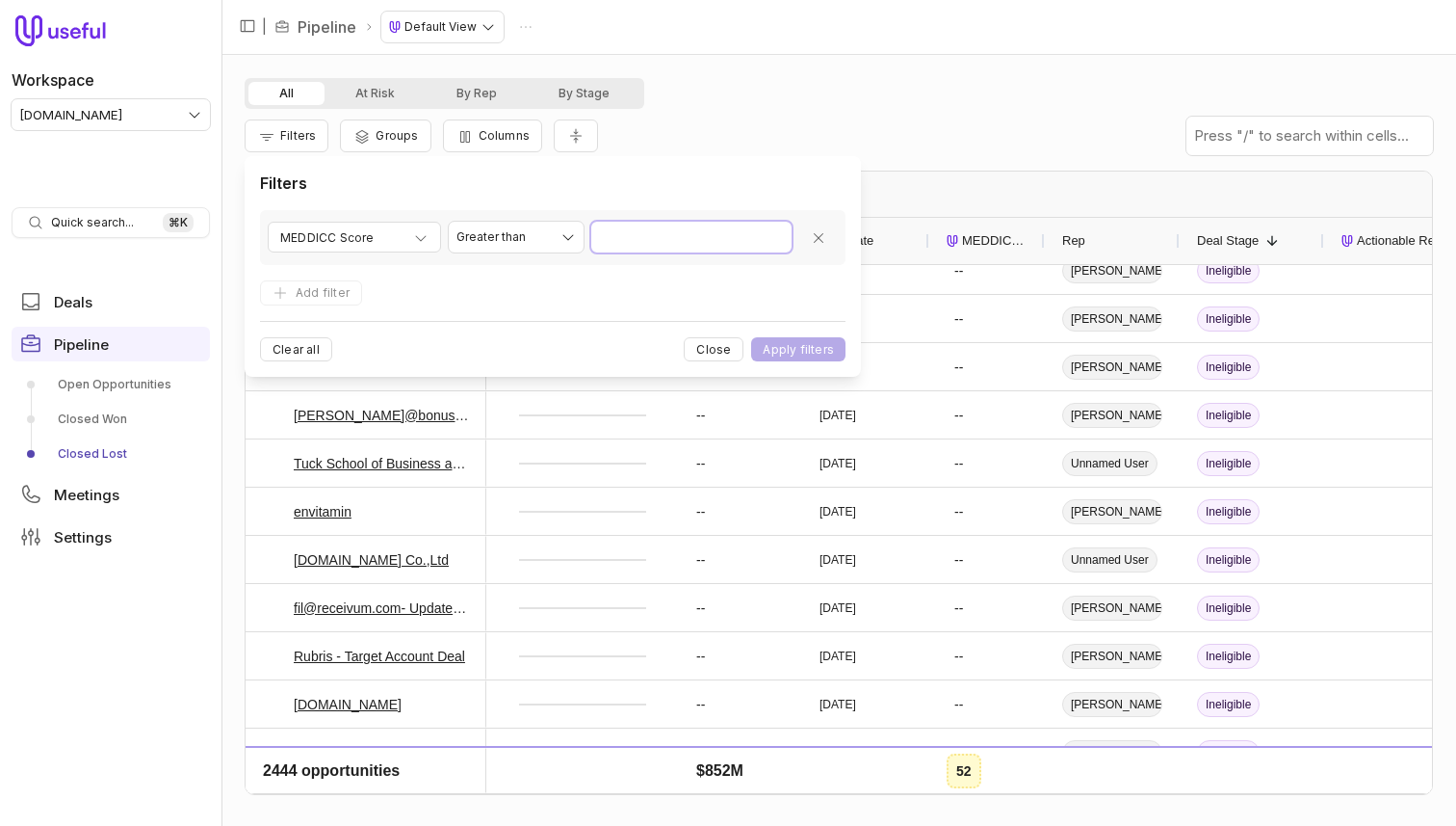
click at [685, 242] on input "Value" at bounding box center [690, 237] width 200 height 31
type input "*"
click button "Apply filters" at bounding box center [798, 349] width 95 height 24
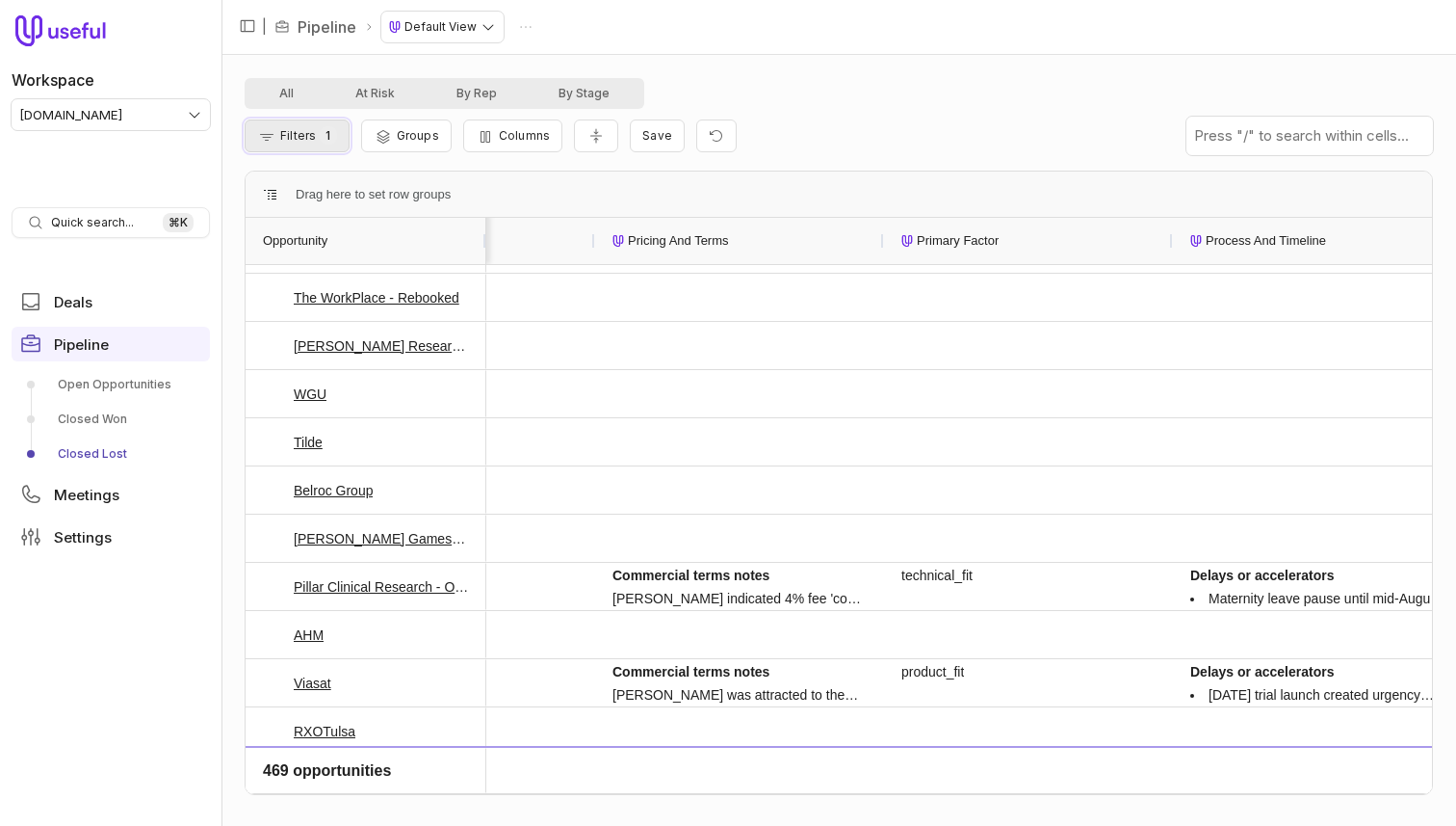
click at [313, 134] on span "Filters" at bounding box center [297, 135] width 36 height 15
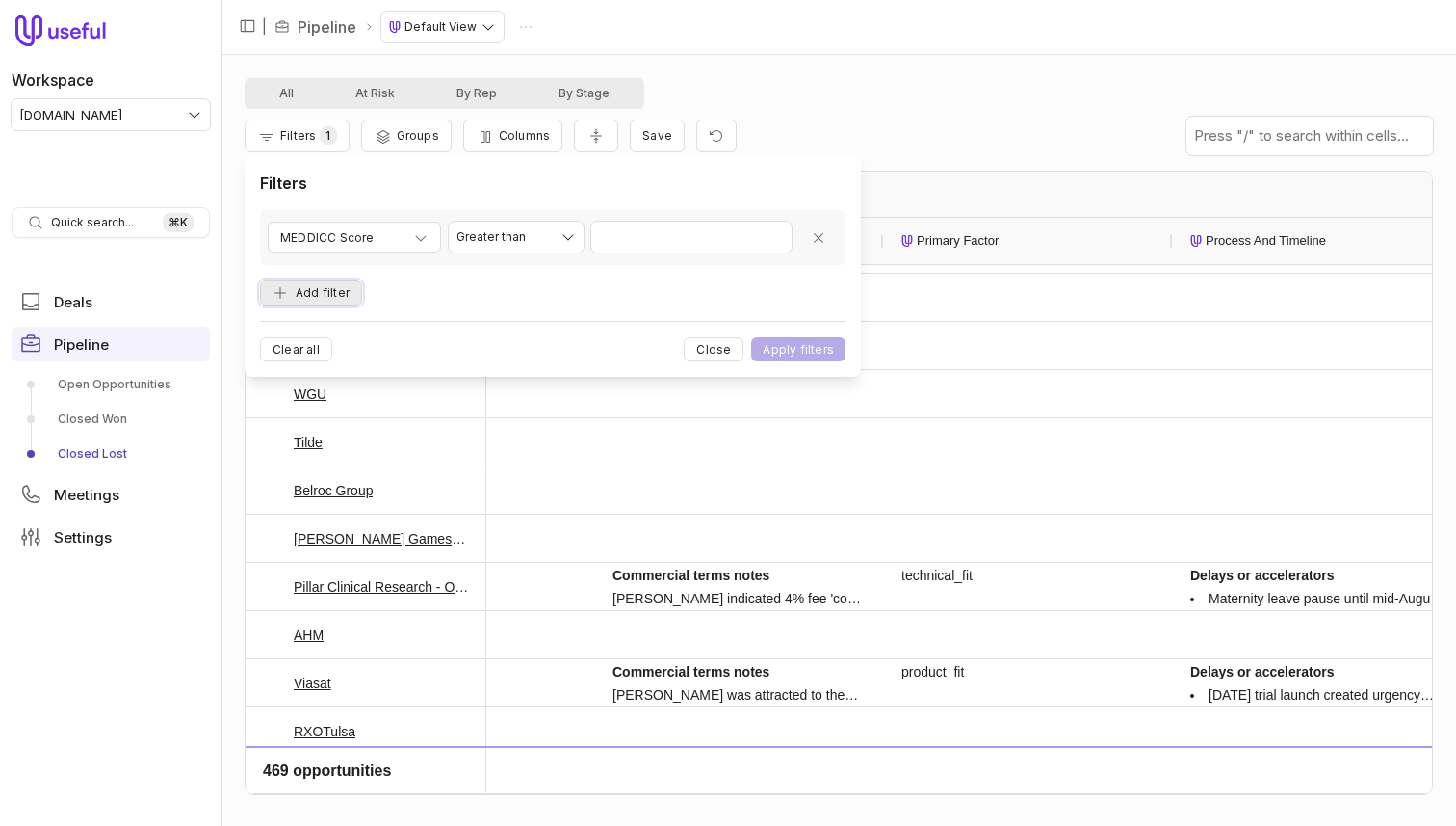
click at [339, 297] on button "Add filter" at bounding box center [311, 293] width 102 height 26
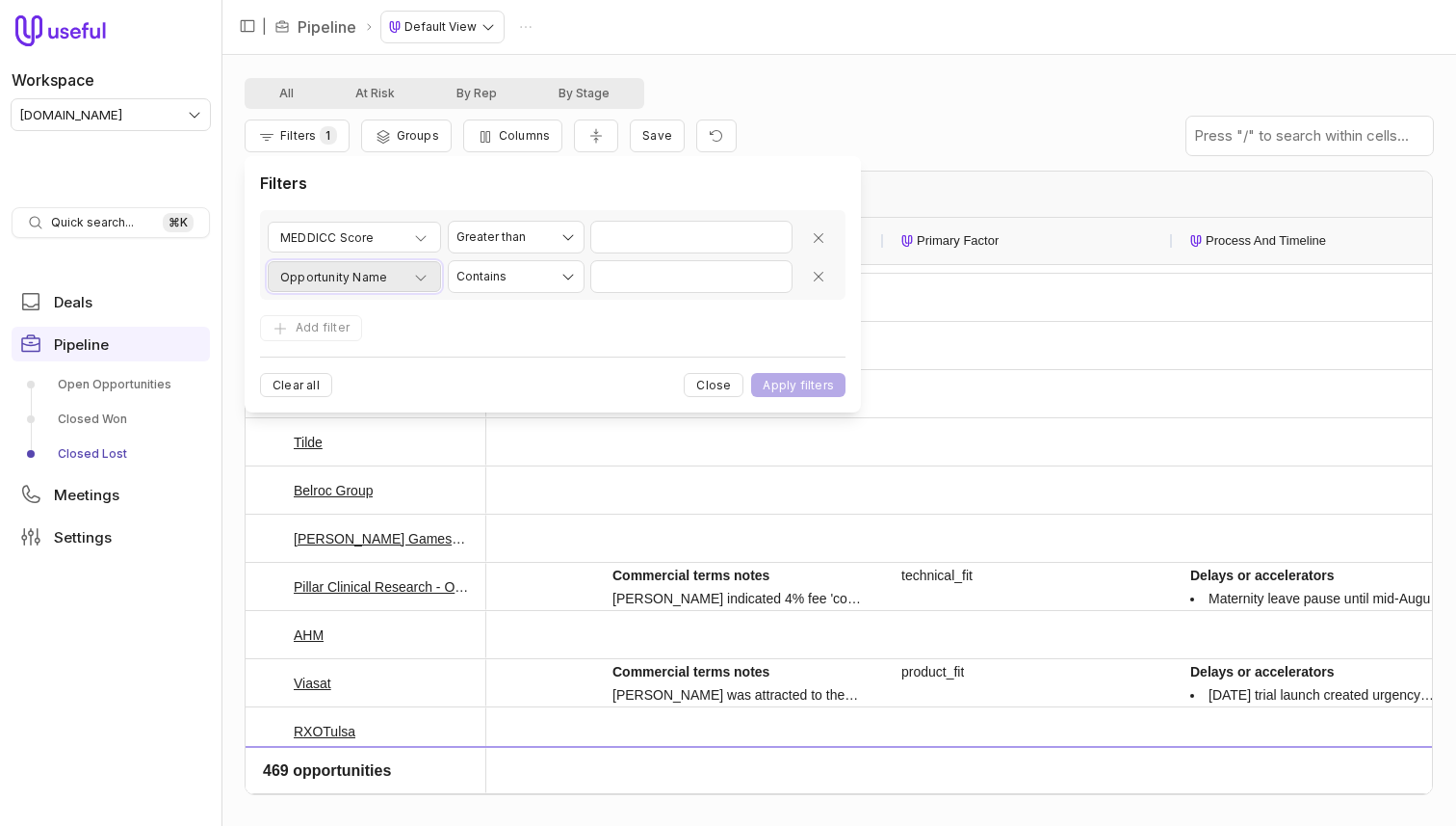
click at [360, 266] on span "Opportunity Name" at bounding box center [334, 278] width 107 height 23
type input "*******"
click at [660, 274] on input "Value" at bounding box center [690, 277] width 200 height 31
click at [392, 284] on span "Primary_Factor_Useful" at bounding box center [343, 278] width 128 height 23
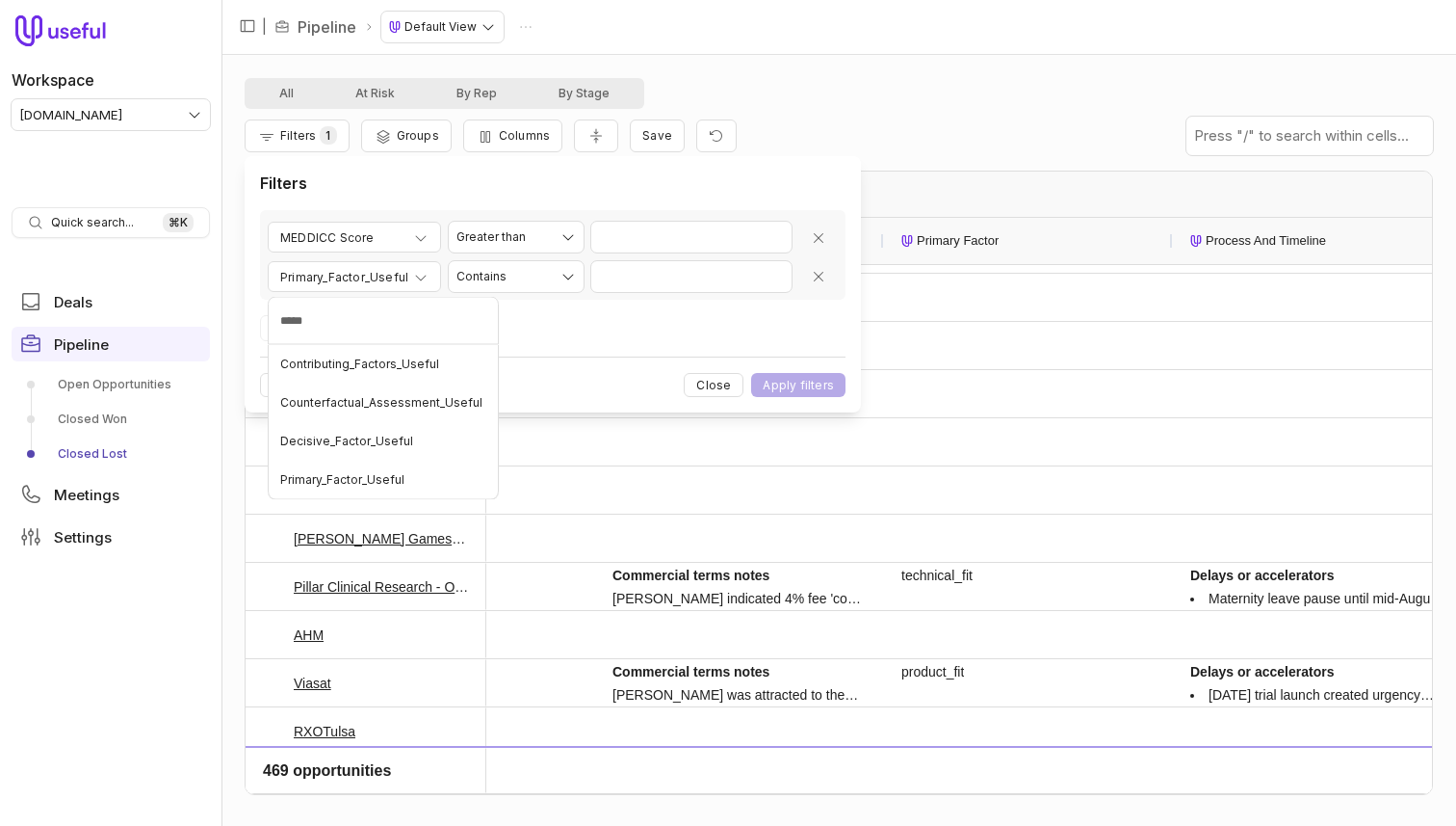
type input "******"
click at [394, 446] on span "Primary_Factor_Useful" at bounding box center [341, 441] width 124 height 16
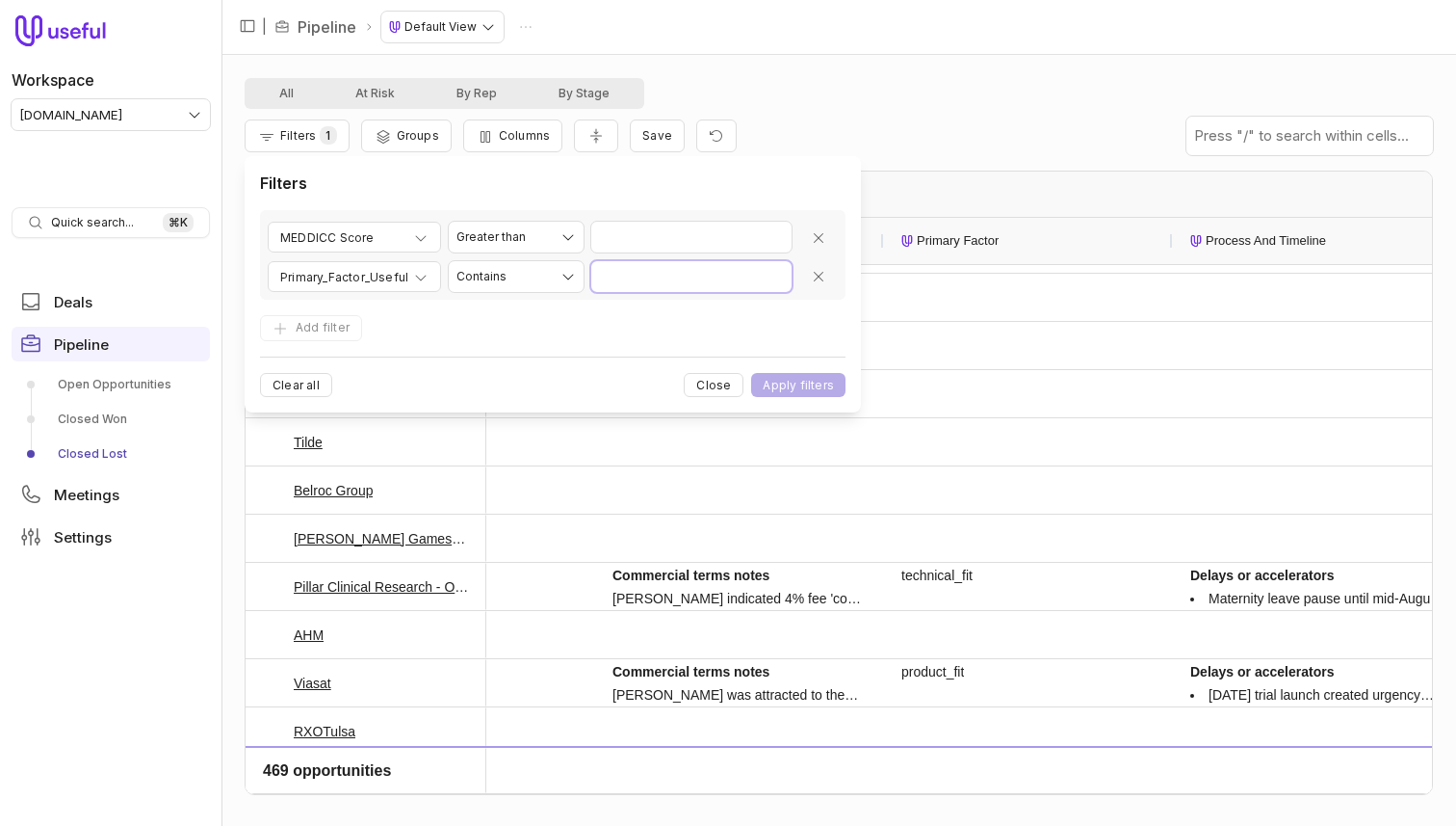
click at [674, 275] on input "Value" at bounding box center [690, 277] width 200 height 31
type input "**********"
click button "Apply filters" at bounding box center [798, 384] width 95 height 24
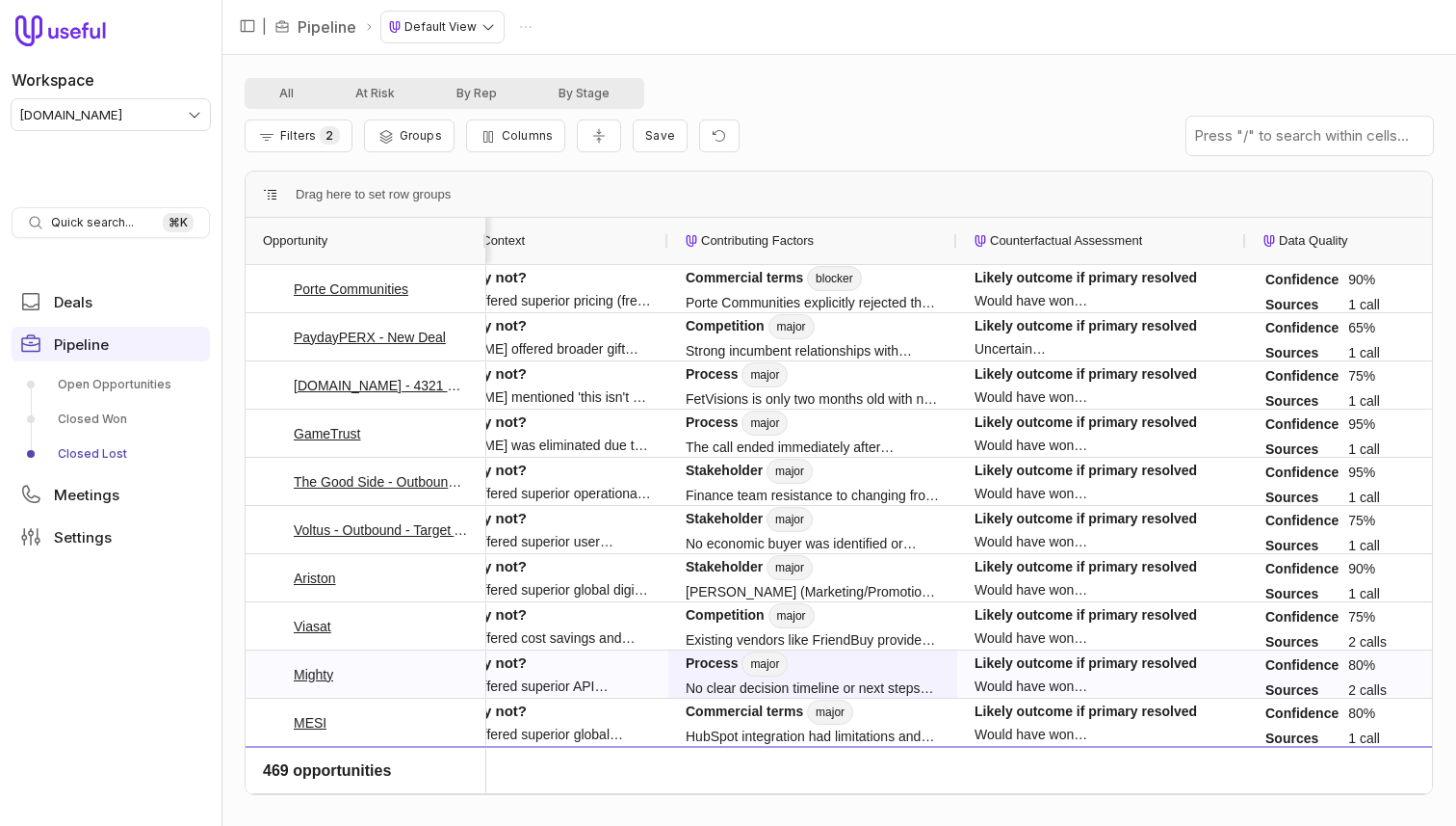
click at [890, 688] on dd "No clear decision timeline or next steps were established despite multiple stak…" at bounding box center [812, 688] width 255 height 23
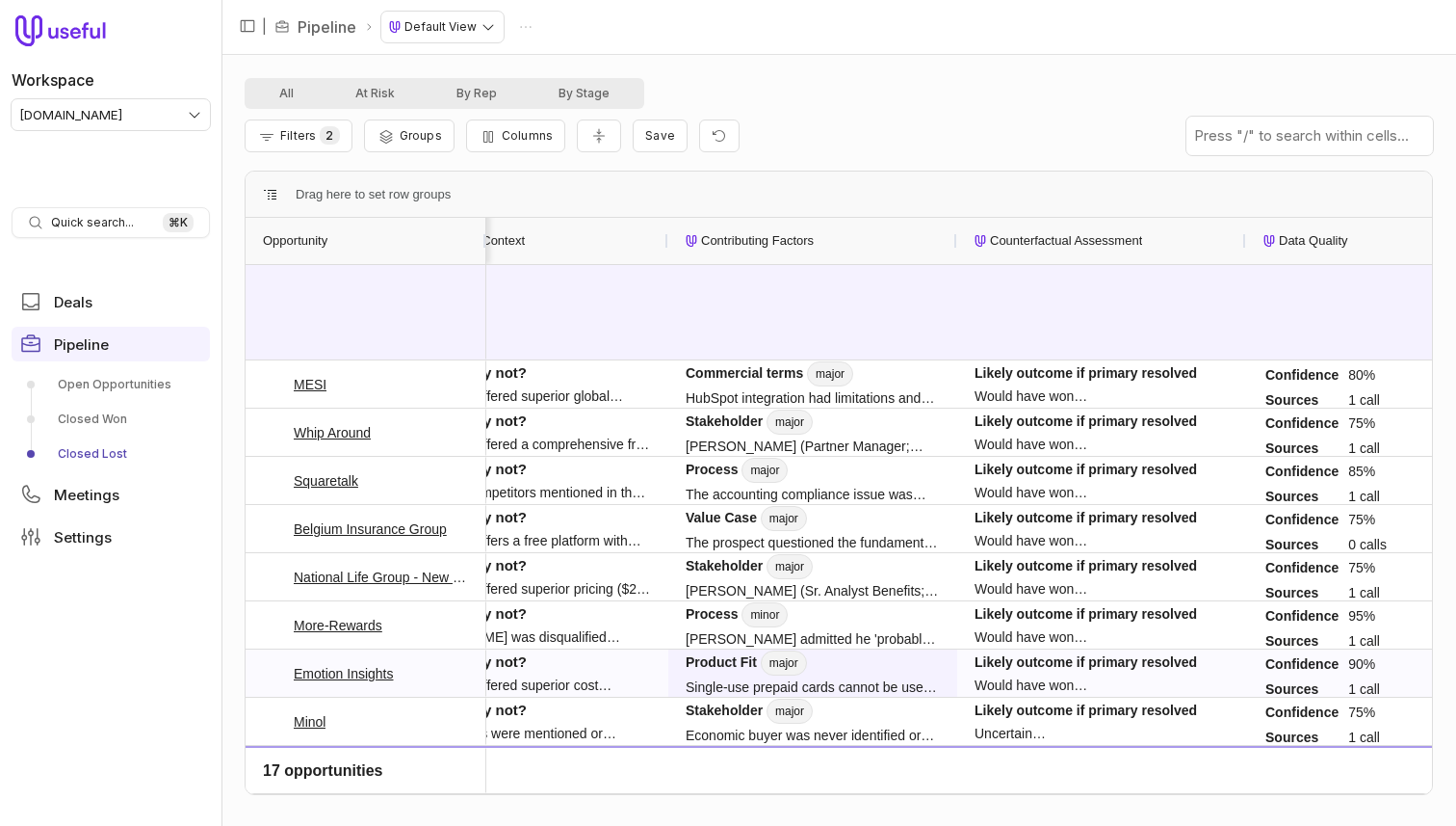
click at [871, 658] on dt "Product Fit major" at bounding box center [812, 663] width 255 height 25
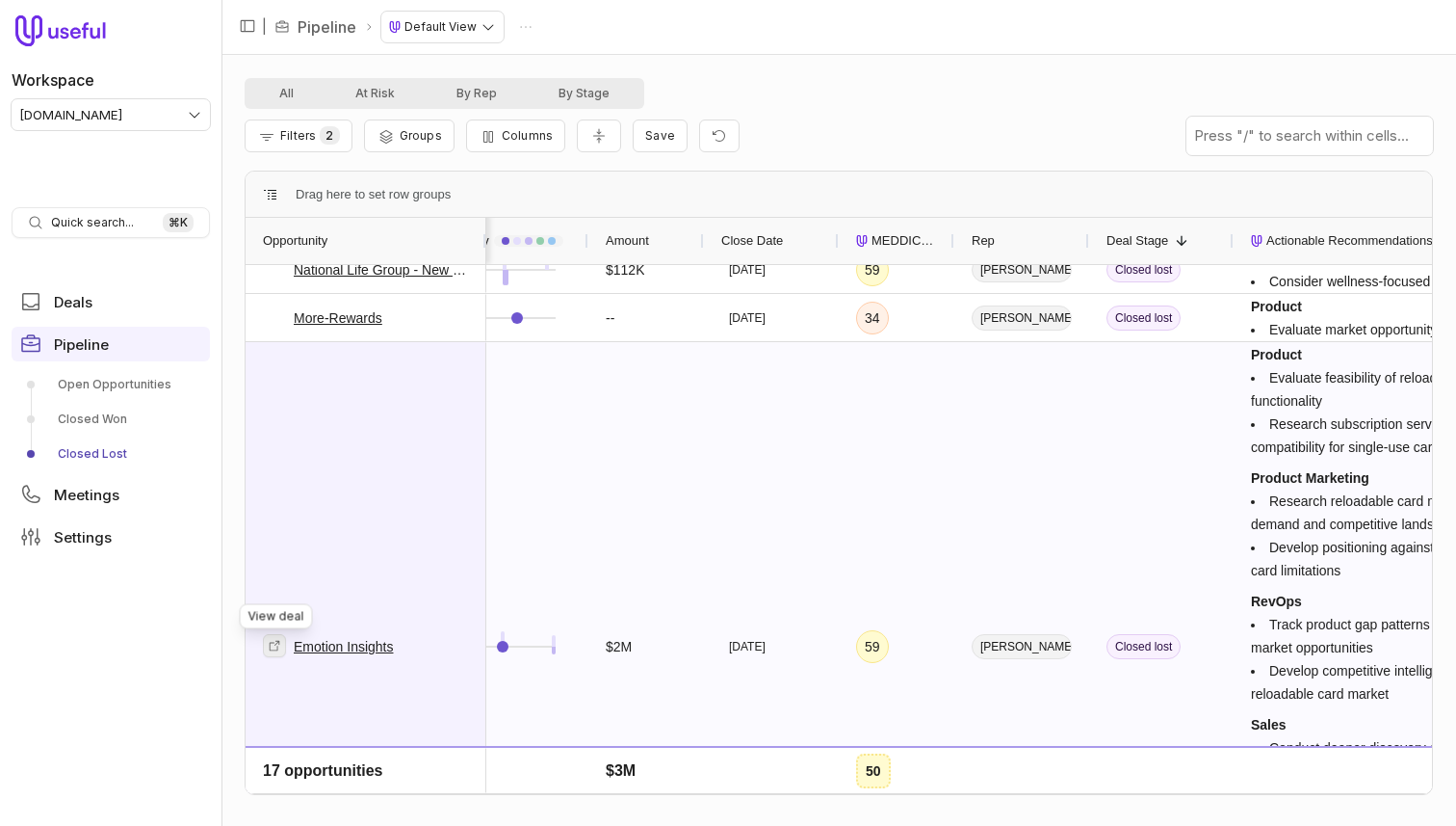
click at [280, 645] on icon at bounding box center [275, 646] width 14 height 14
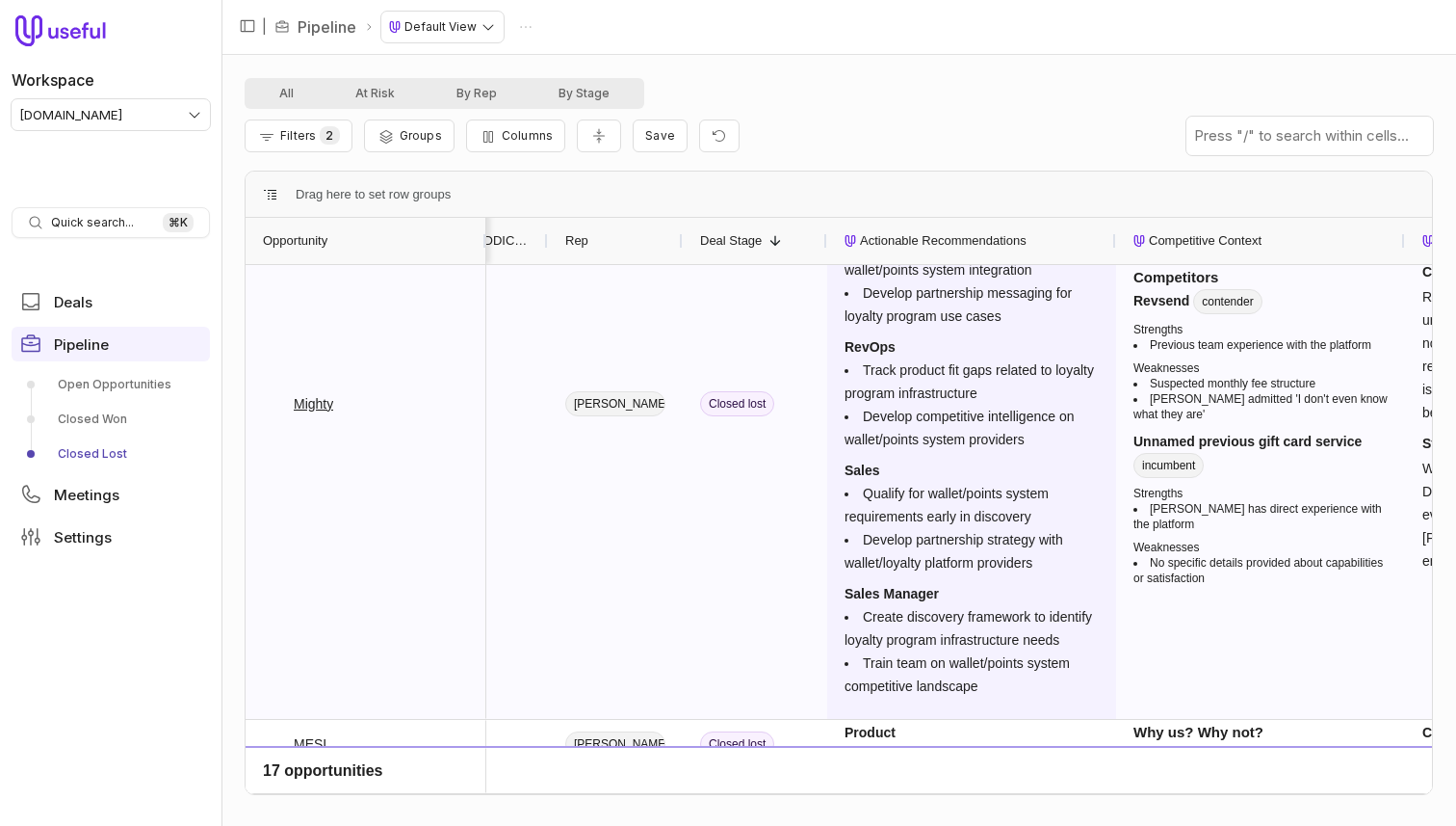
click at [968, 566] on dd "Develop partnership strategy with wallet/loyalty platform providers" at bounding box center [971, 550] width 255 height 46
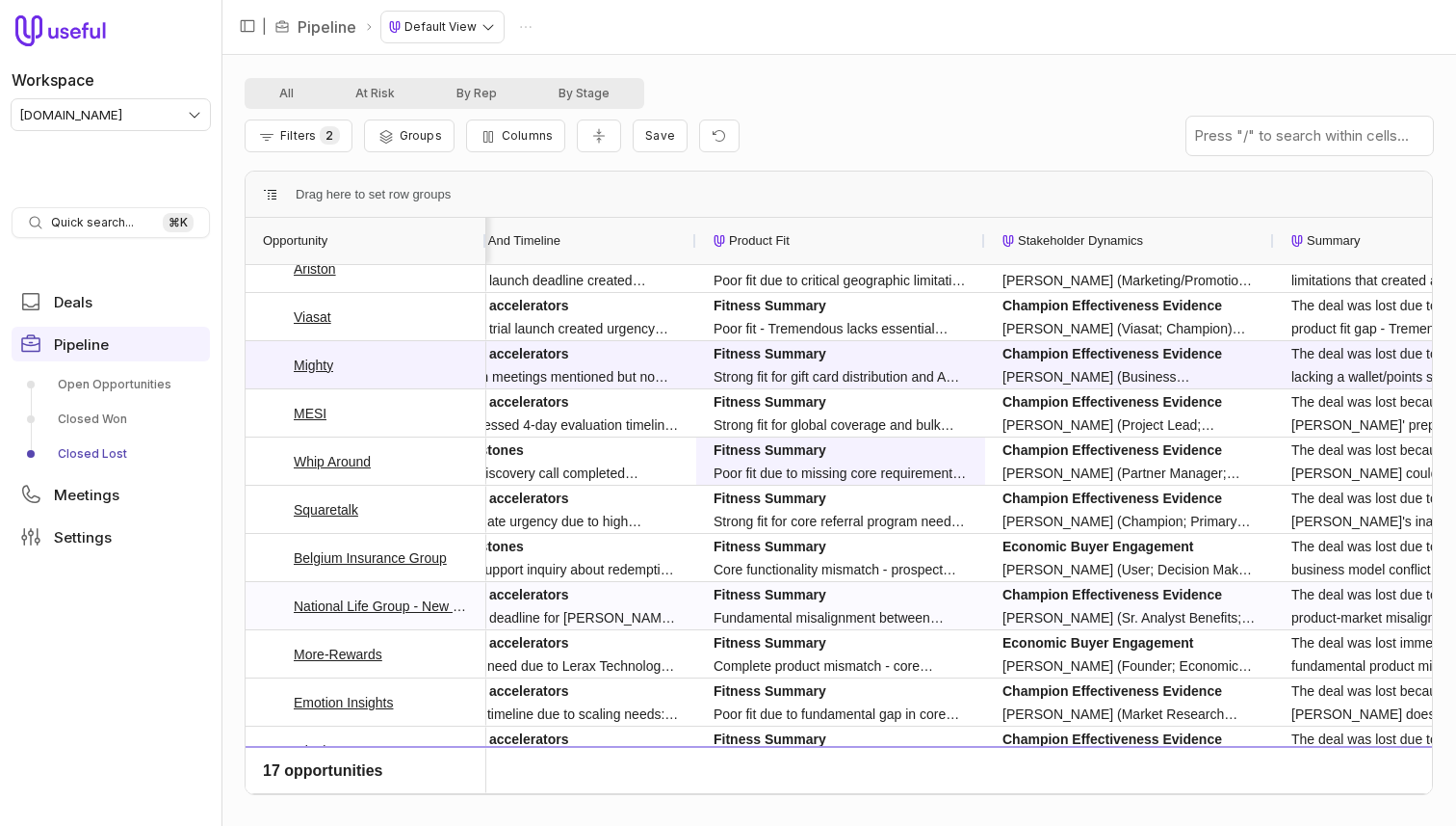
click at [886, 614] on dd "Fundamental misalignment between Tremendous's general gift card catalog and Nat…" at bounding box center [841, 617] width 255 height 23
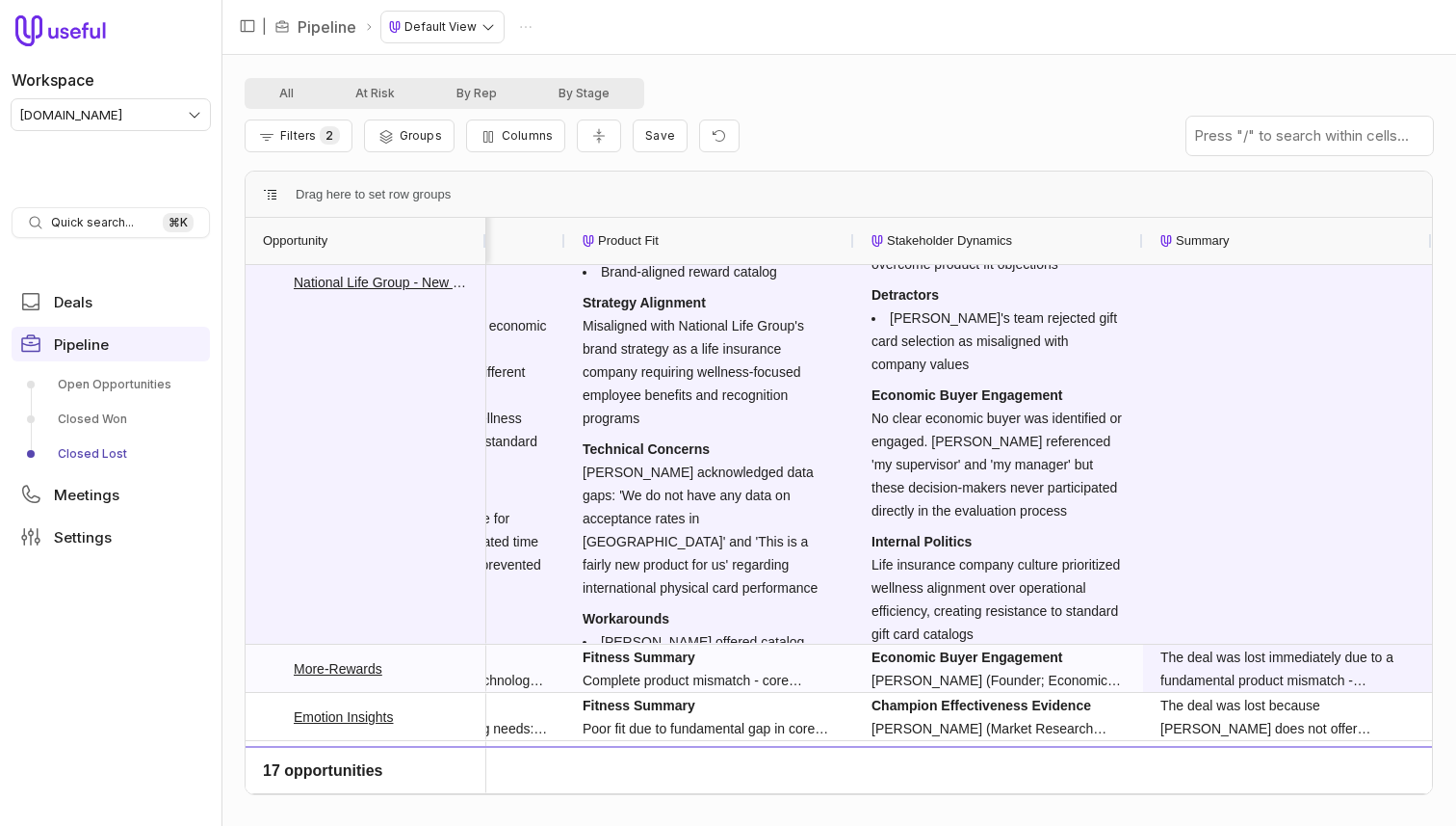
click at [1229, 664] on div "The deal was lost immediately due to a fundamental product mismatch - Tremendou…" at bounding box center [1287, 668] width 255 height 46
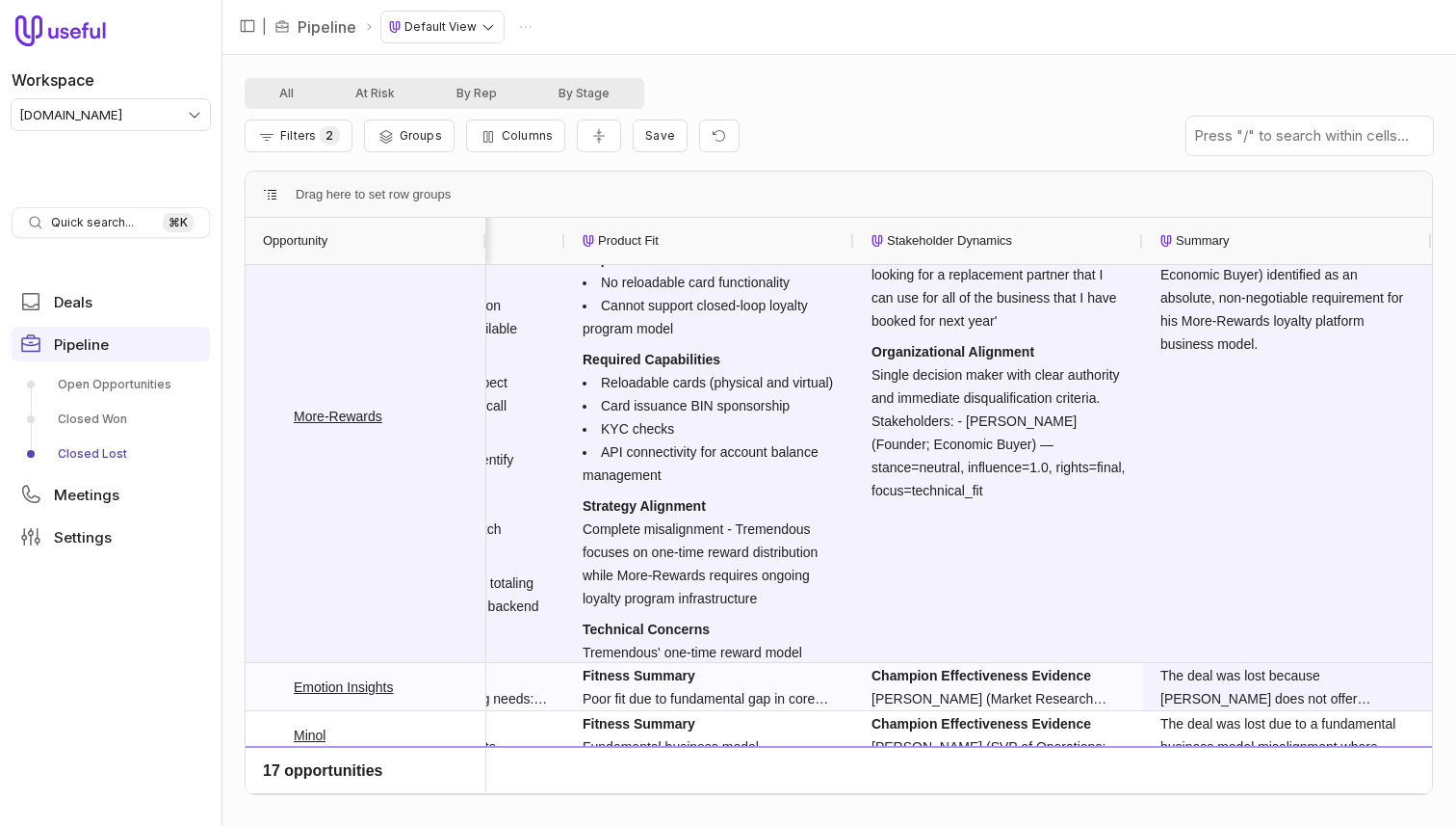
click at [1267, 692] on div "The deal was lost because Tremendous does not offer reloadable cards, which Rob…" at bounding box center [1287, 687] width 255 height 46
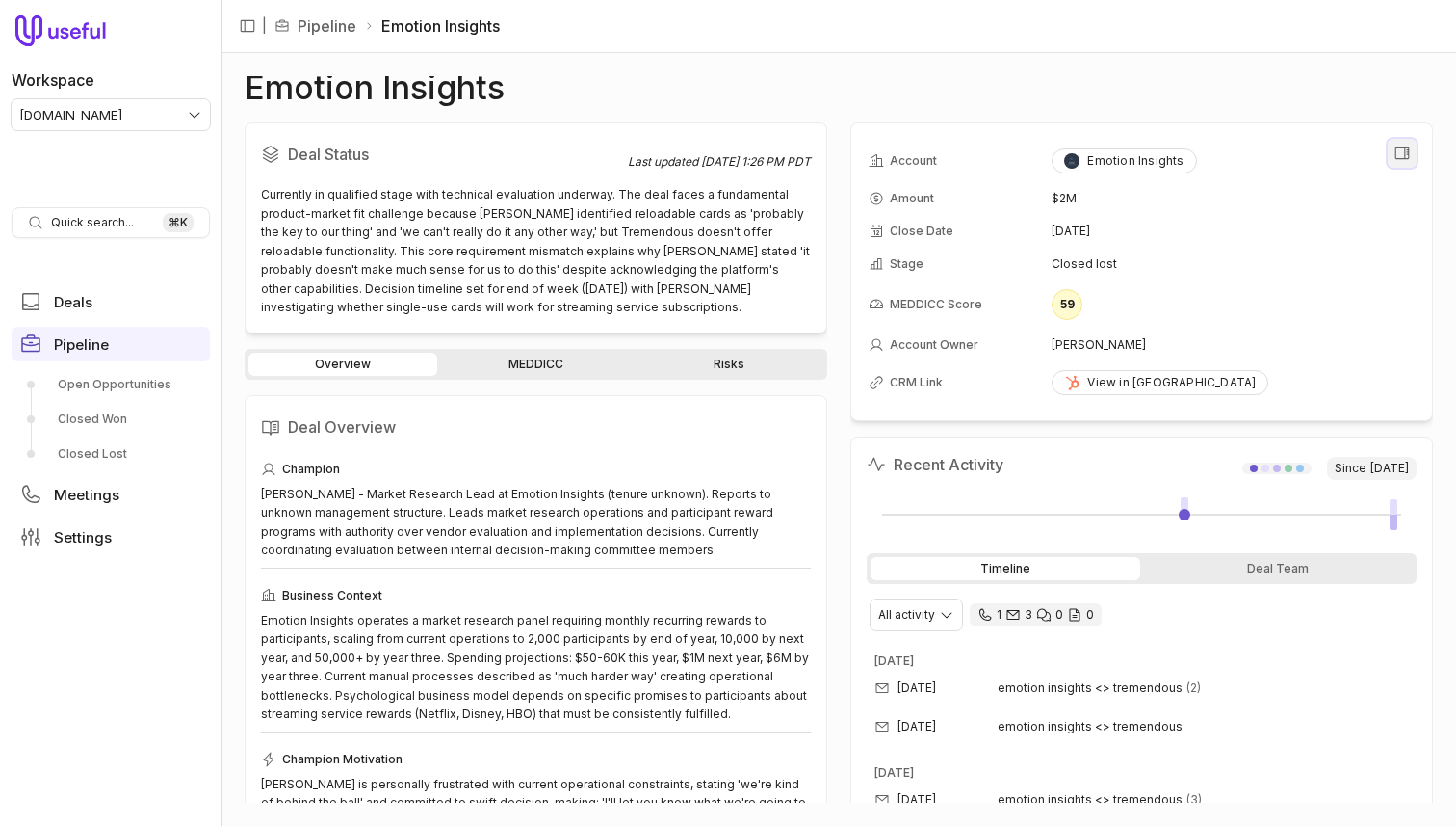
click at [1398, 151] on icon "View all fields" at bounding box center [1402, 153] width 18 height 18
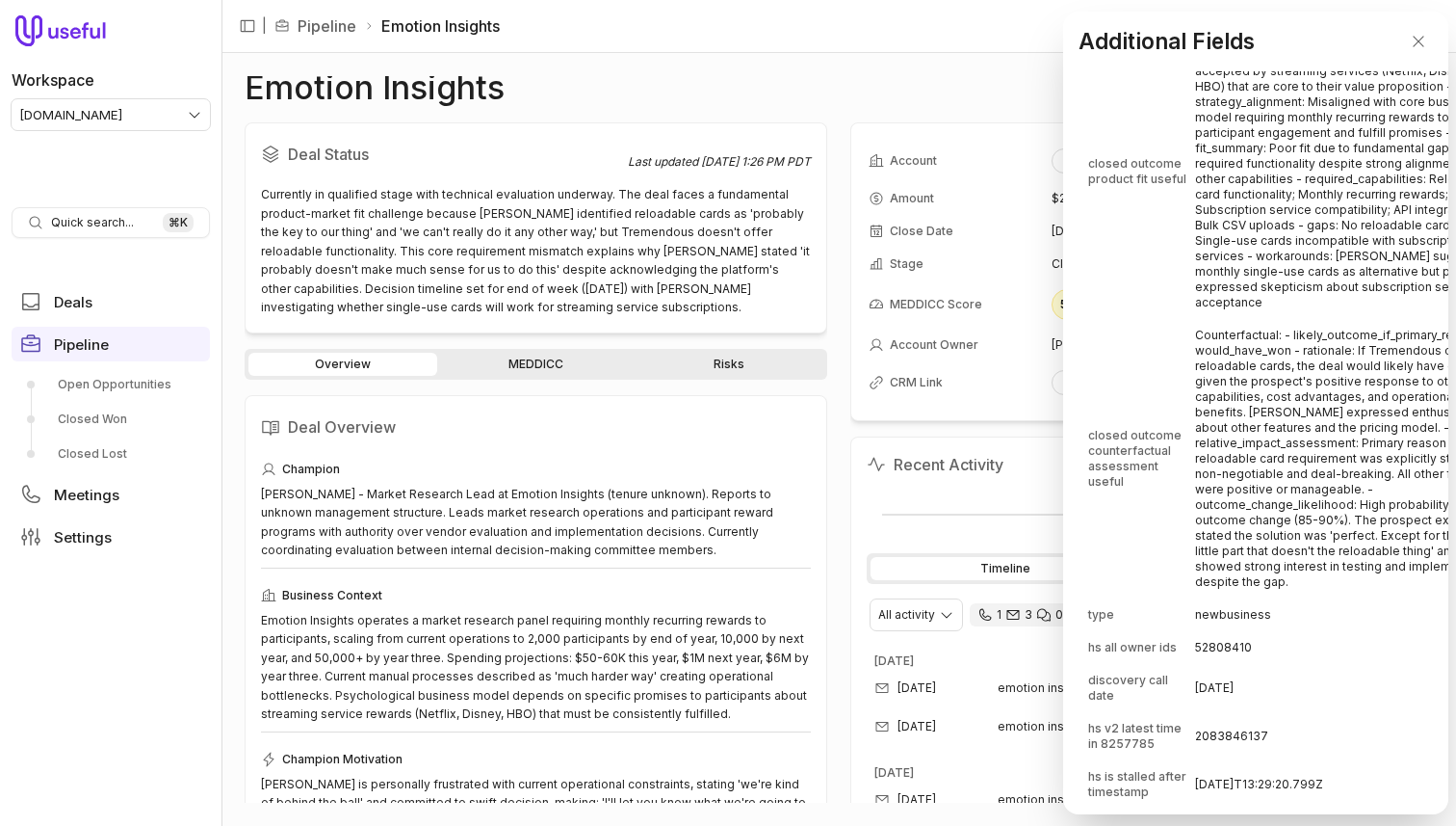
scroll to position [1908, 0]
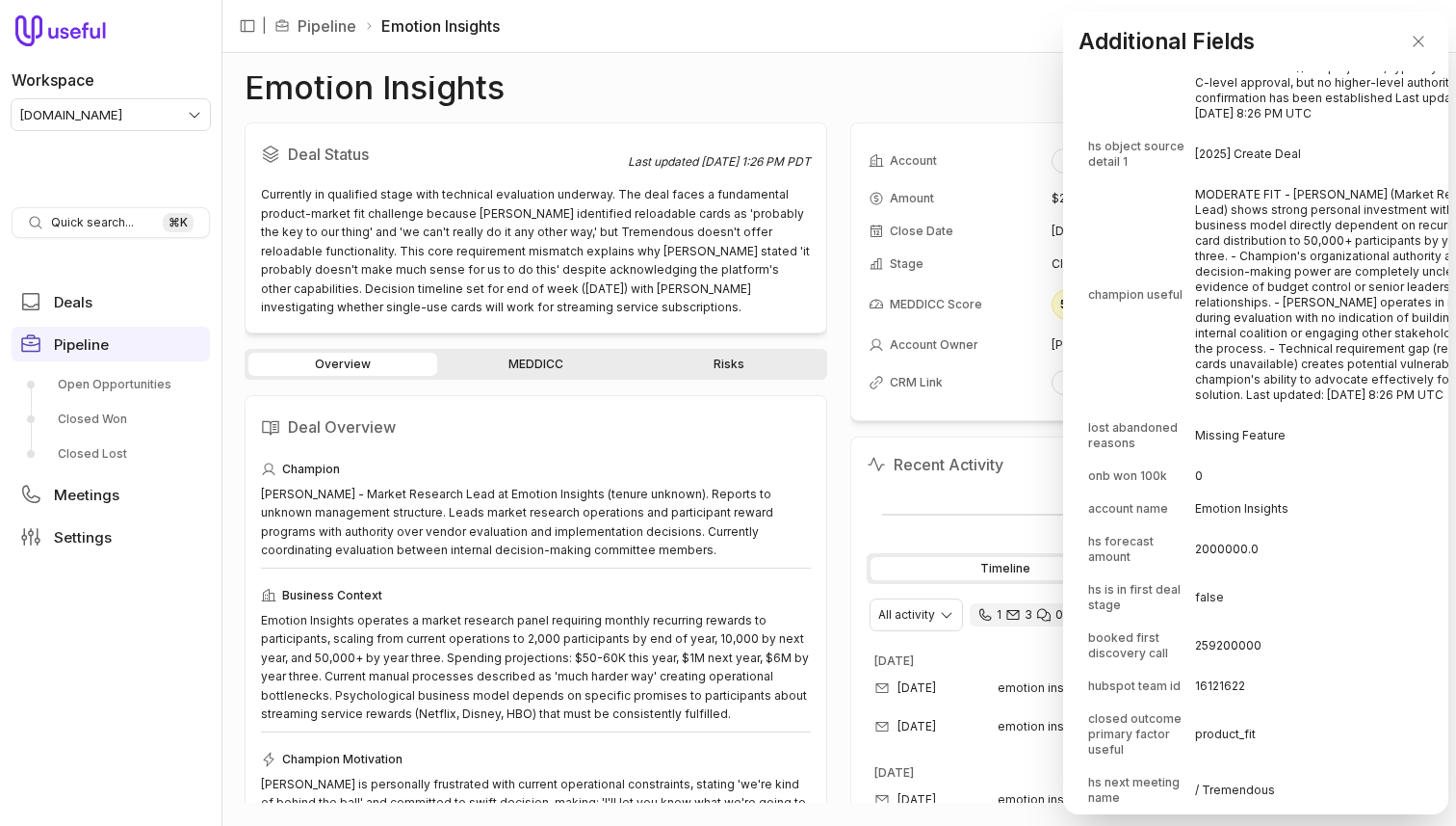
click at [1253, 426] on td "Missing Feature" at bounding box center [1348, 435] width 304 height 46
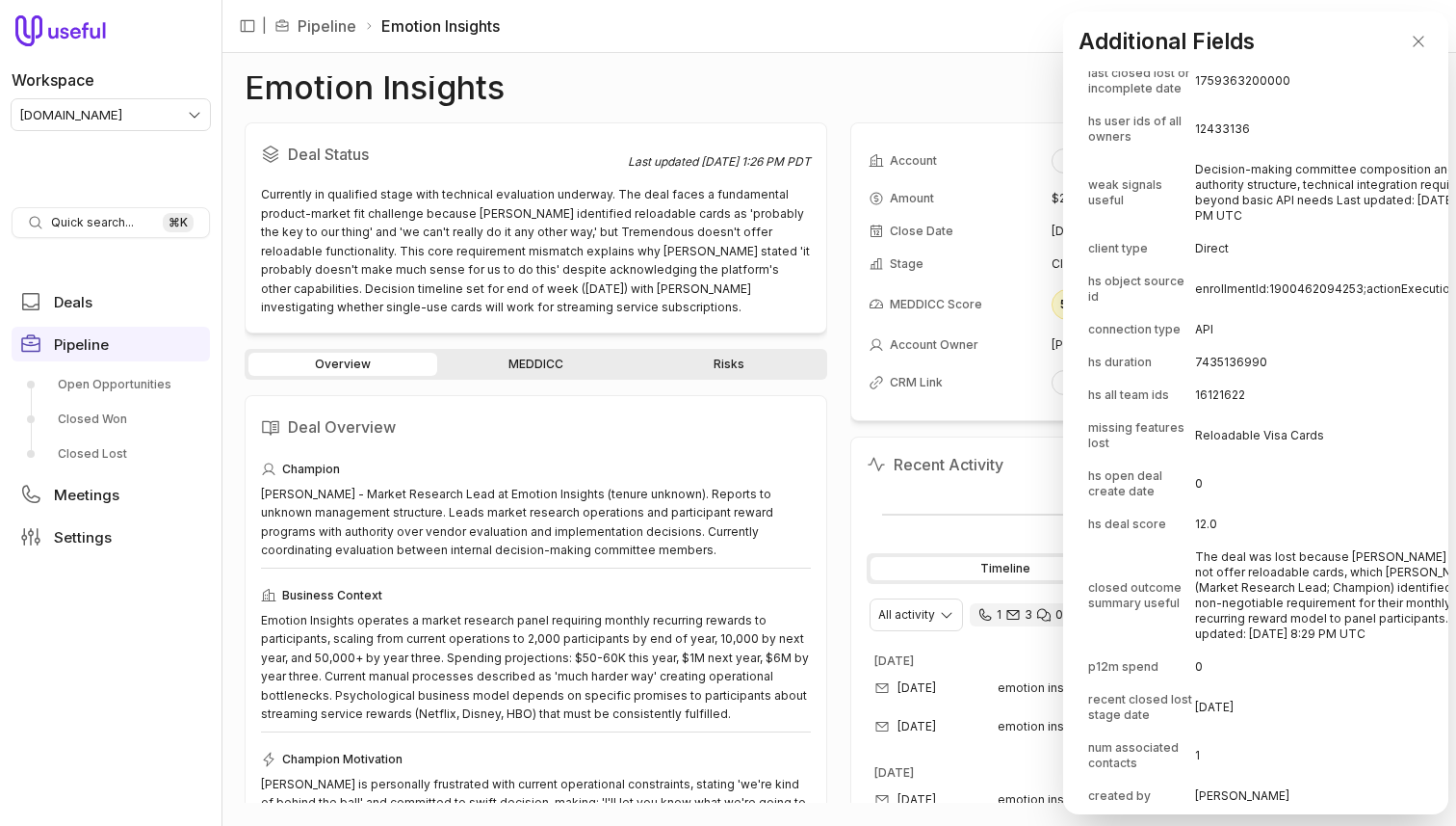
scroll to position [790, 0]
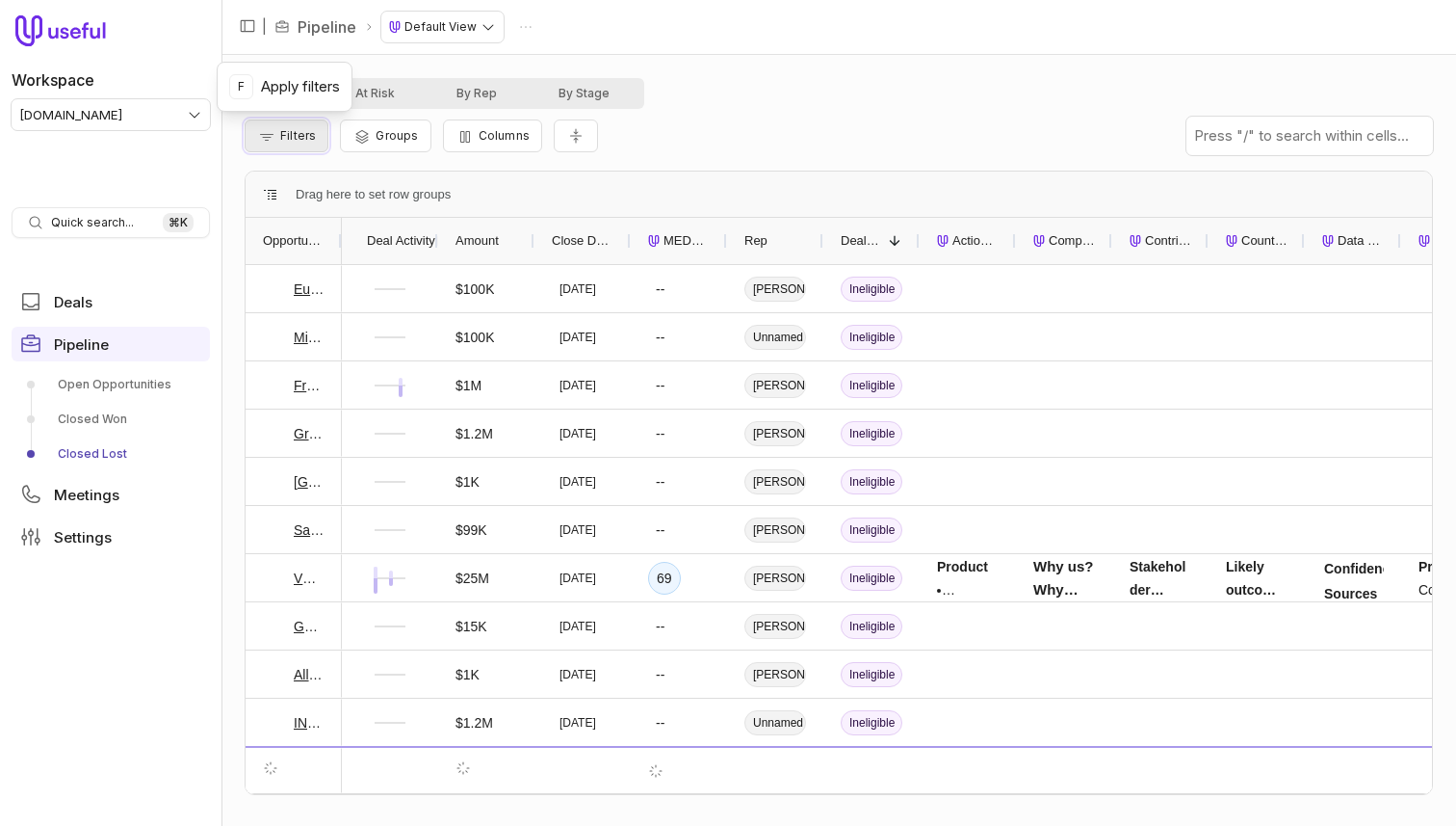
click at [285, 136] on span "Filters" at bounding box center [297, 135] width 36 height 15
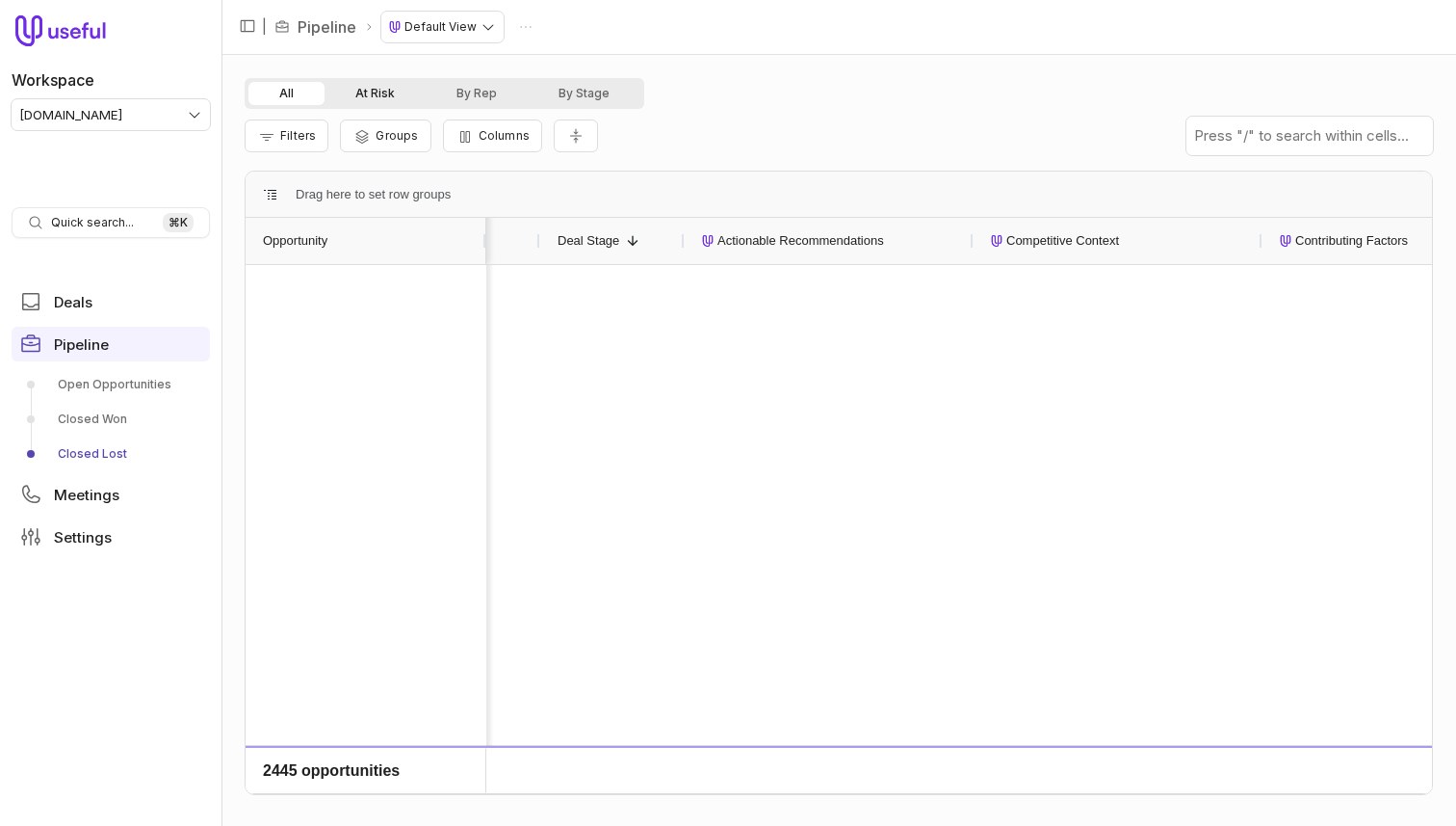
scroll to position [3032, 0]
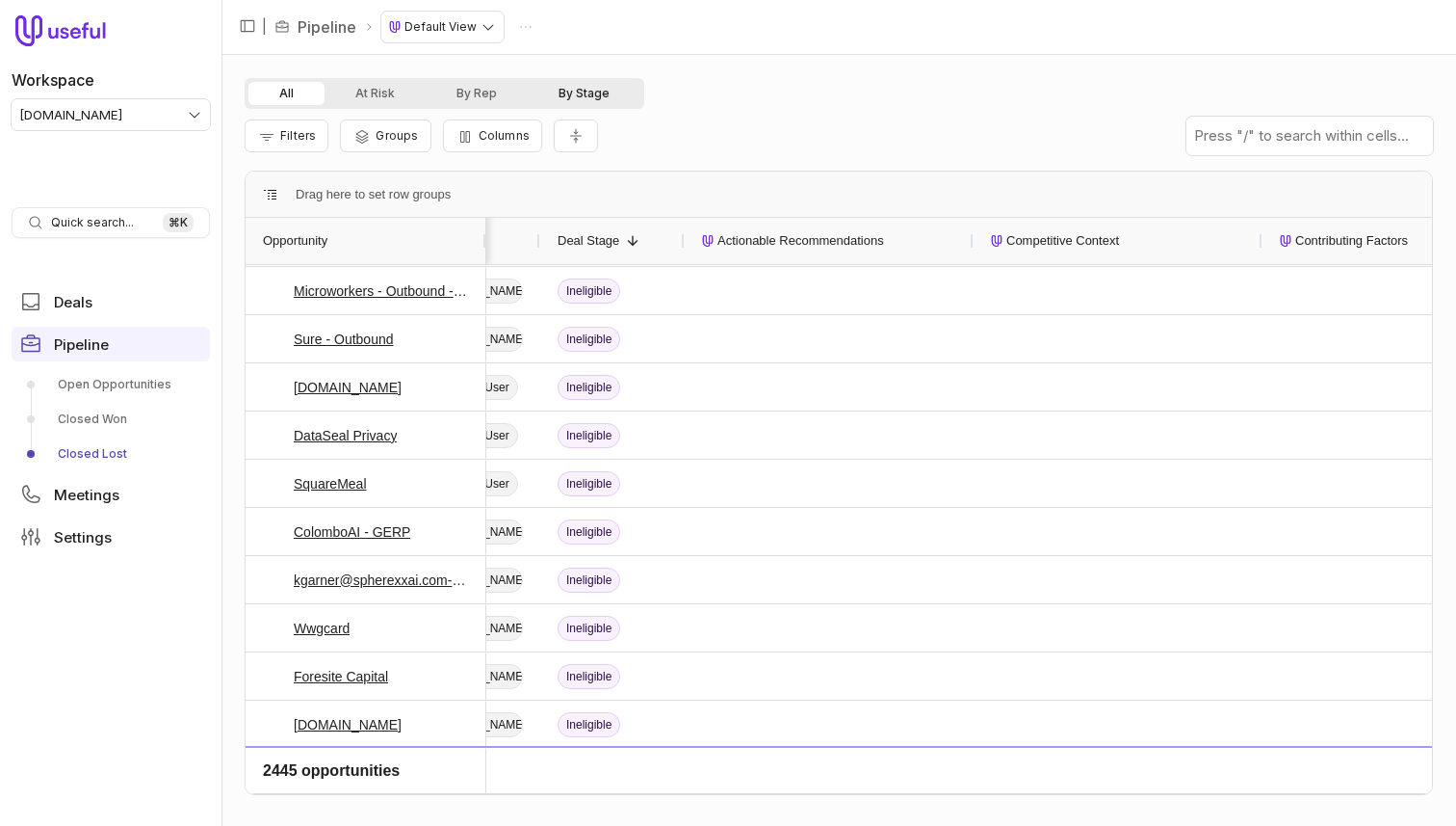
click at [595, 82] on button "By Stage" at bounding box center [584, 94] width 113 height 23
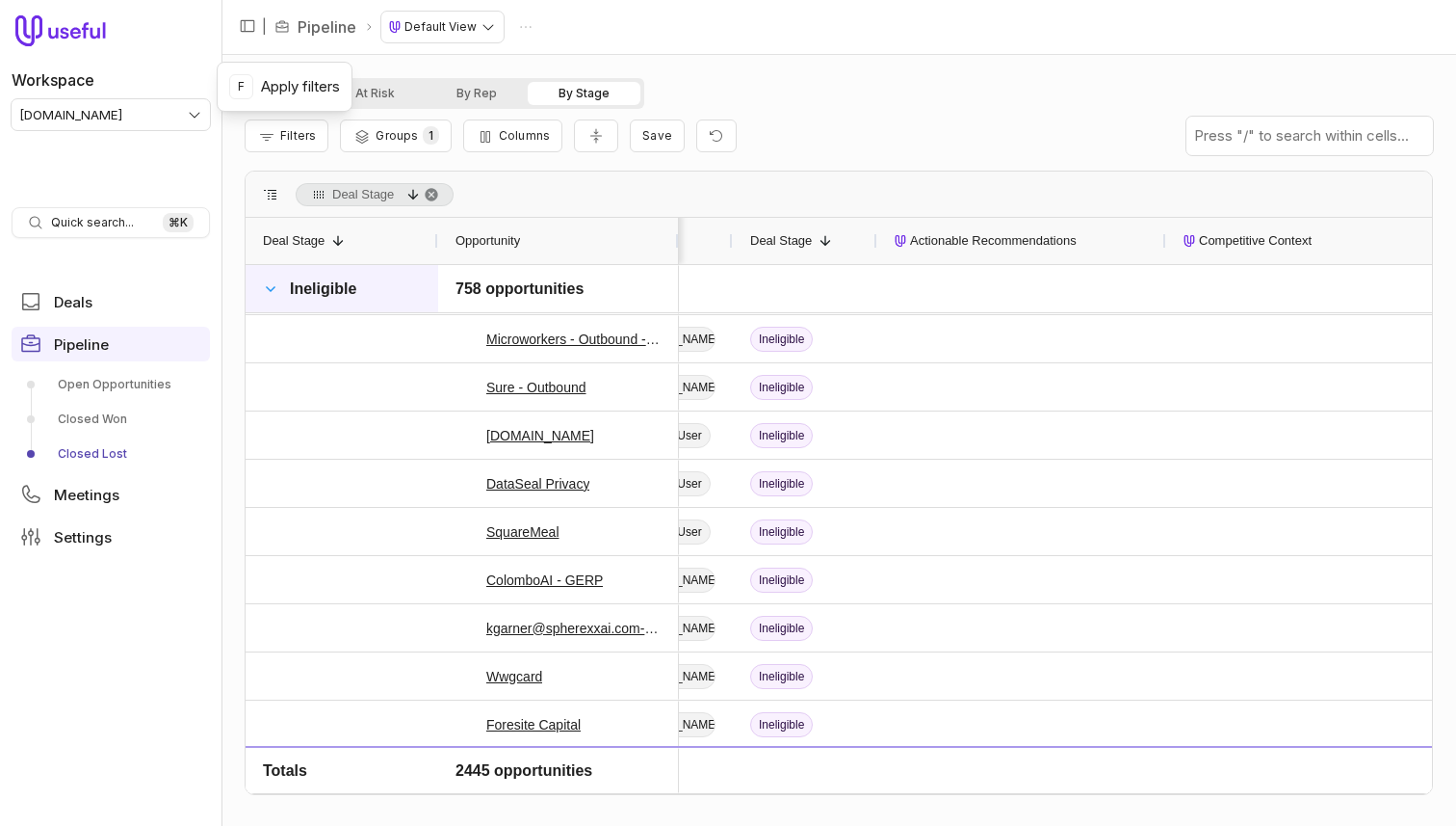
click at [268, 286] on span at bounding box center [271, 289] width 16 height 16
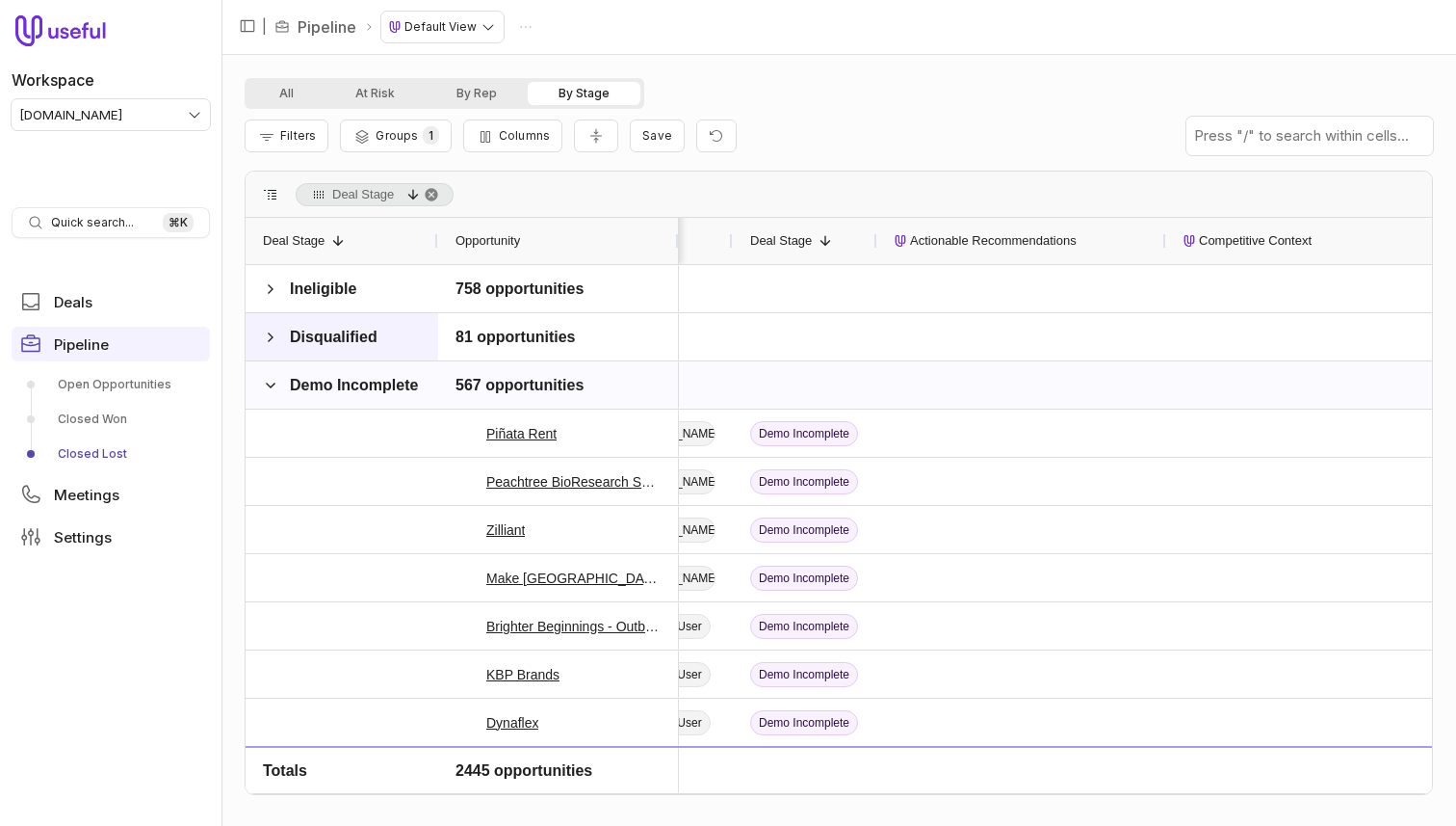
click at [266, 388] on span at bounding box center [271, 385] width 16 height 16
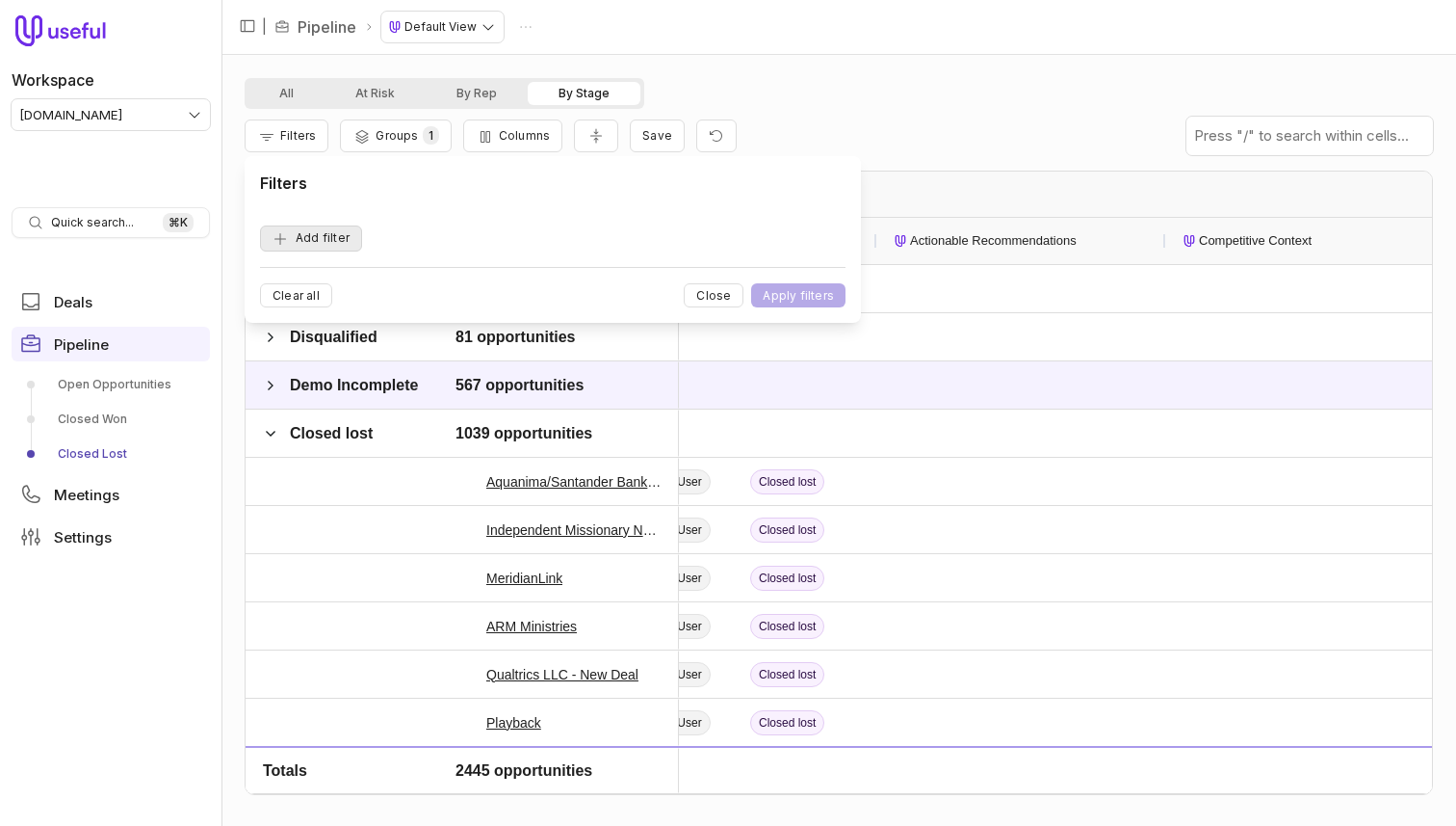
click at [323, 239] on button "Add filter" at bounding box center [311, 238] width 102 height 26
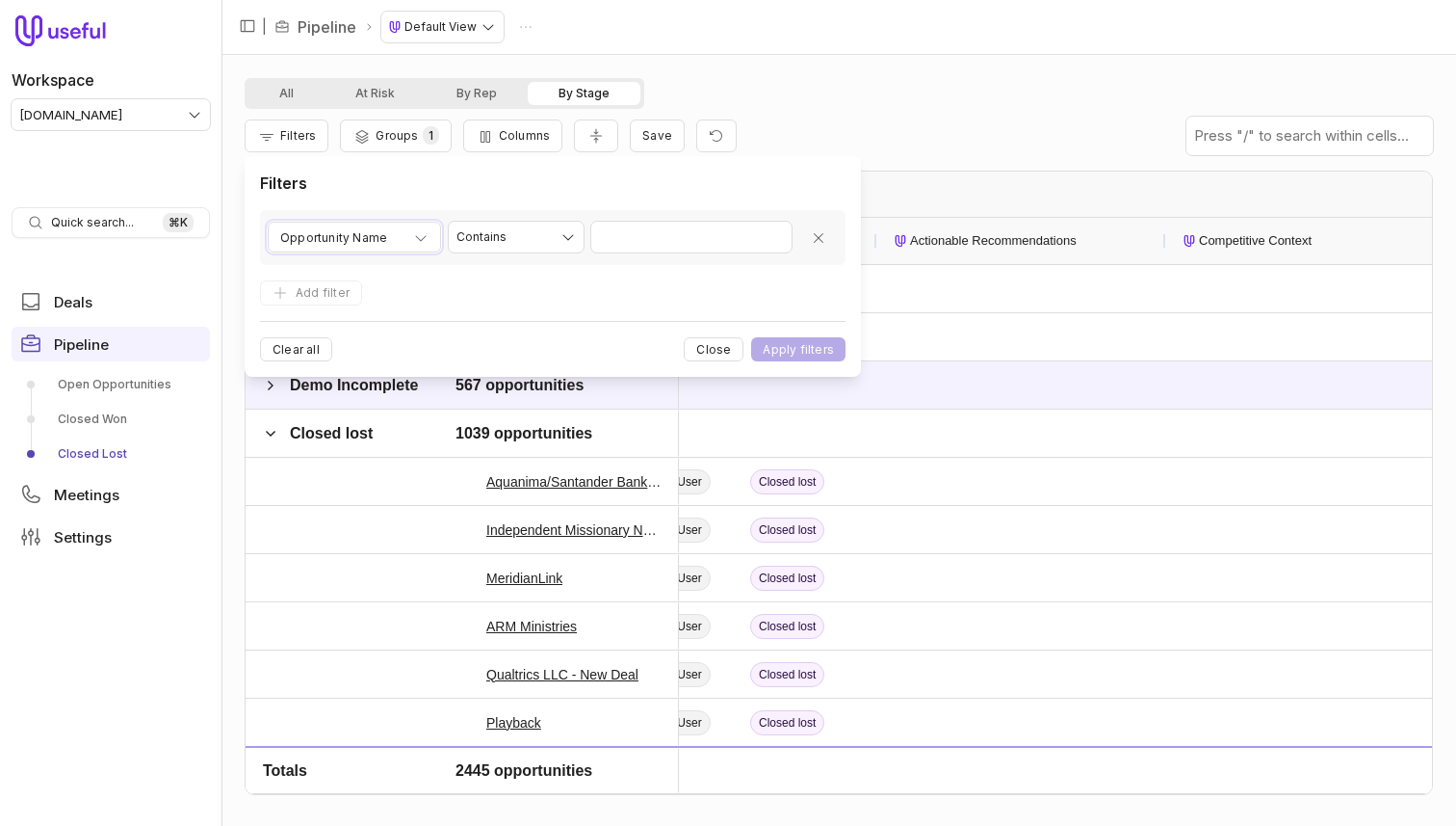
click at [323, 239] on span "Opportunity Name" at bounding box center [334, 238] width 107 height 23
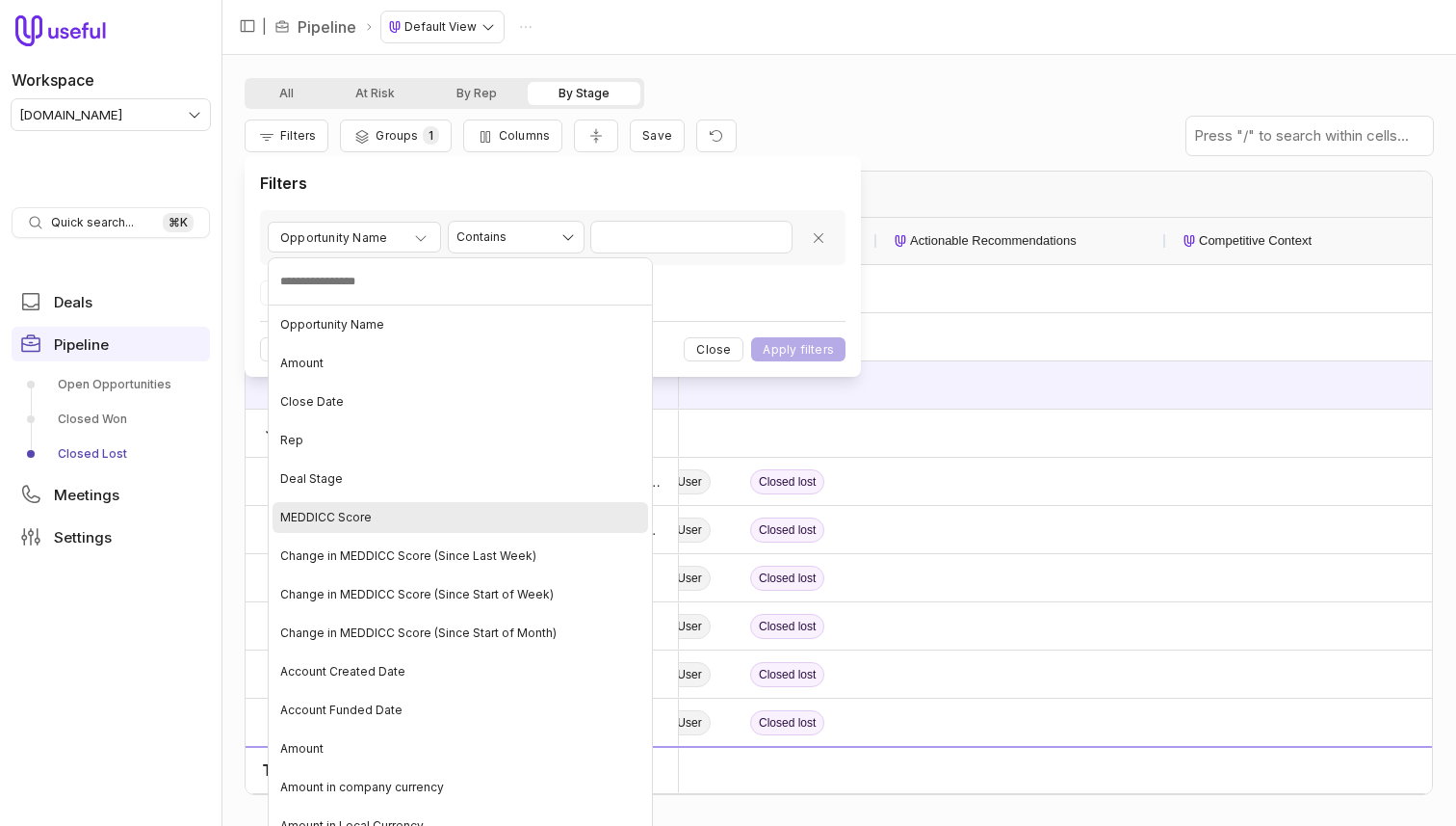
click at [346, 478] on div "Deal Stage" at bounding box center [460, 479] width 375 height 31
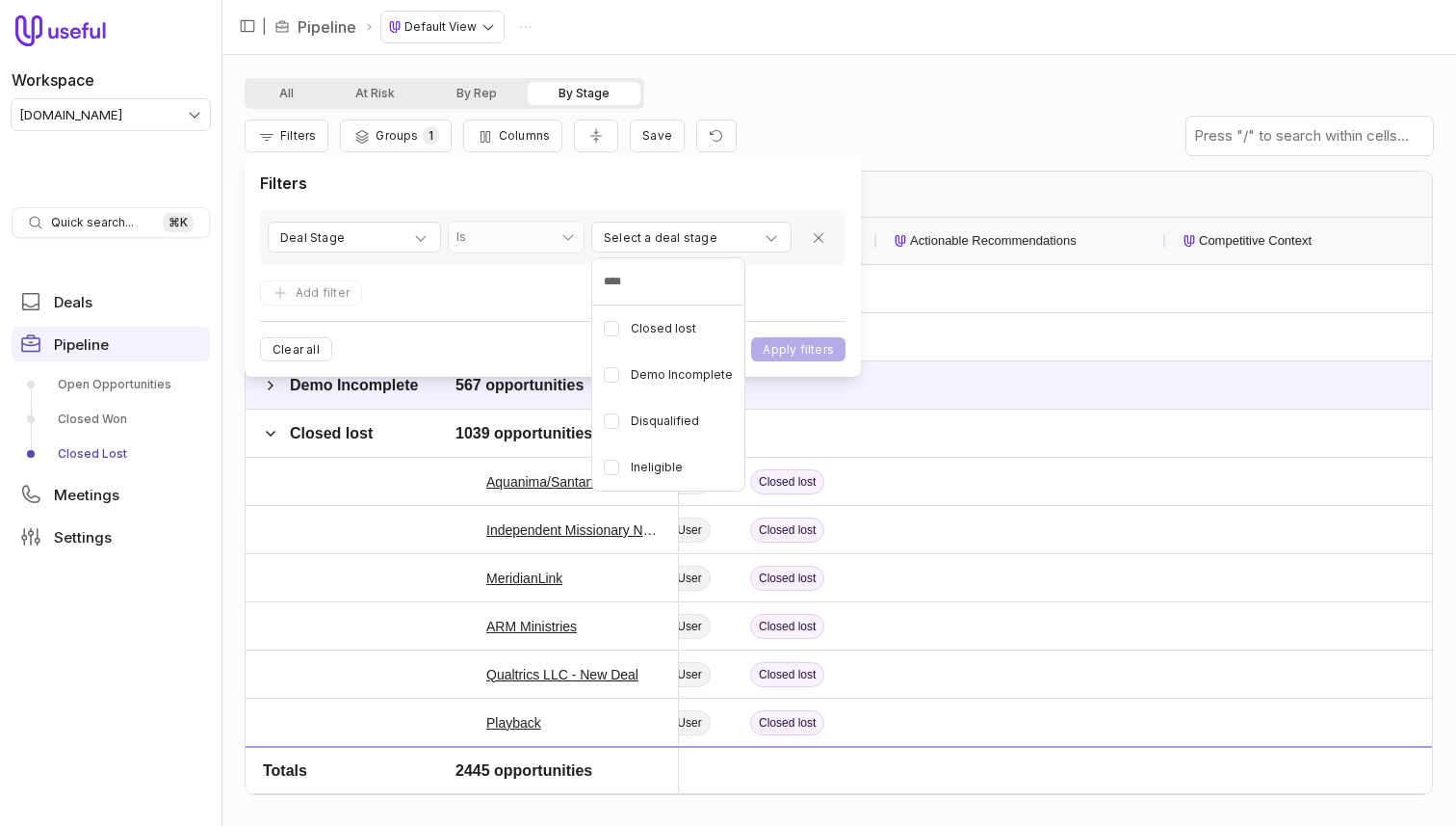
type input "*****"
click at [682, 329] on span "Closed lost" at bounding box center [663, 329] width 65 height 23
click at [806, 347] on html "Workspace [DOMAIN_NAME] Quick search... ⌘ K Deals Pipeline Open Opportunities C…" at bounding box center [728, 413] width 1456 height 826
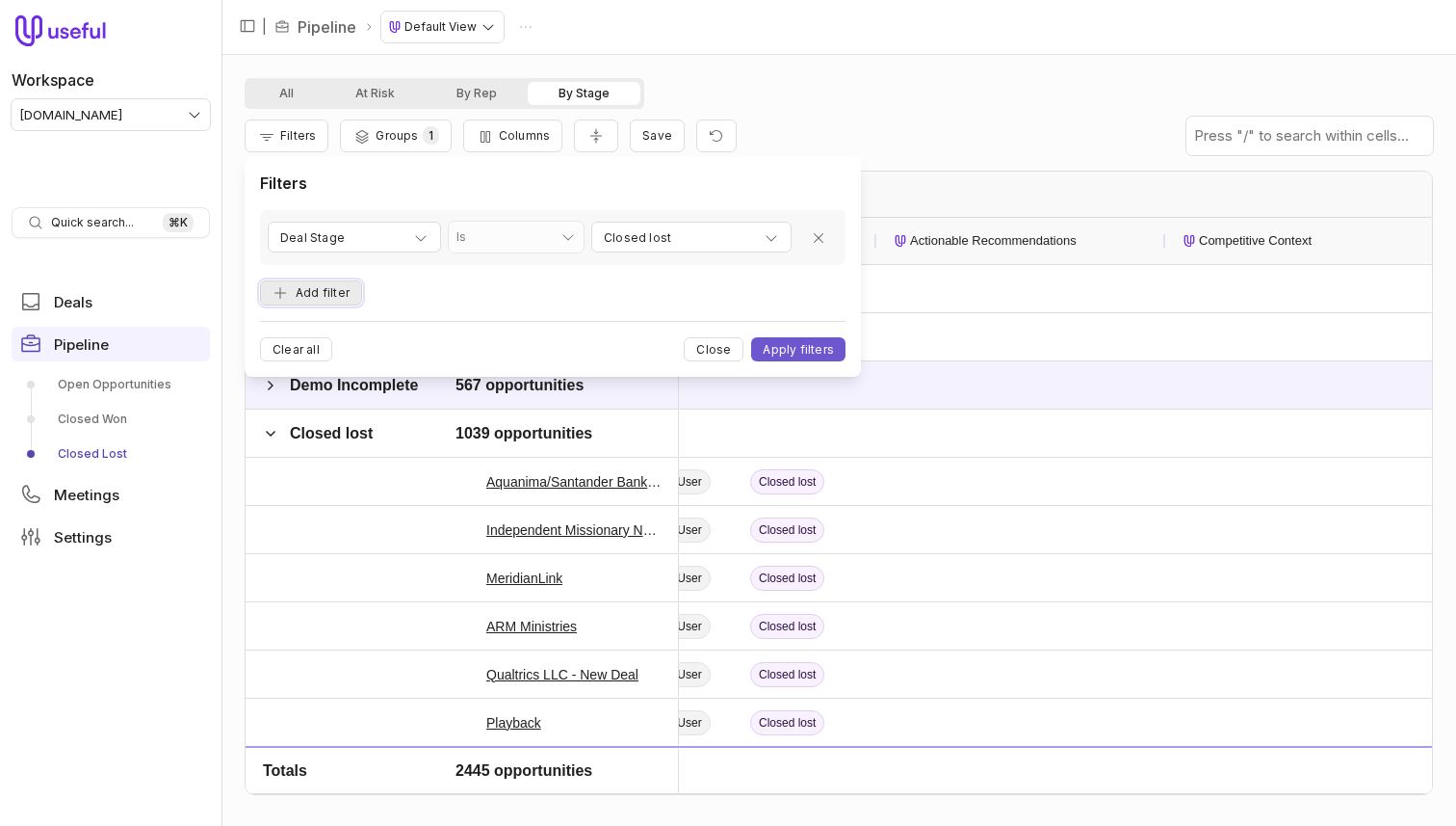
click at [324, 289] on button "Add filter" at bounding box center [311, 293] width 102 height 26
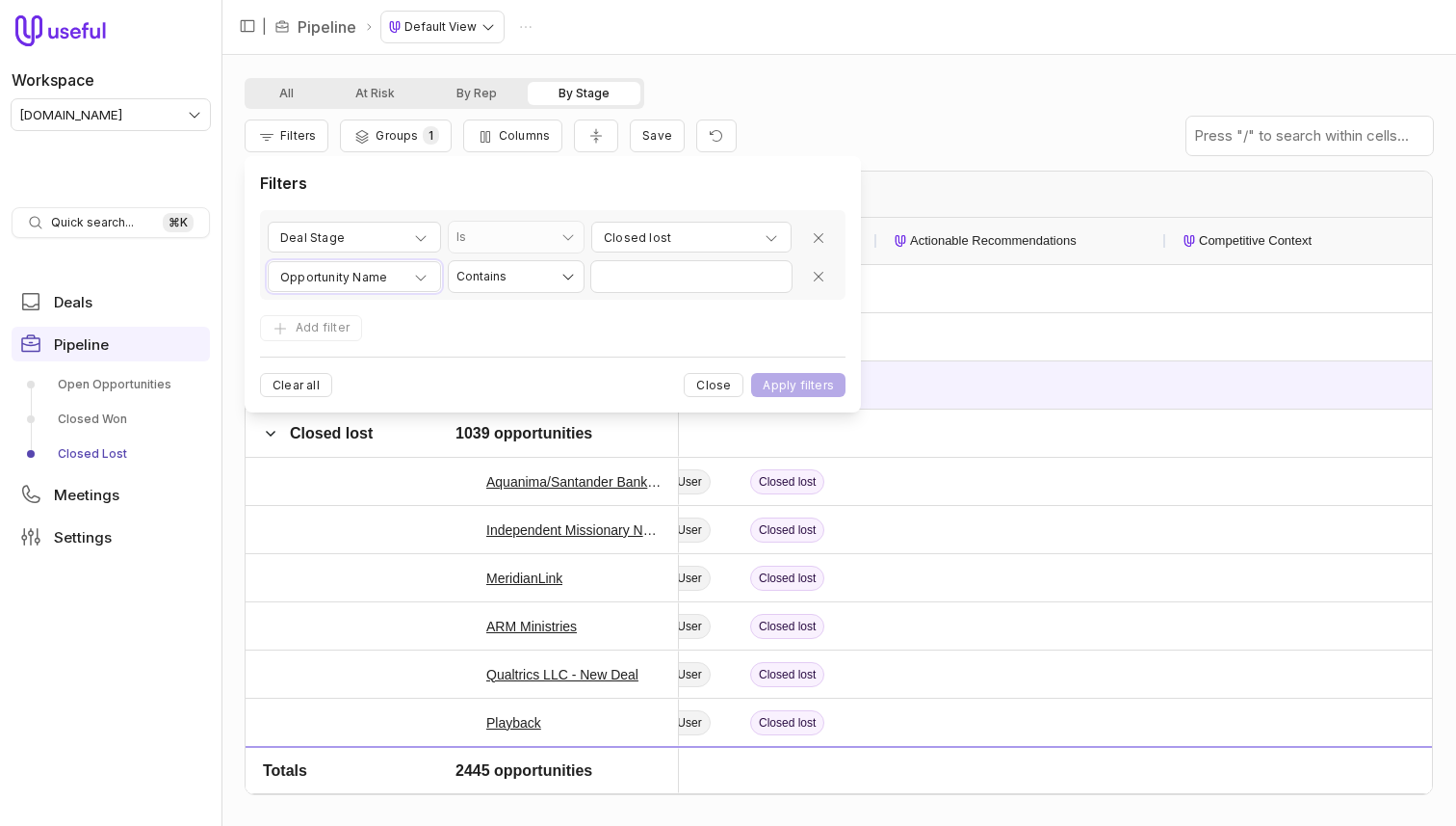
click at [380, 280] on span "Opportunity Name" at bounding box center [334, 278] width 107 height 23
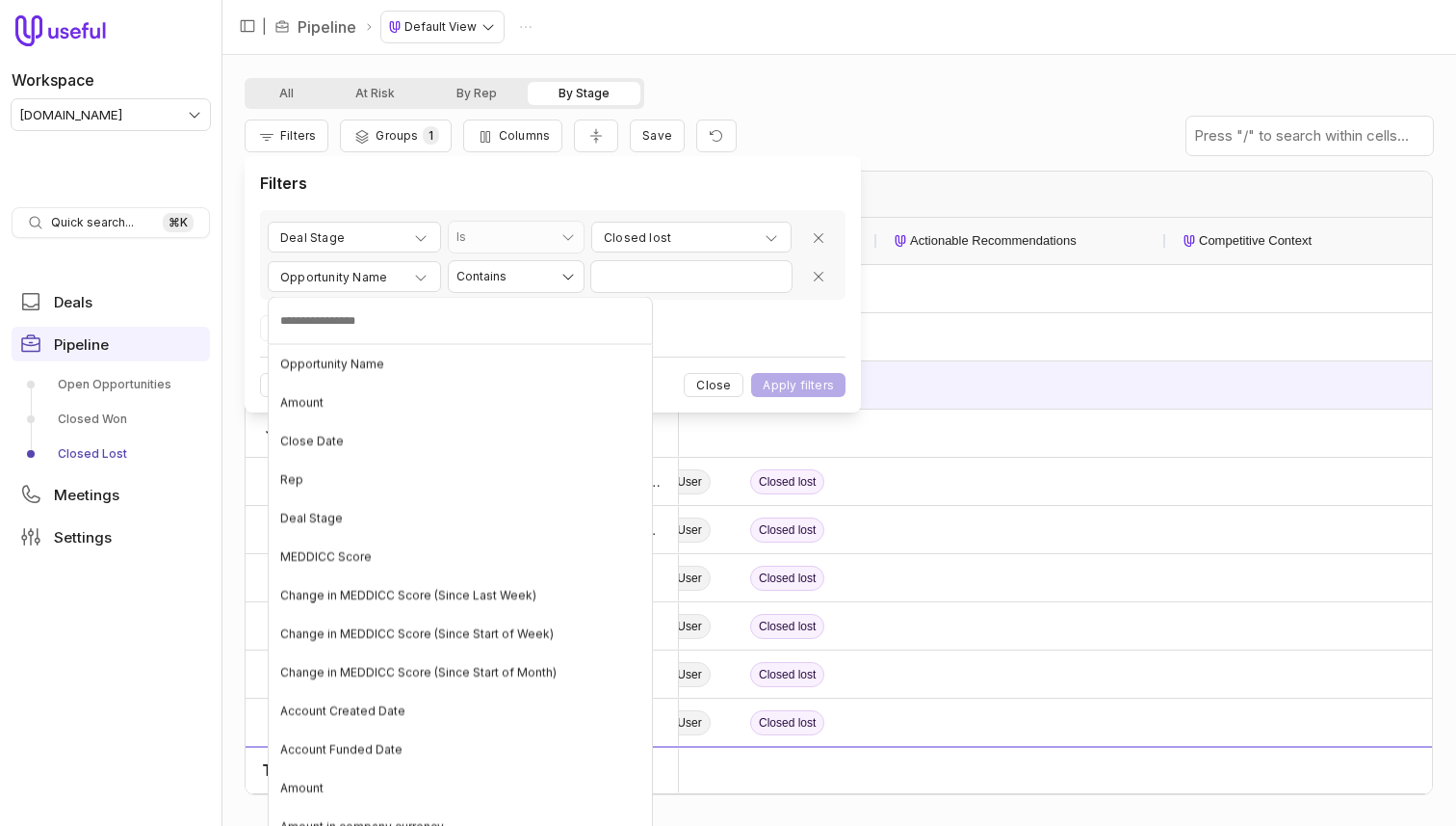
click at [371, 564] on div "MEDDICC Score" at bounding box center [460, 557] width 375 height 31
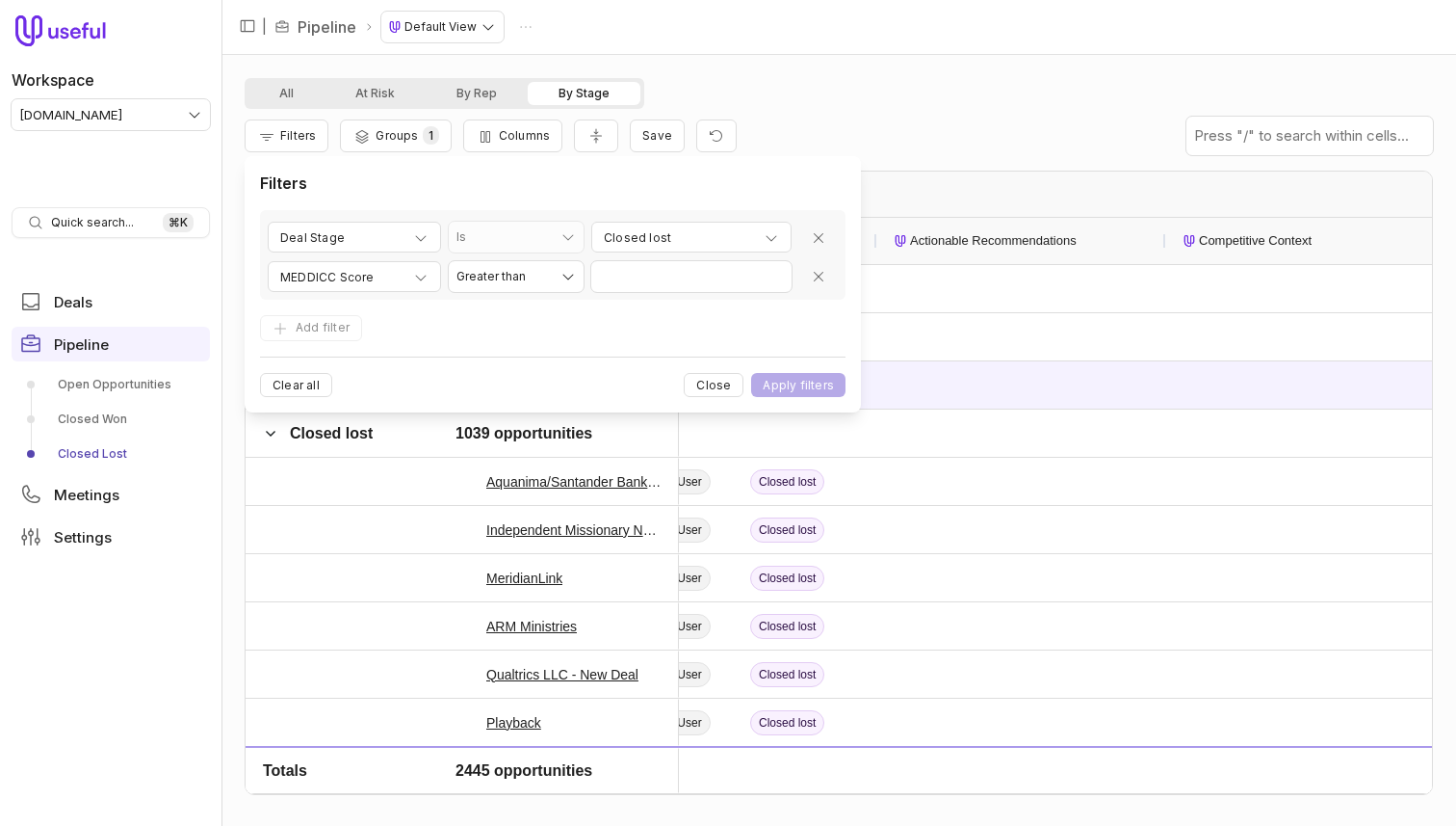
type input "*"
click at [751, 373] on button "Apply filters" at bounding box center [798, 384] width 95 height 24
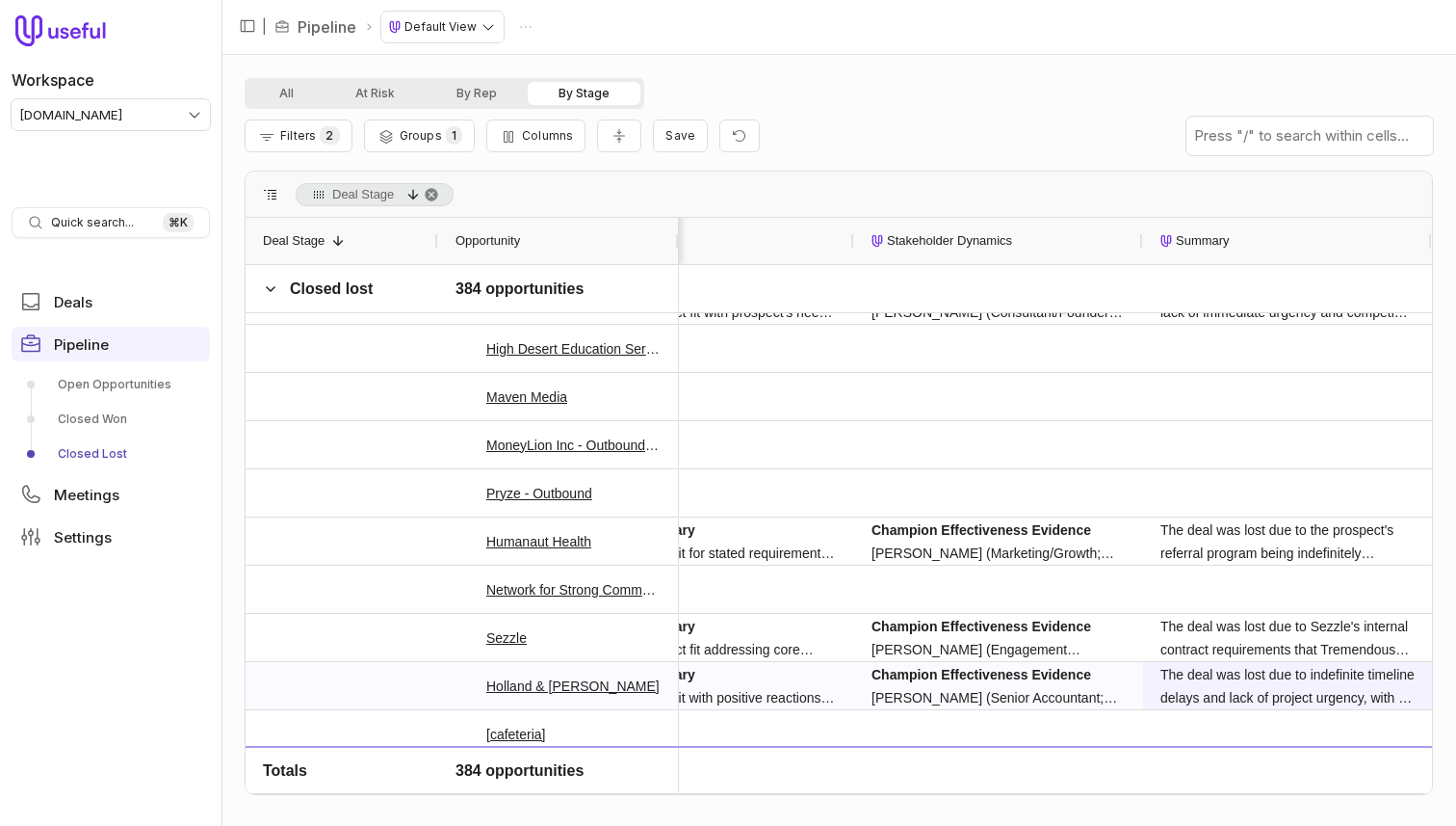
scroll to position [1104, 0]
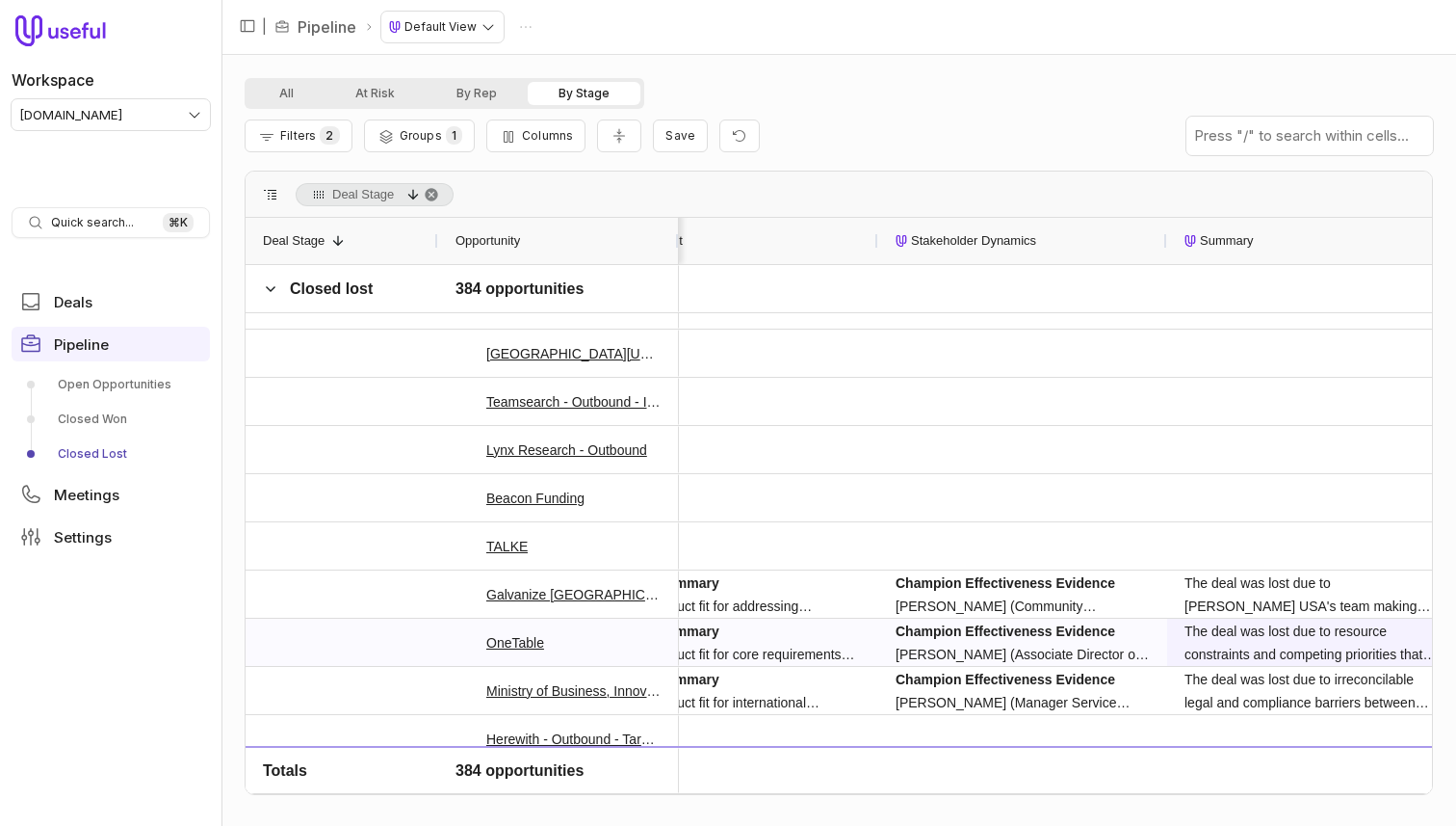
click at [1301, 631] on div "The deal was lost due to resource constraints and competing priorities that cau…" at bounding box center [1312, 642] width 255 height 46
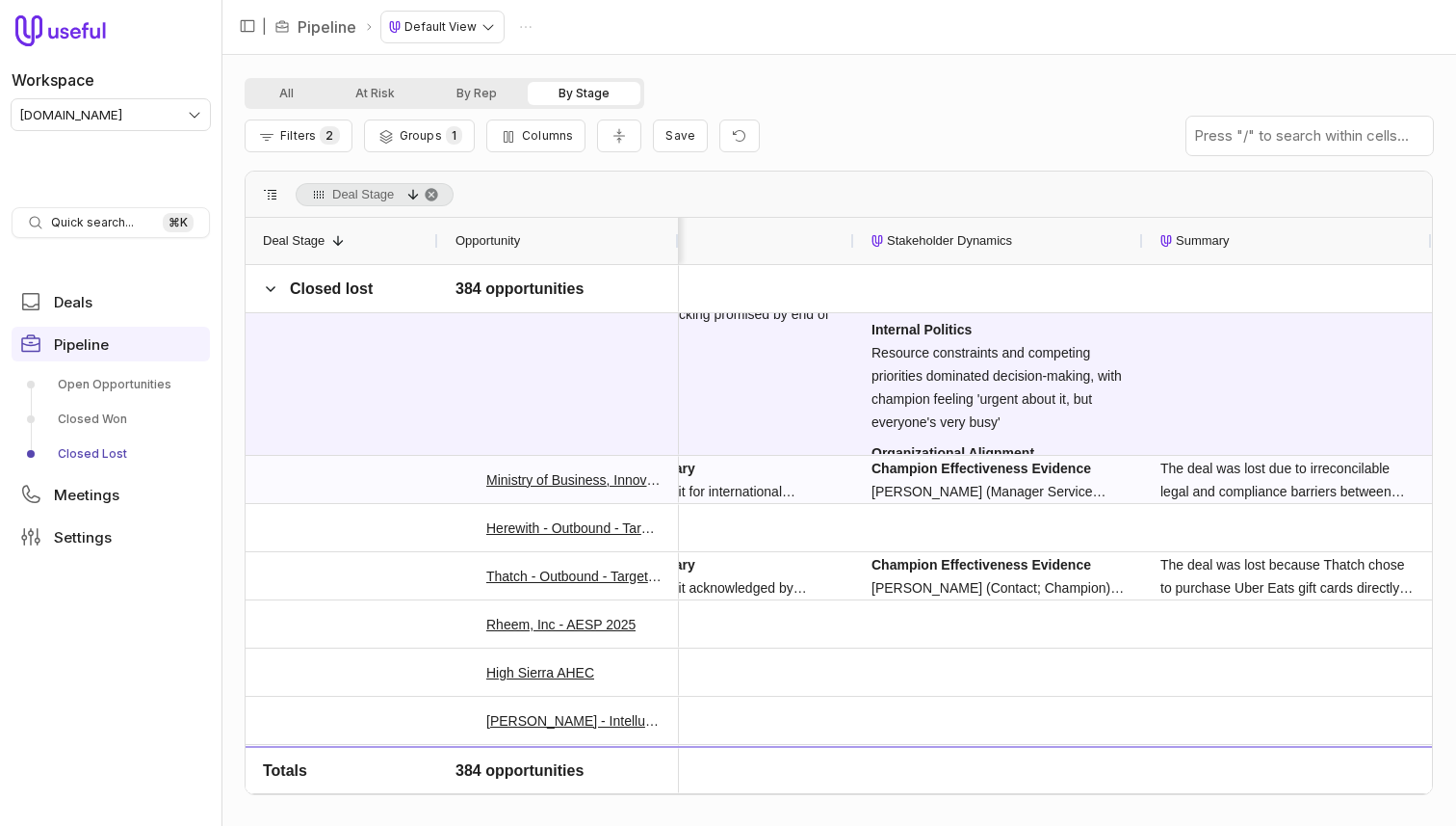
click at [1253, 479] on div "The deal was lost due to irreconcilable legal and compliance barriers between M…" at bounding box center [1287, 479] width 255 height 46
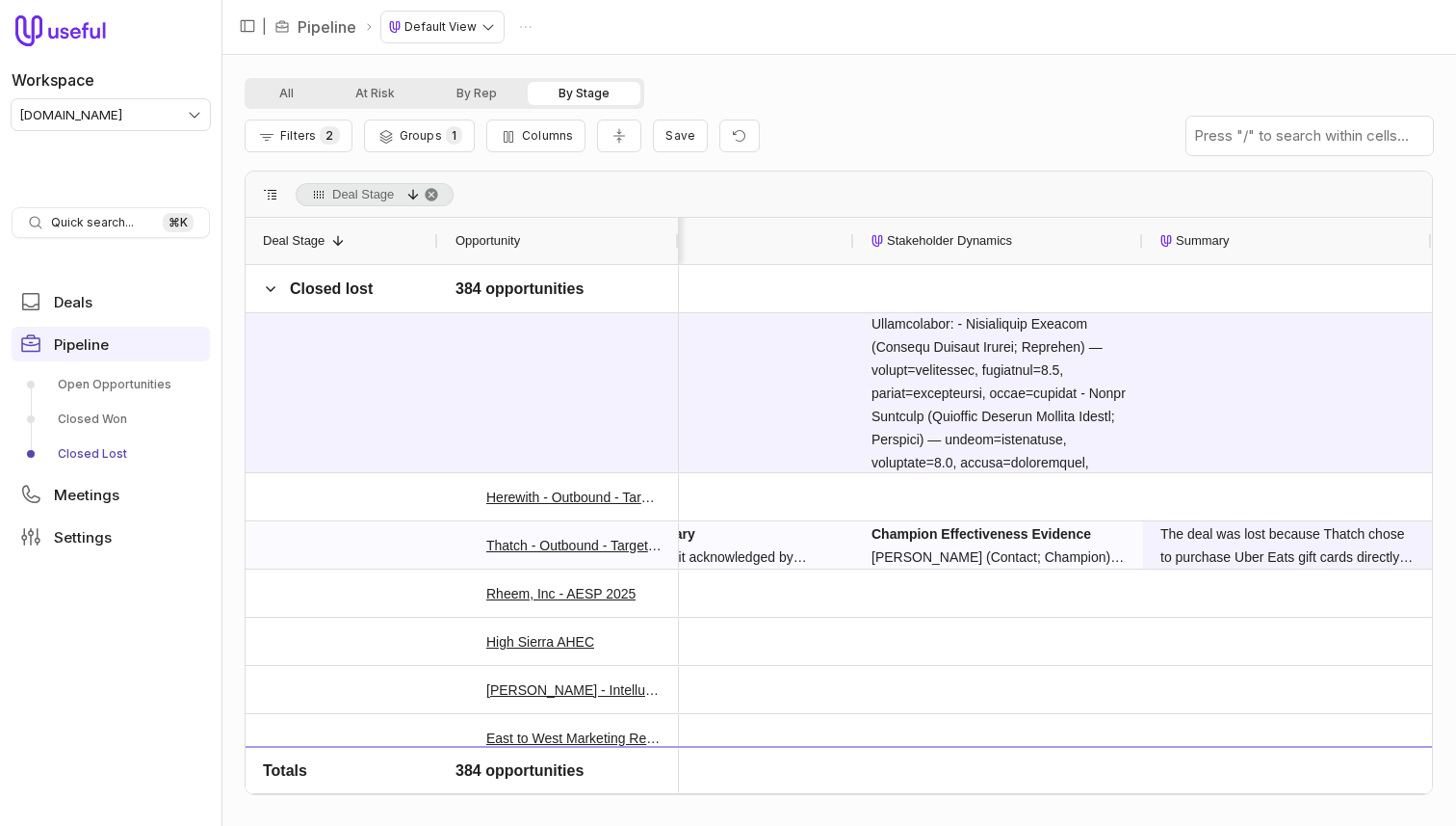
click at [1260, 547] on div "The deal was lost because Thatch chose to purchase Uber Eats gift cards directl…" at bounding box center [1287, 544] width 255 height 46
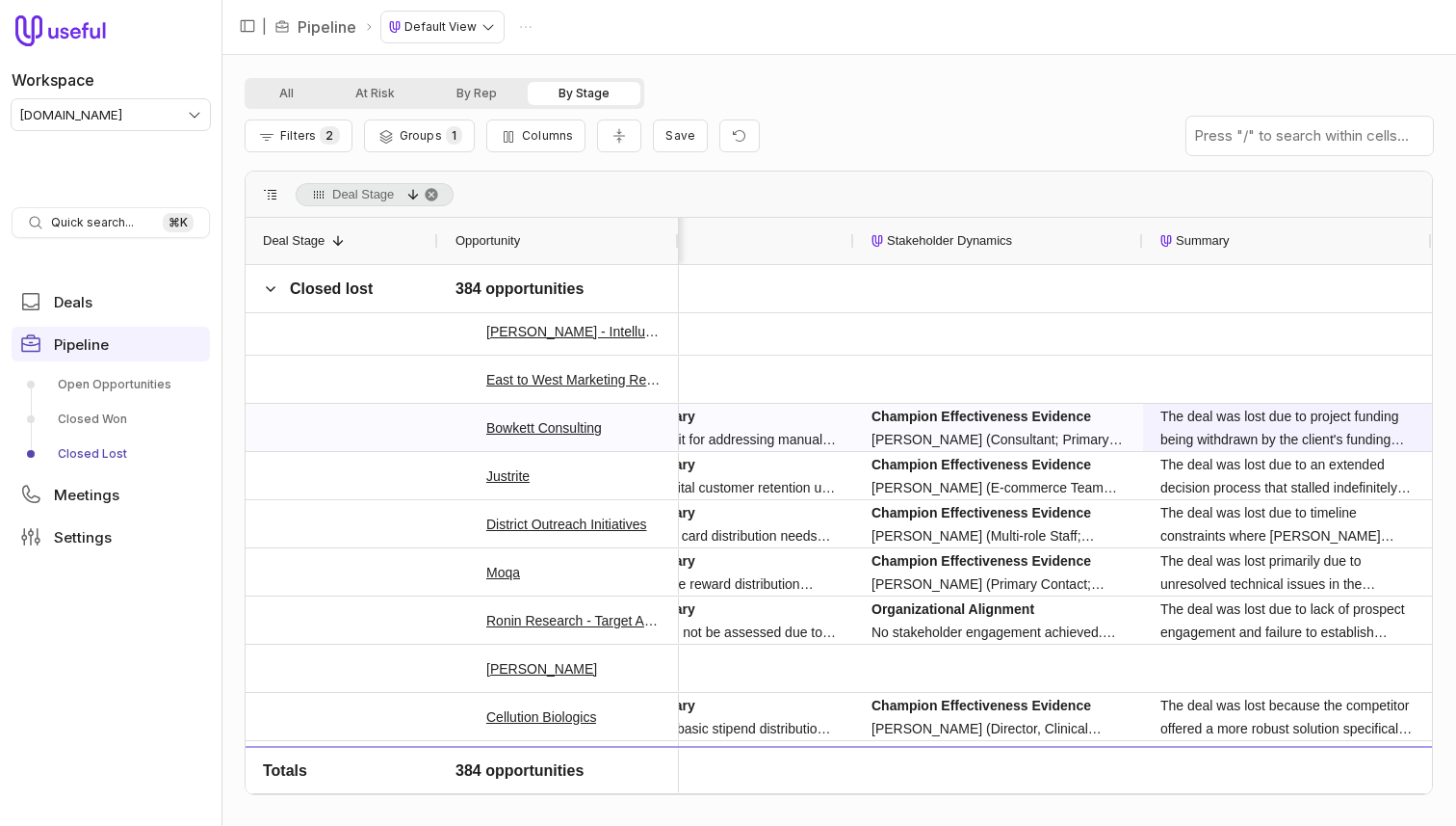
click at [1279, 440] on div "The deal was lost due to project funding being withdrawn by the client's fundin…" at bounding box center [1287, 427] width 255 height 46
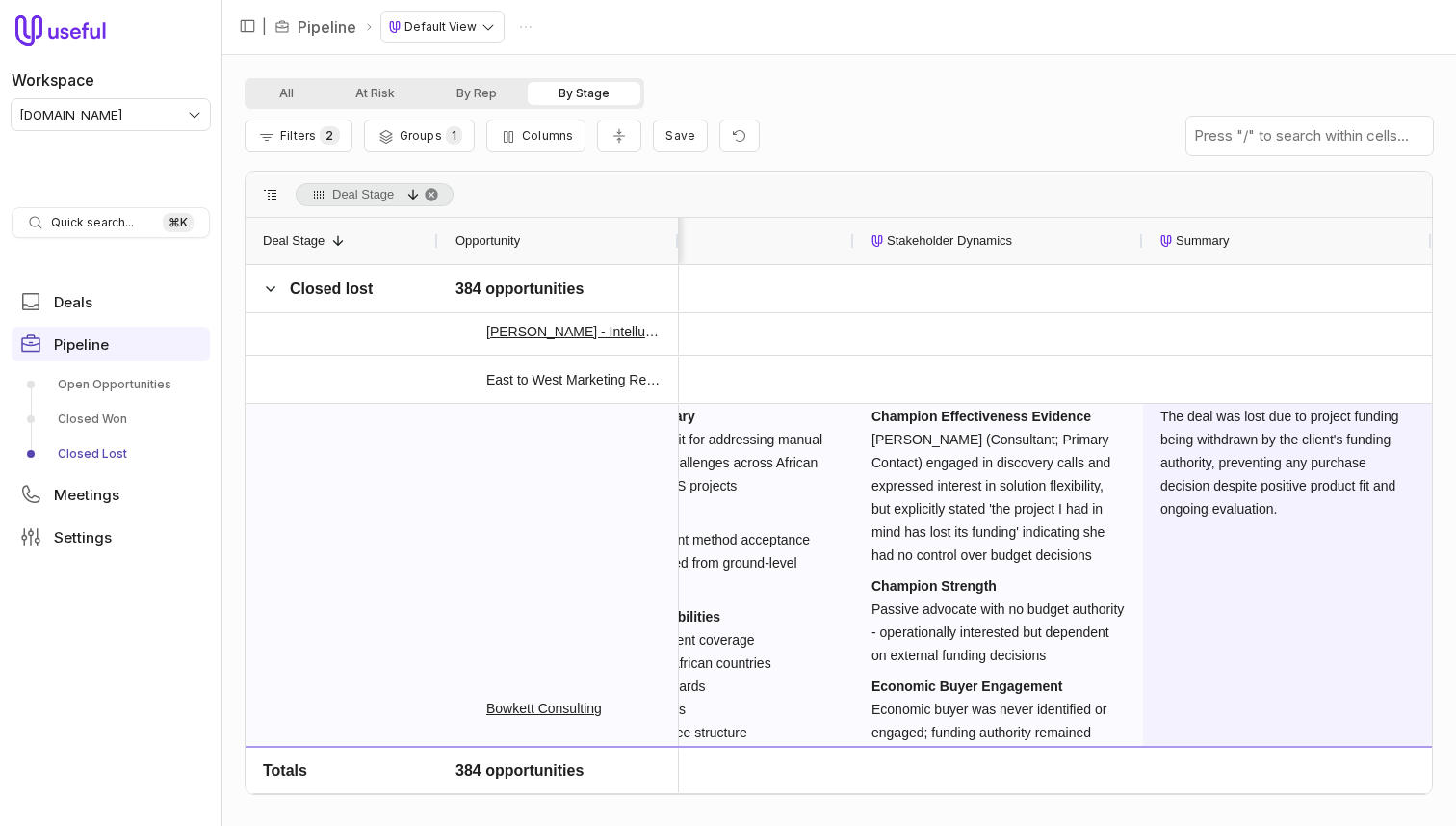
click at [1279, 440] on div "The deal was lost due to project funding being withdrawn by the client's fundin…" at bounding box center [1287, 462] width 255 height 116
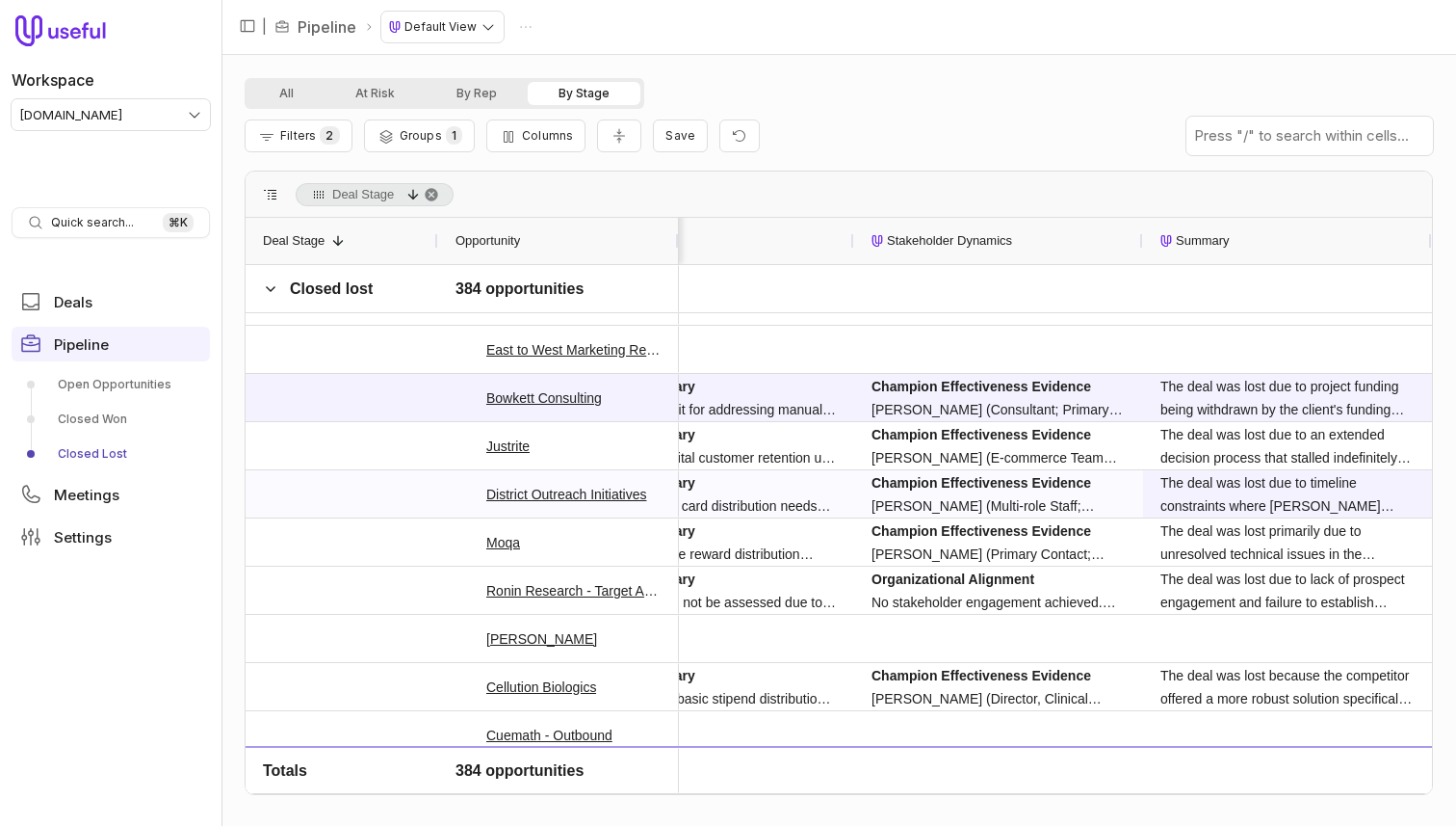
click at [1235, 493] on div "The deal was lost due to timeline constraints where [PERSON_NAME] could not gua…" at bounding box center [1287, 493] width 255 height 46
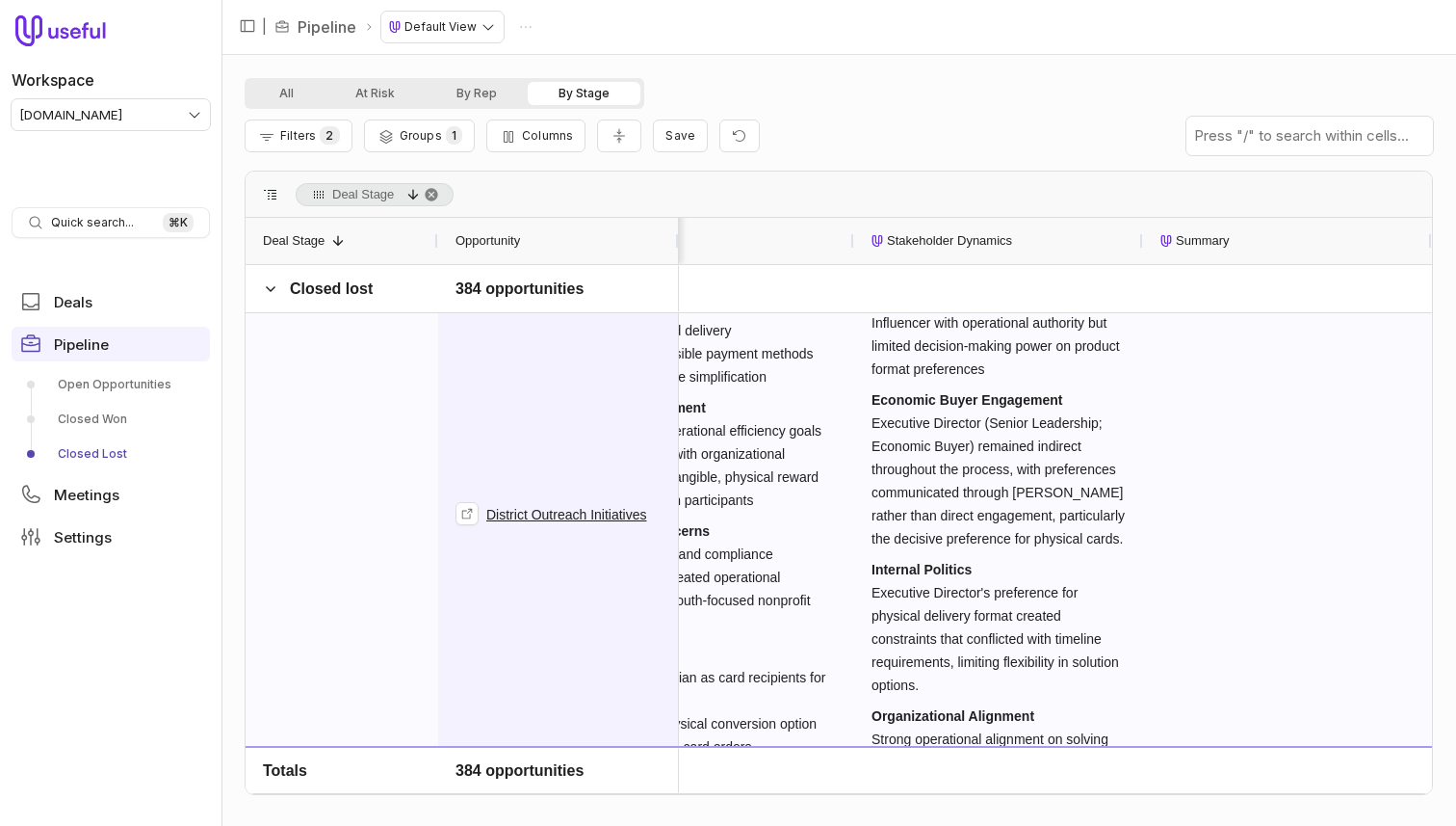
click at [542, 482] on div "District Outreach Initiatives" at bounding box center [558, 514] width 206 height 976
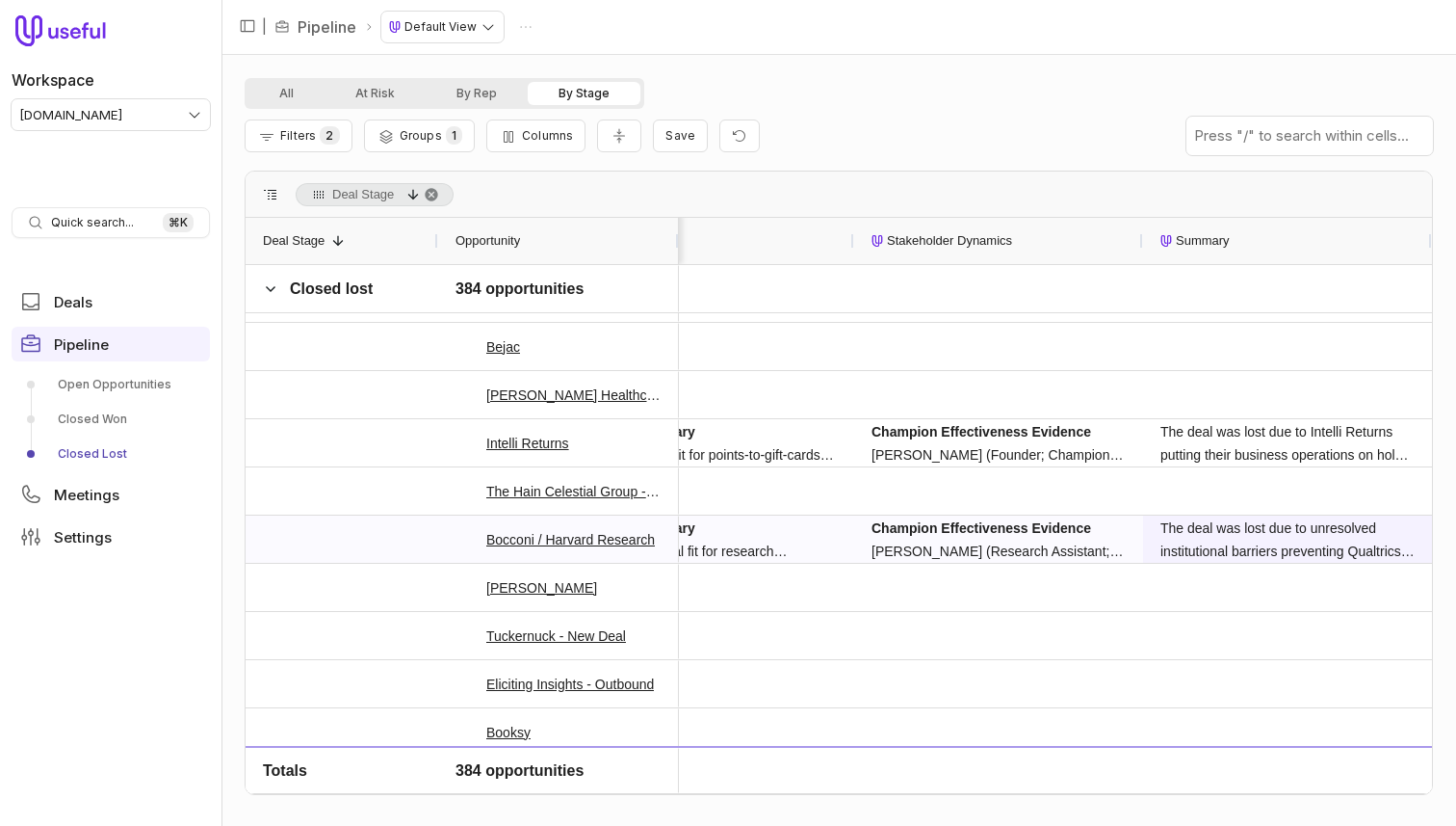
click at [1260, 549] on div "The deal was lost due to unresolved institutional barriers preventing Qualtrics…" at bounding box center [1287, 538] width 255 height 46
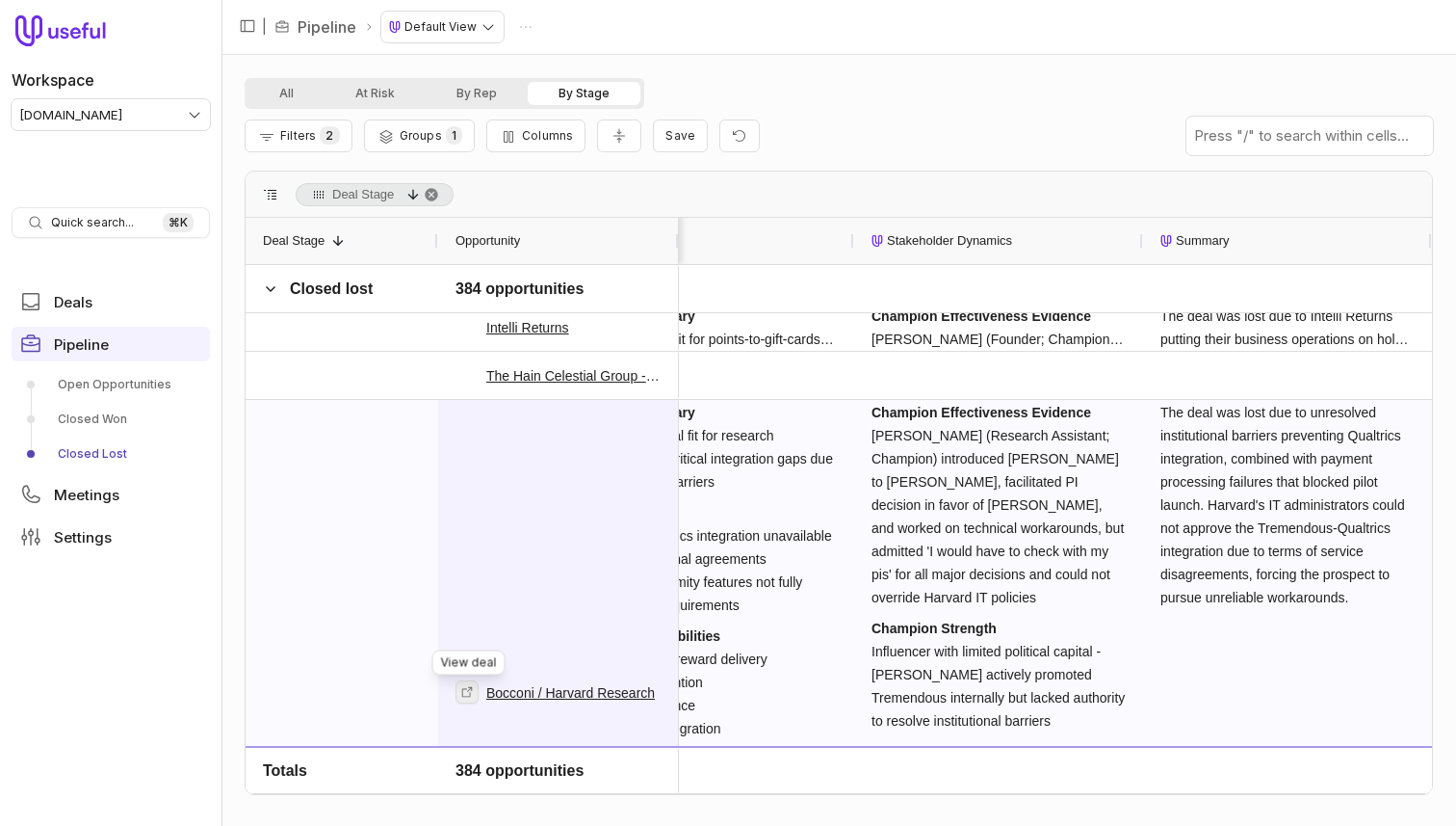
click at [466, 692] on icon at bounding box center [467, 691] width 14 height 14
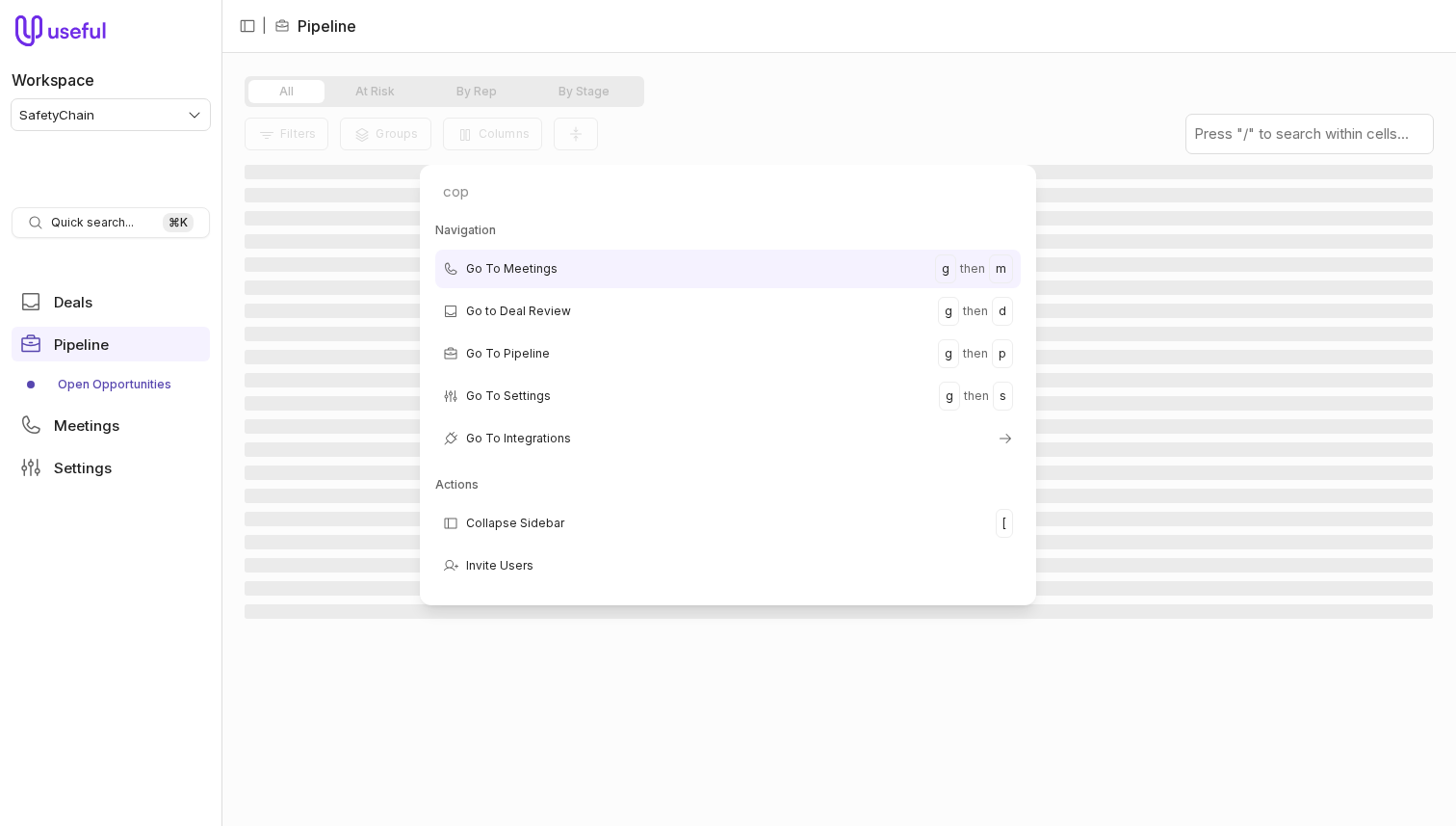
type input "copy"
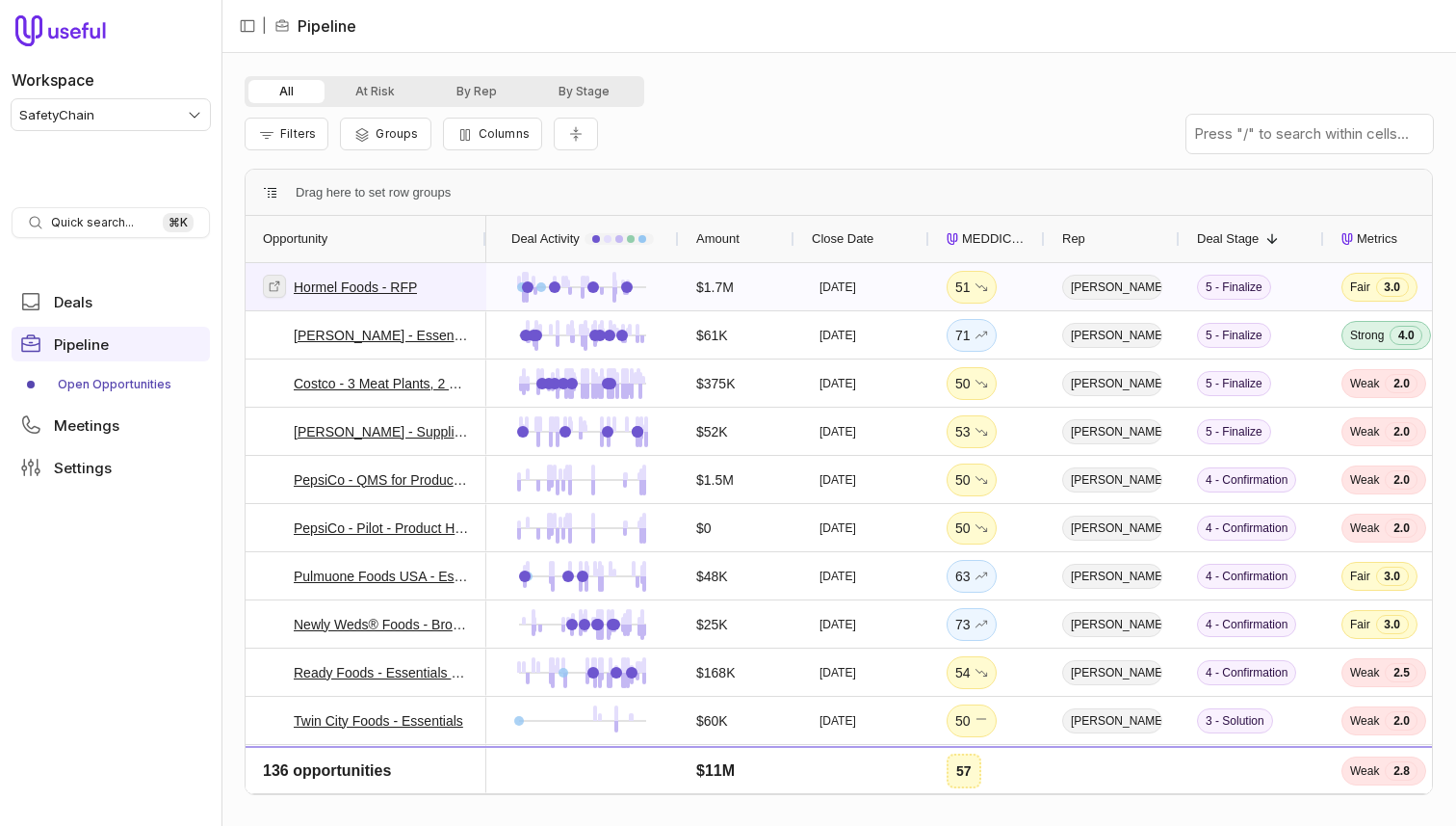
click at [278, 284] on icon at bounding box center [275, 286] width 14 height 14
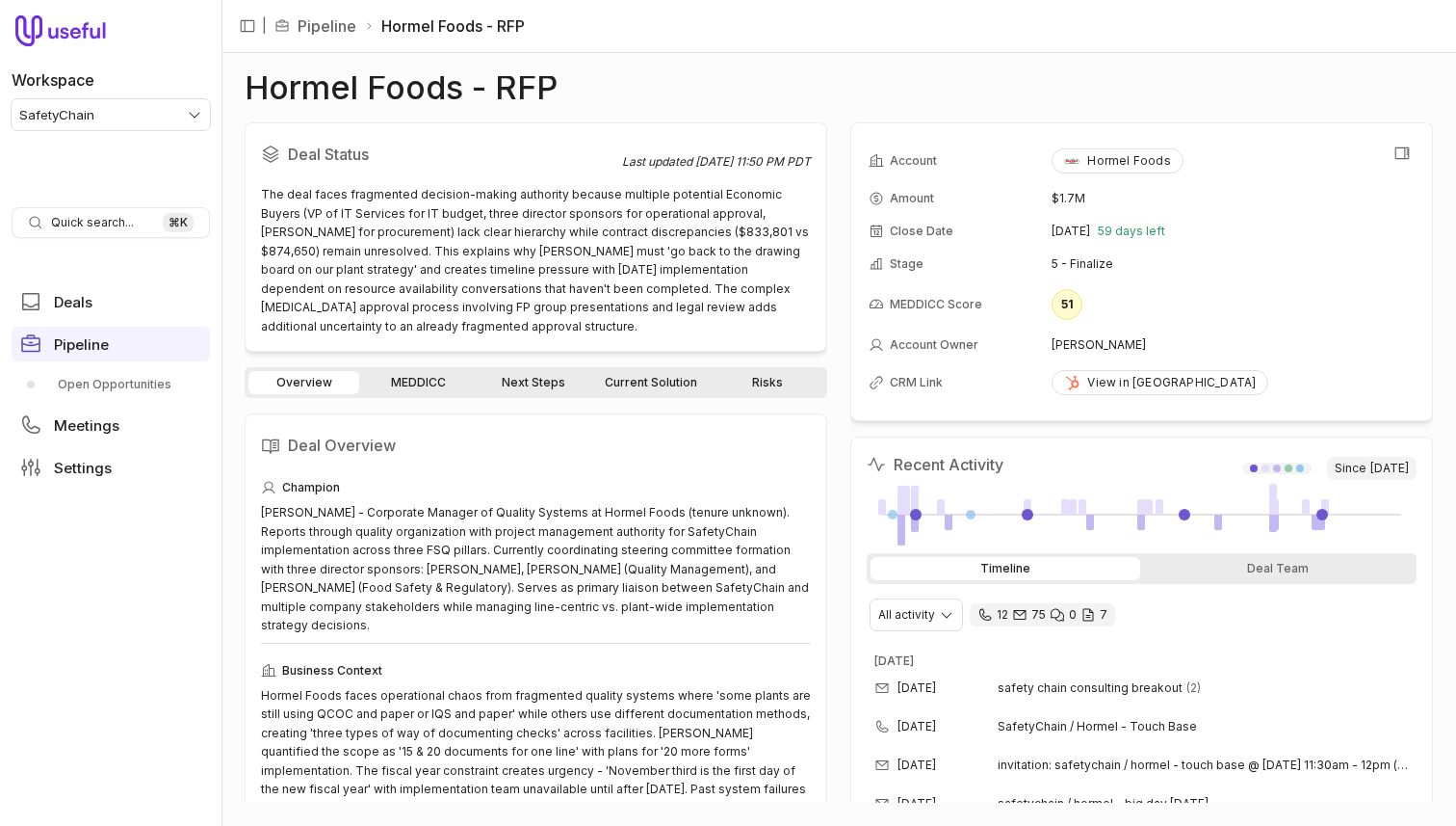
click at [1052, 255] on td "5 - Finalize" at bounding box center [1234, 264] width 363 height 31
click at [102, 380] on link "Open Opportunities" at bounding box center [110, 384] width 198 height 31
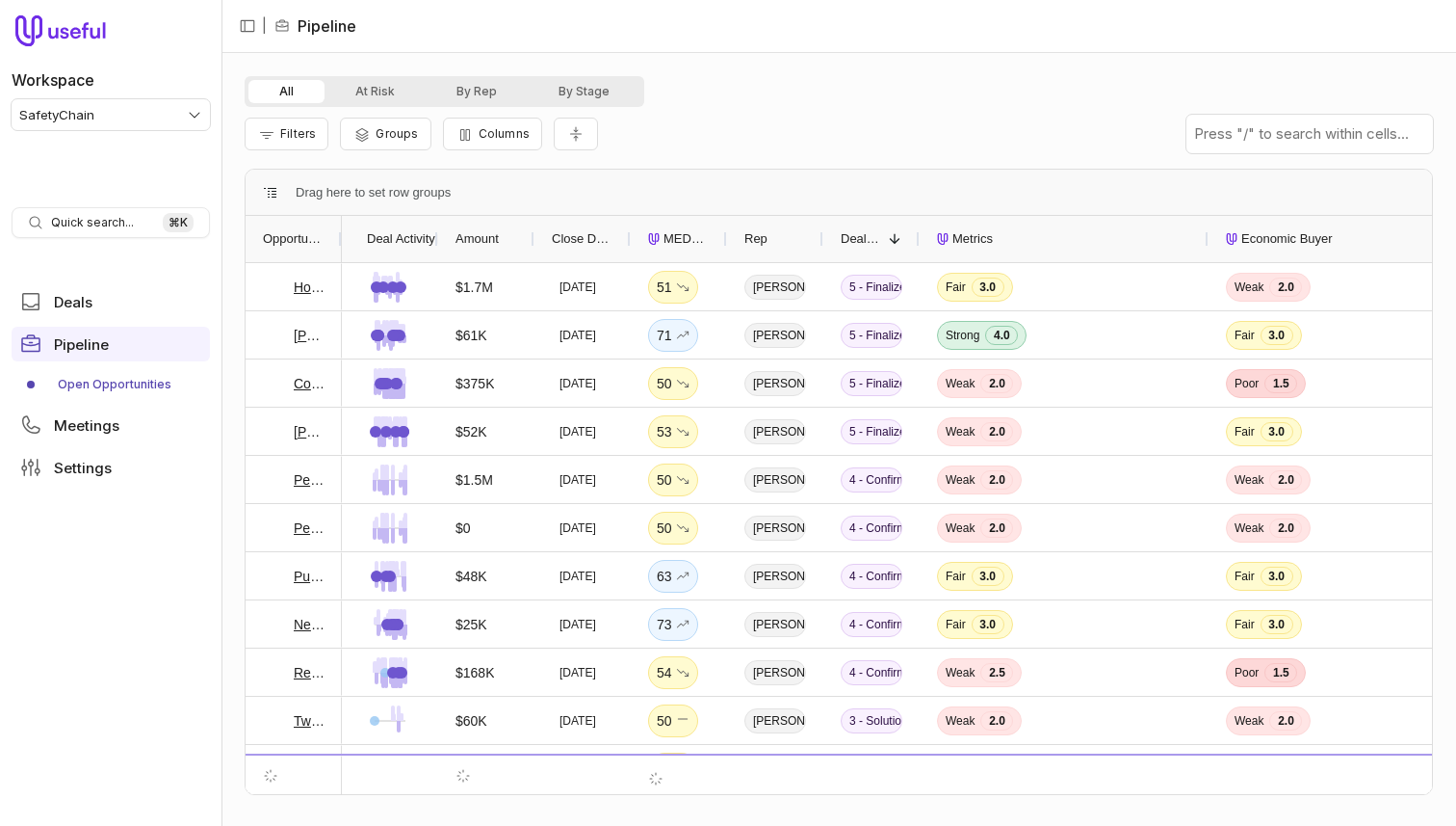
click at [577, 101] on button "By Stage" at bounding box center [584, 92] width 113 height 23
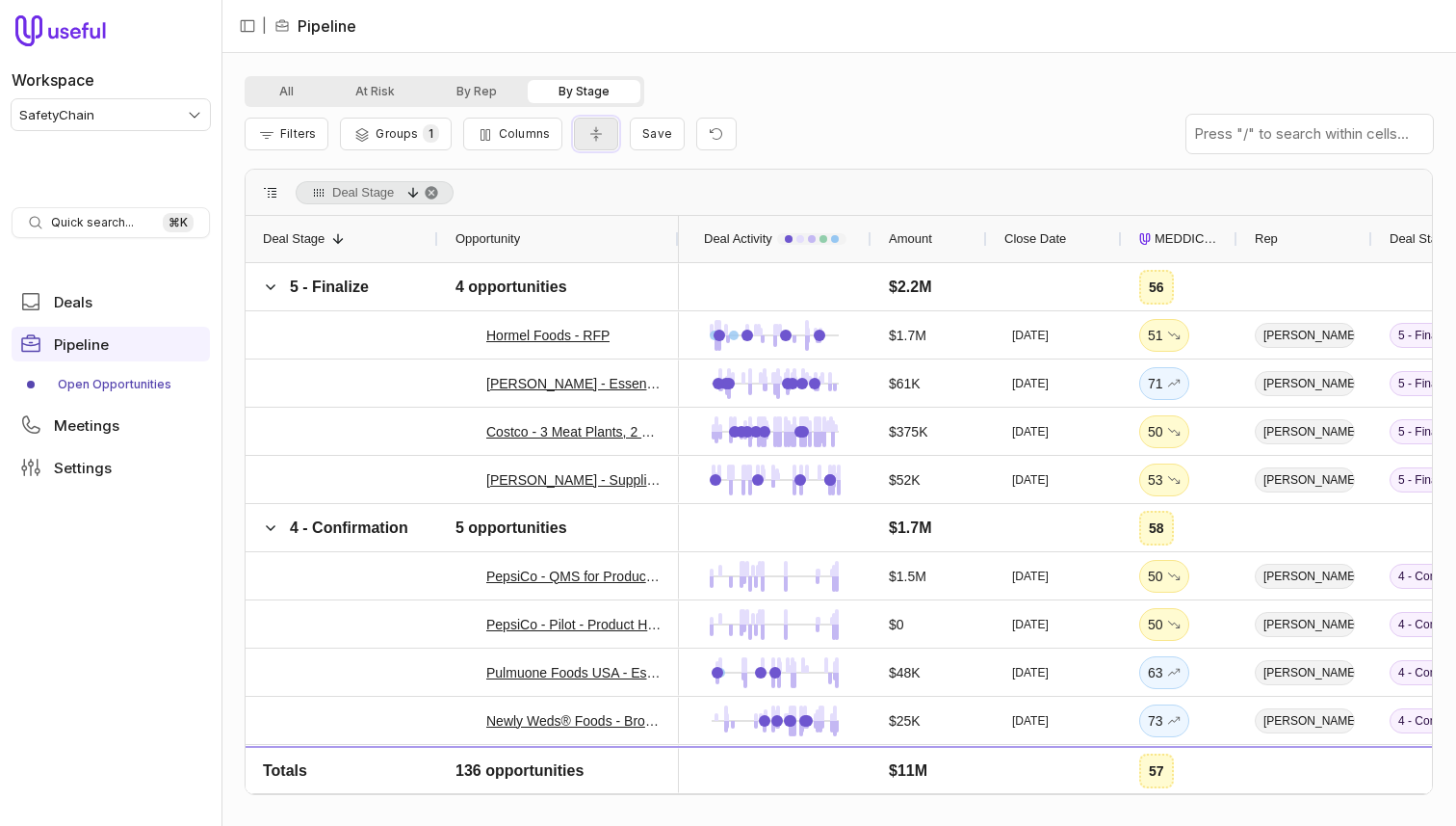
click at [590, 139] on icon "Collapse all rows" at bounding box center [597, 134] width 20 height 16
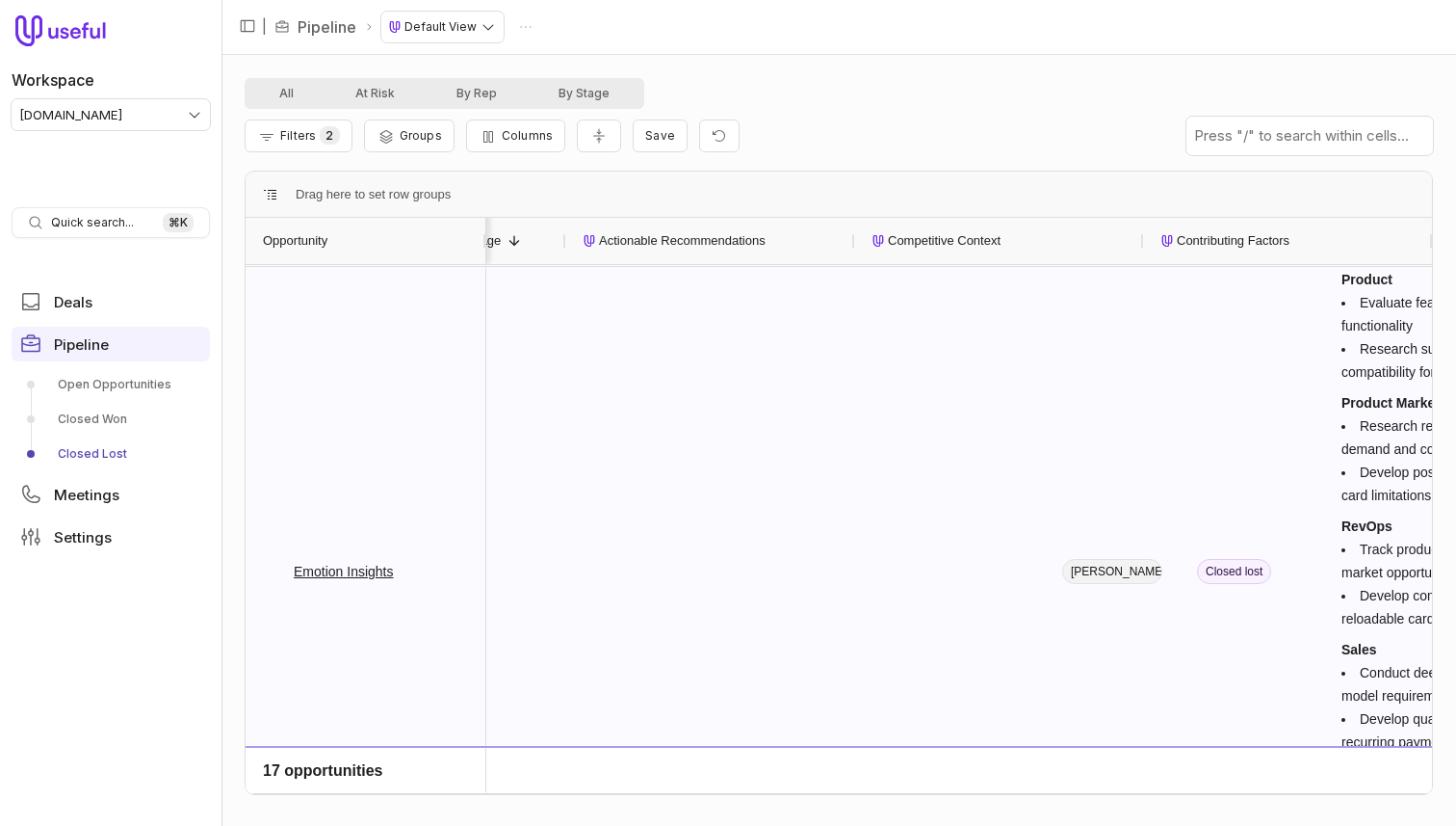
scroll to position [0, 758]
